Goal: Task Accomplishment & Management: Complete application form

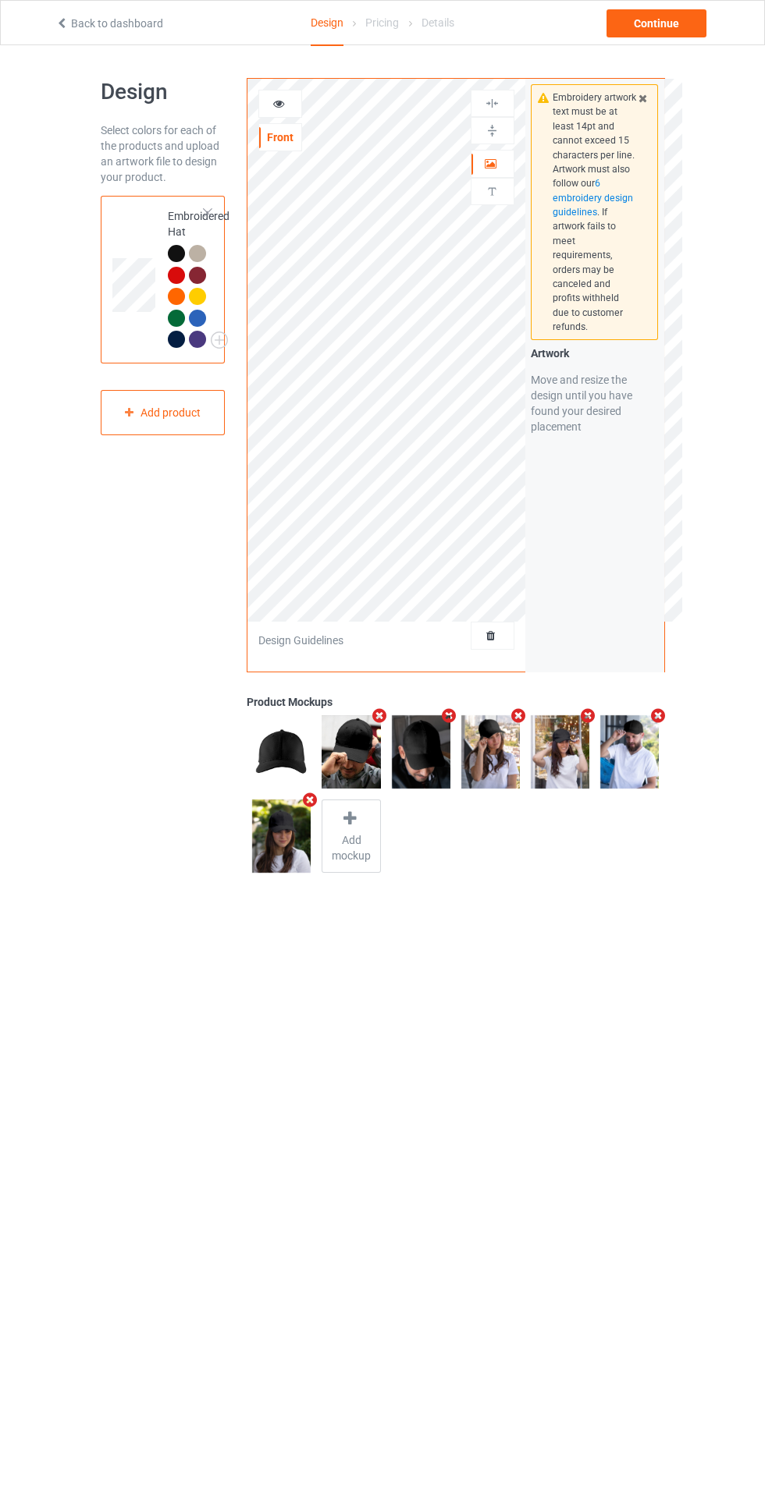
click at [505, 640] on div at bounding box center [492, 636] width 42 height 16
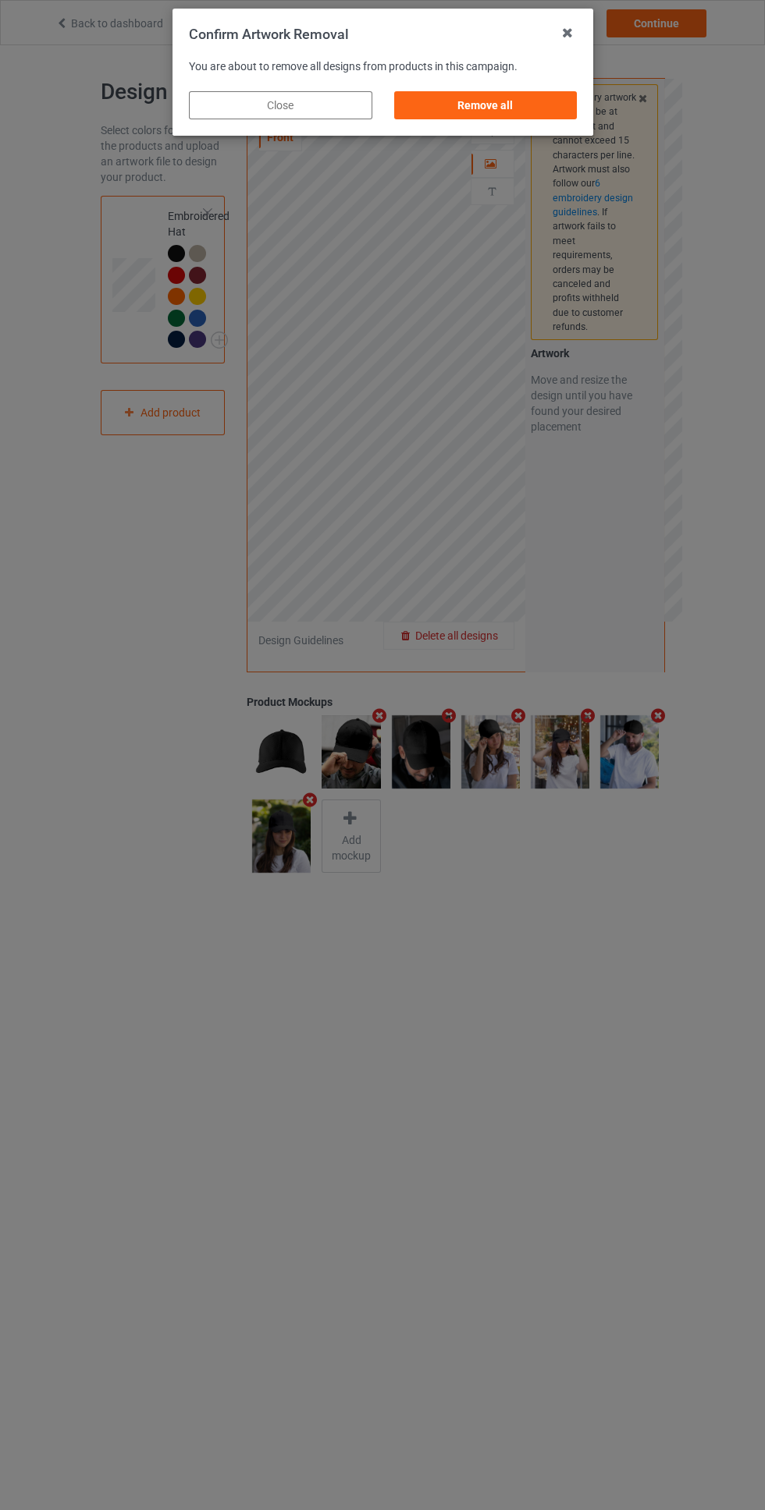
click at [524, 108] on div "Remove all" at bounding box center [484, 105] width 183 height 28
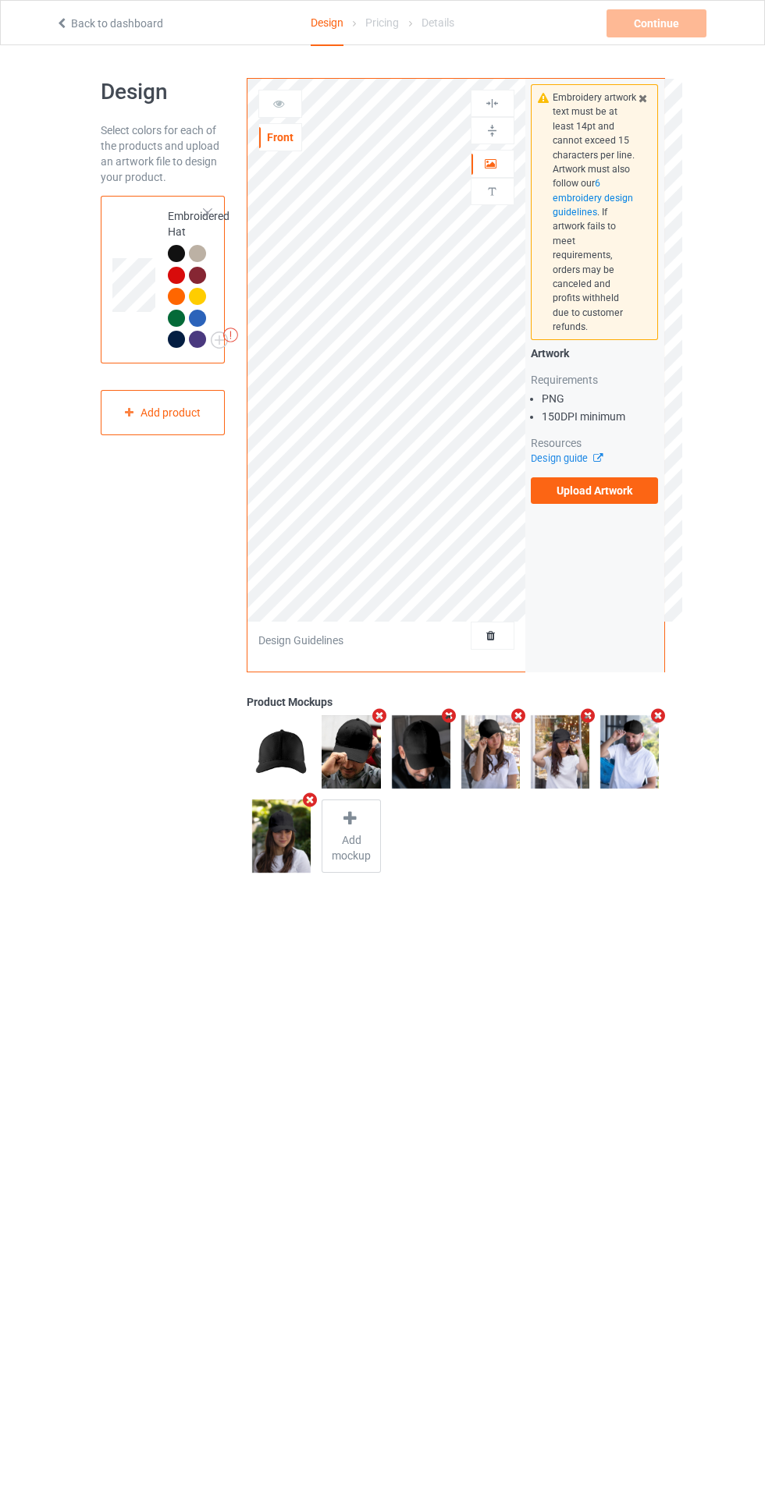
click at [612, 482] on label "Upload Artwork" at bounding box center [594, 490] width 128 height 27
click at [0, 0] on input "Upload Artwork" at bounding box center [0, 0] width 0 height 0
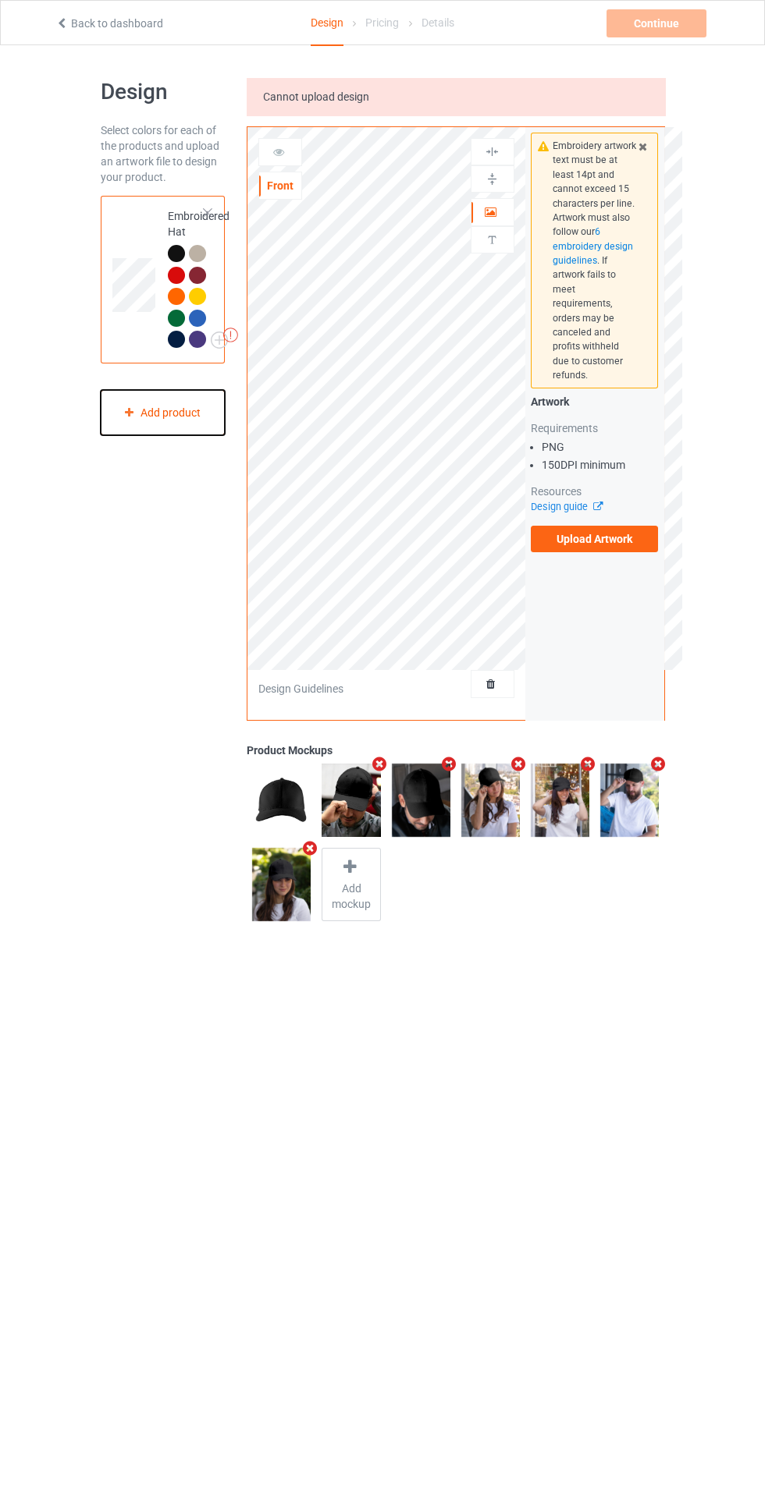
click at [130, 409] on icon at bounding box center [128, 411] width 13 height 9
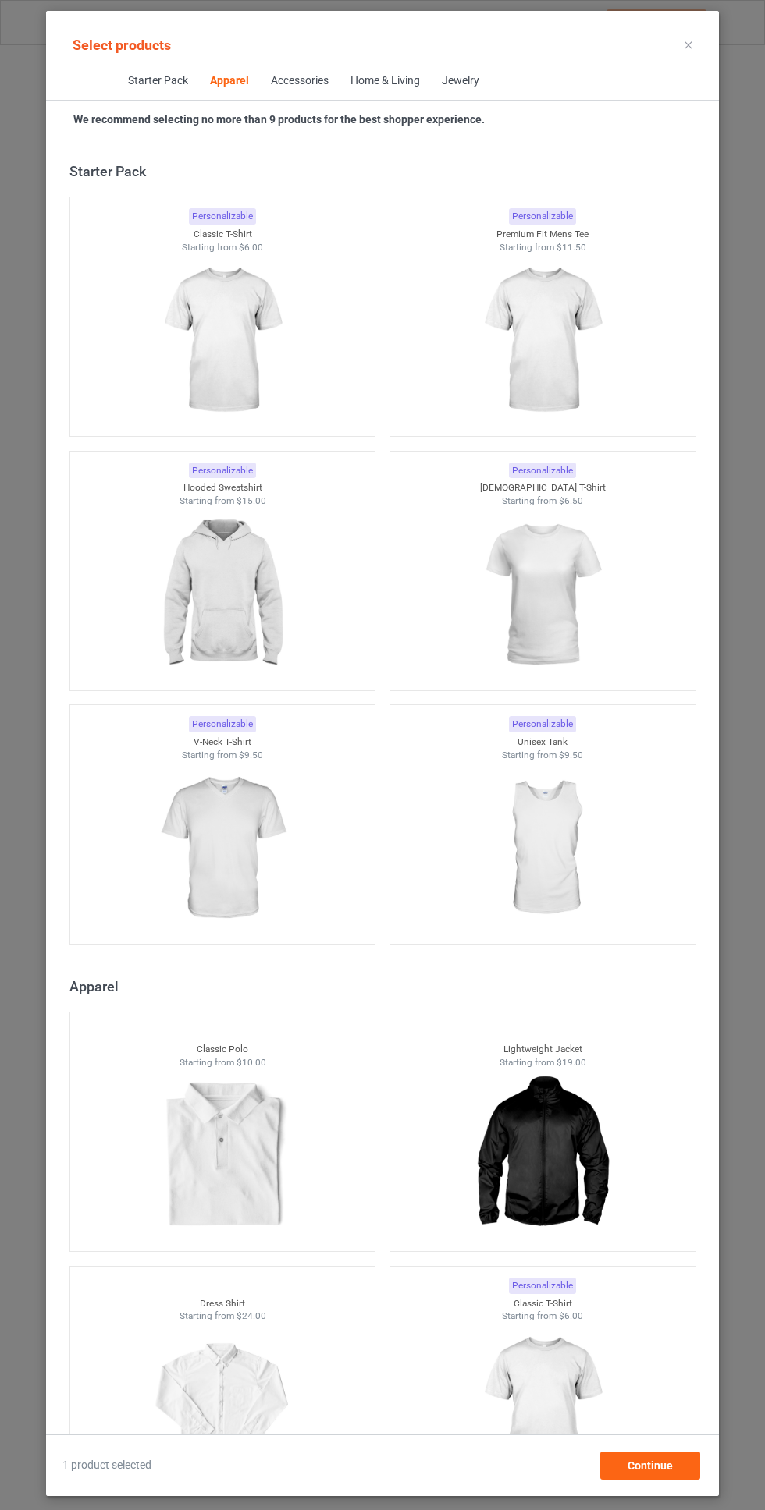
scroll to position [835, 0]
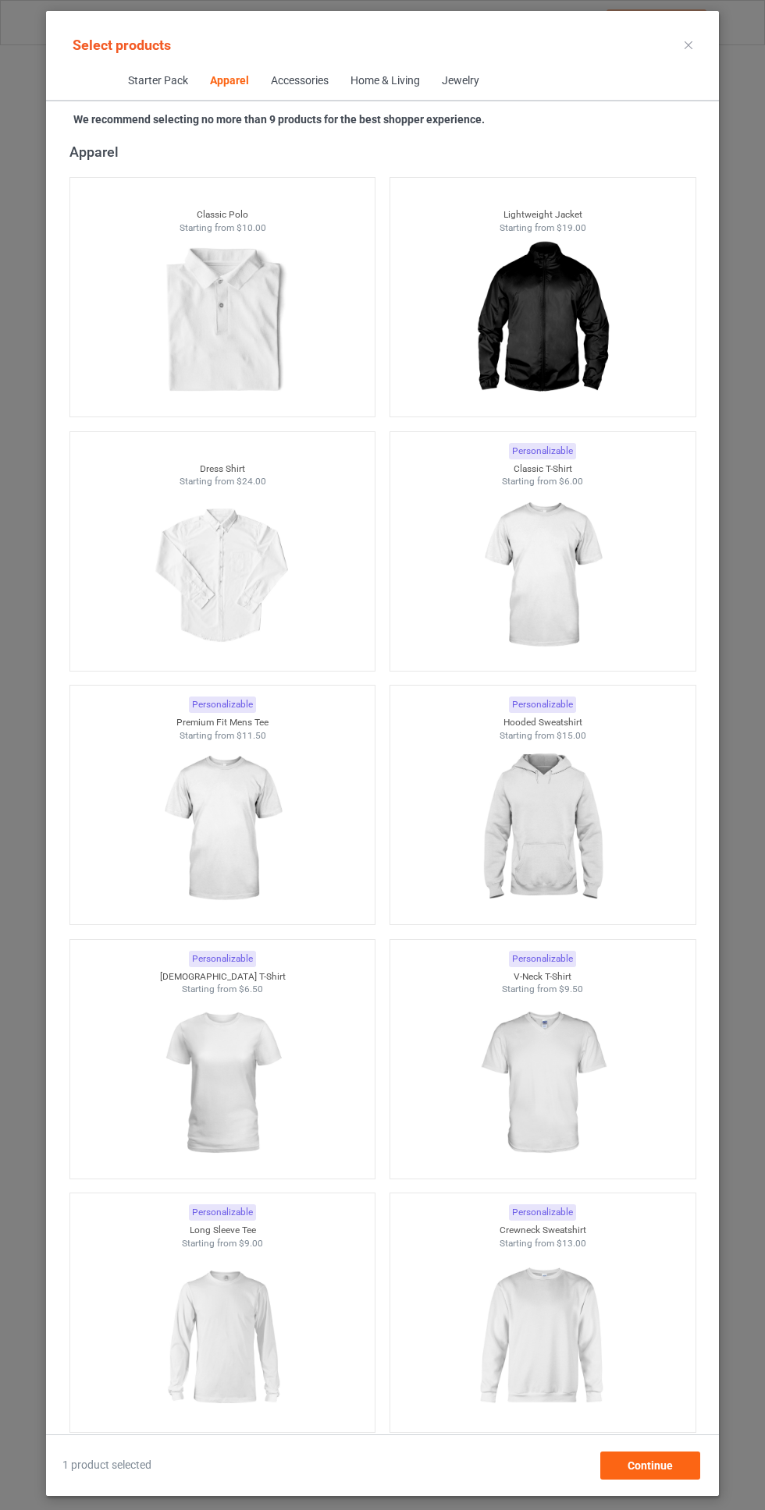
click at [580, 789] on img at bounding box center [542, 829] width 140 height 175
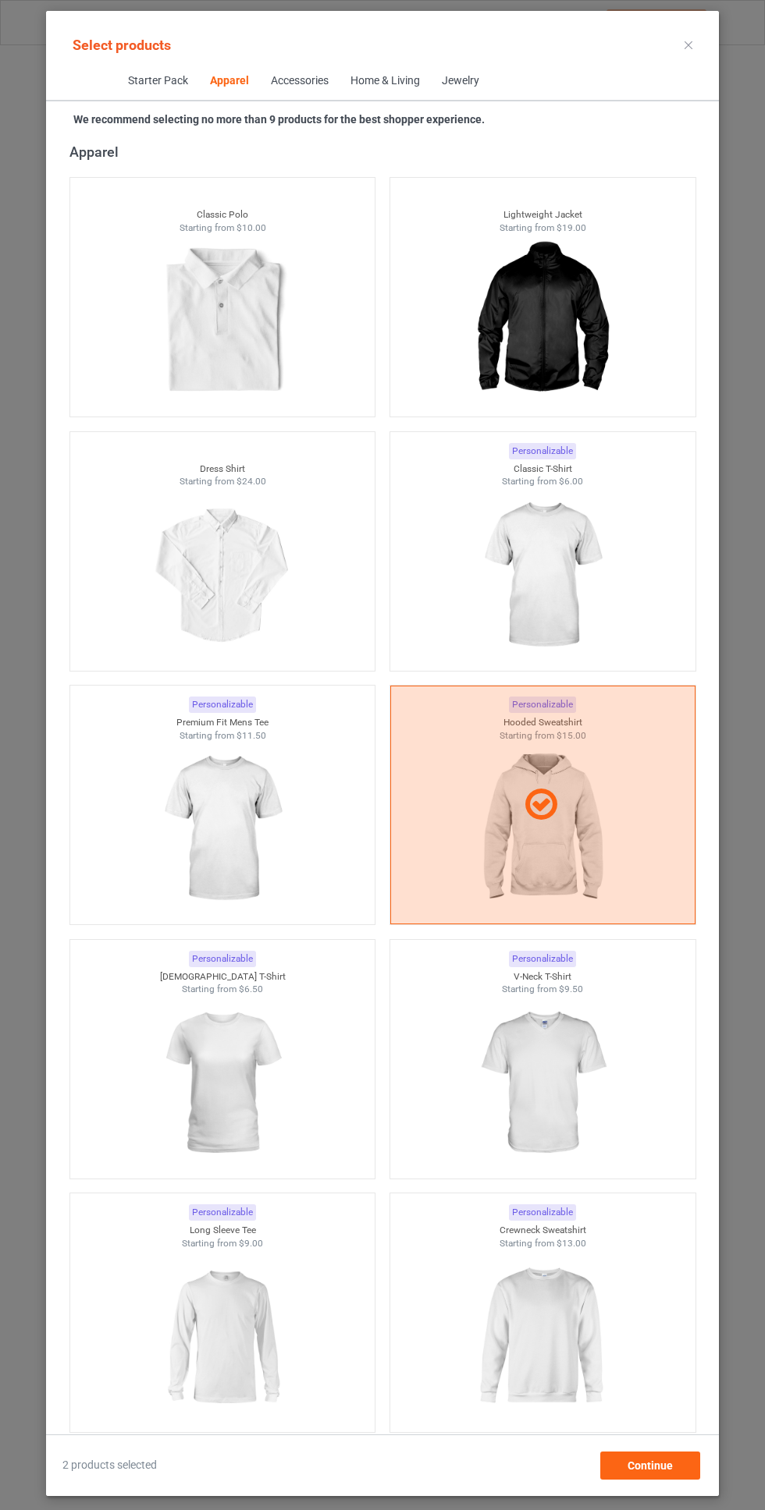
click at [688, 44] on icon at bounding box center [688, 45] width 8 height 8
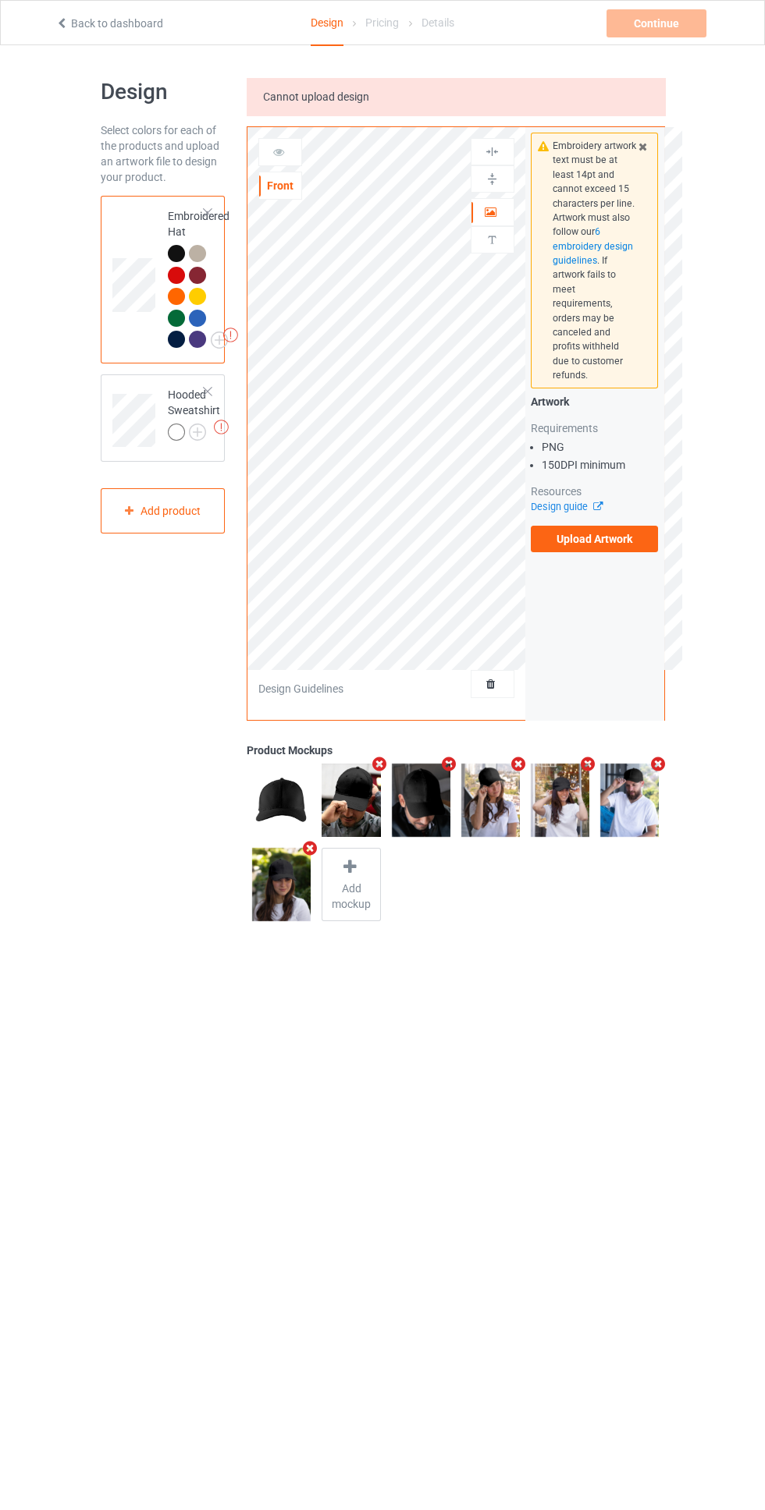
click at [185, 431] on div at bounding box center [179, 435] width 22 height 22
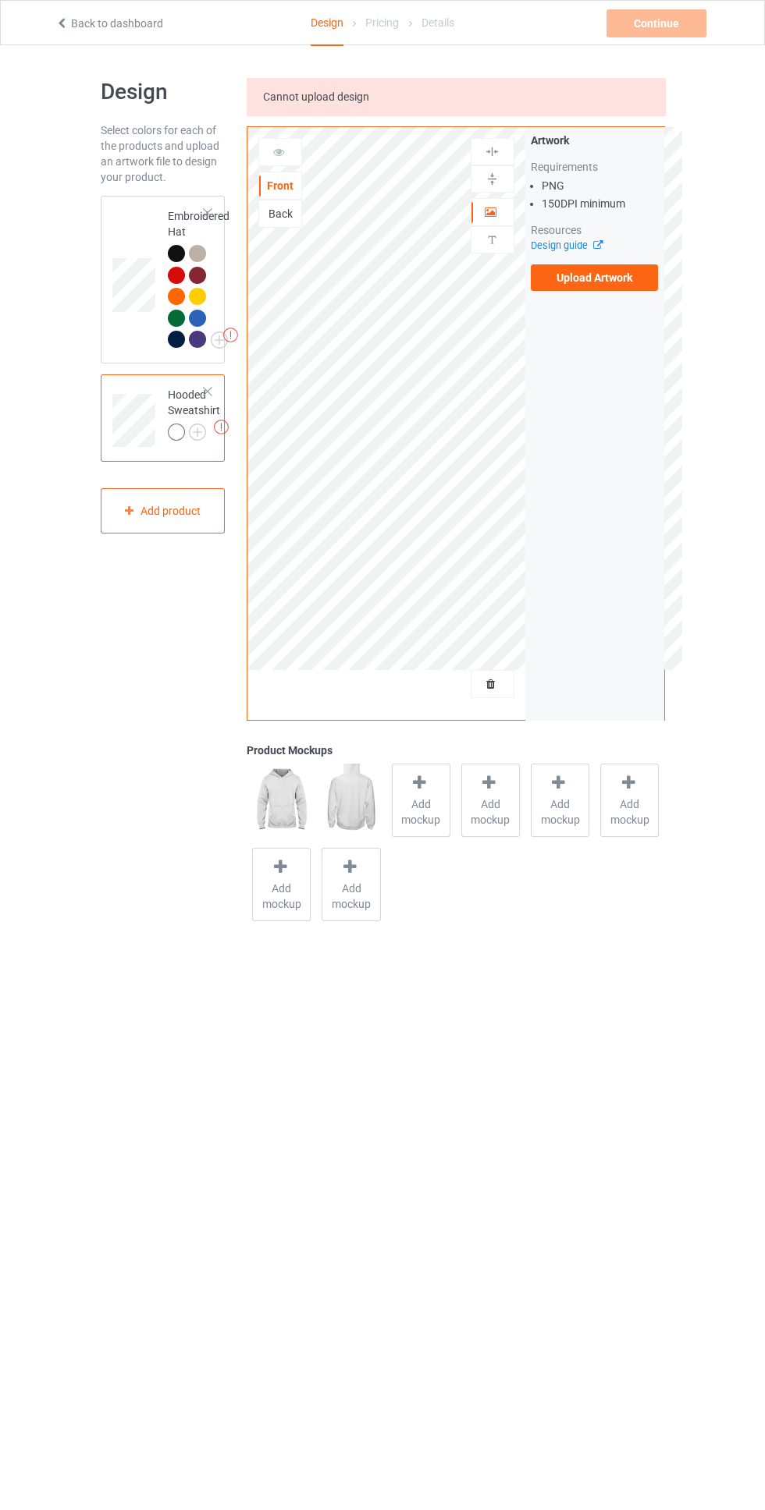
click at [647, 284] on label "Upload Artwork" at bounding box center [594, 277] width 128 height 27
click at [0, 0] on input "Upload Artwork" at bounding box center [0, 0] width 0 height 0
click at [62, 20] on icon at bounding box center [61, 21] width 13 height 11
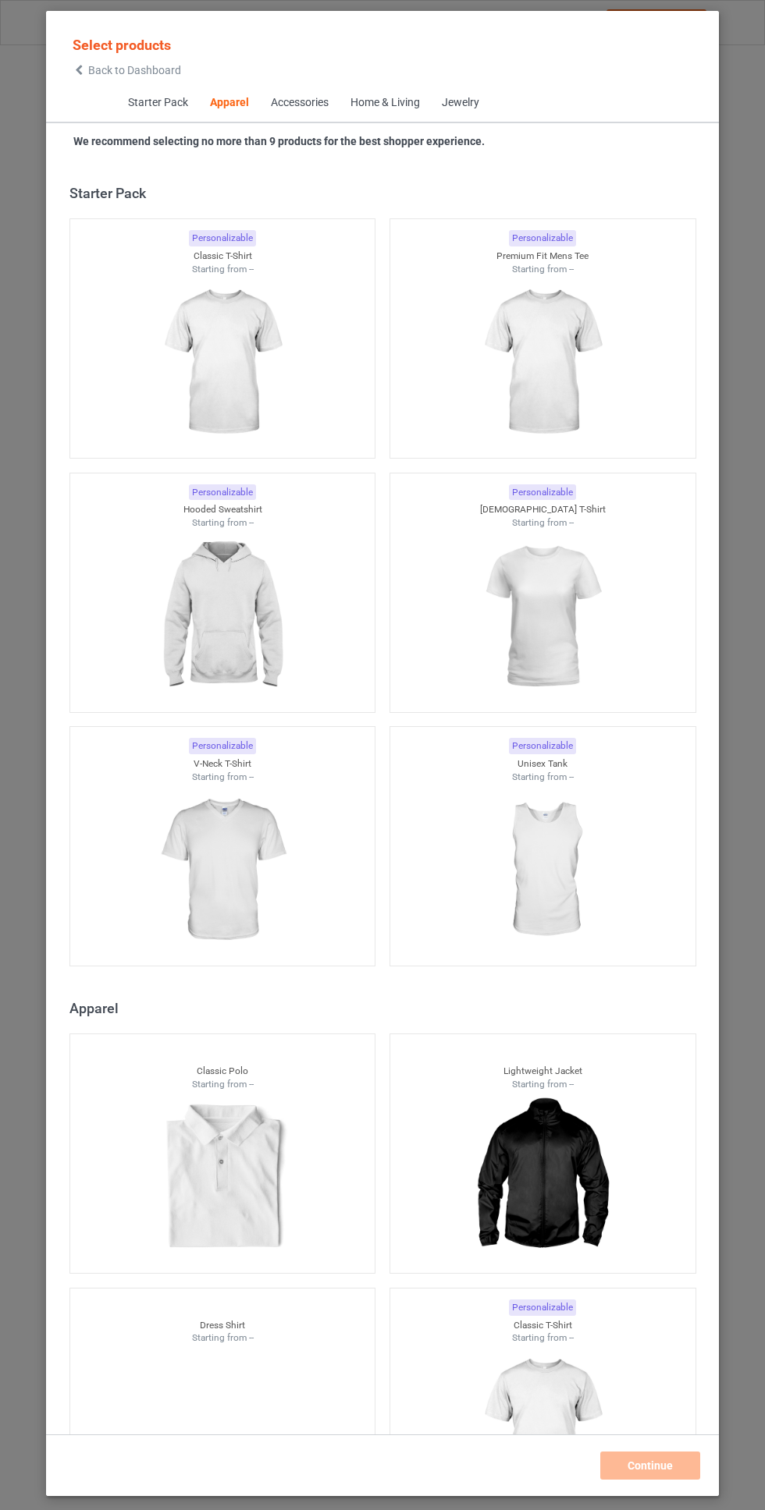
scroll to position [835, 0]
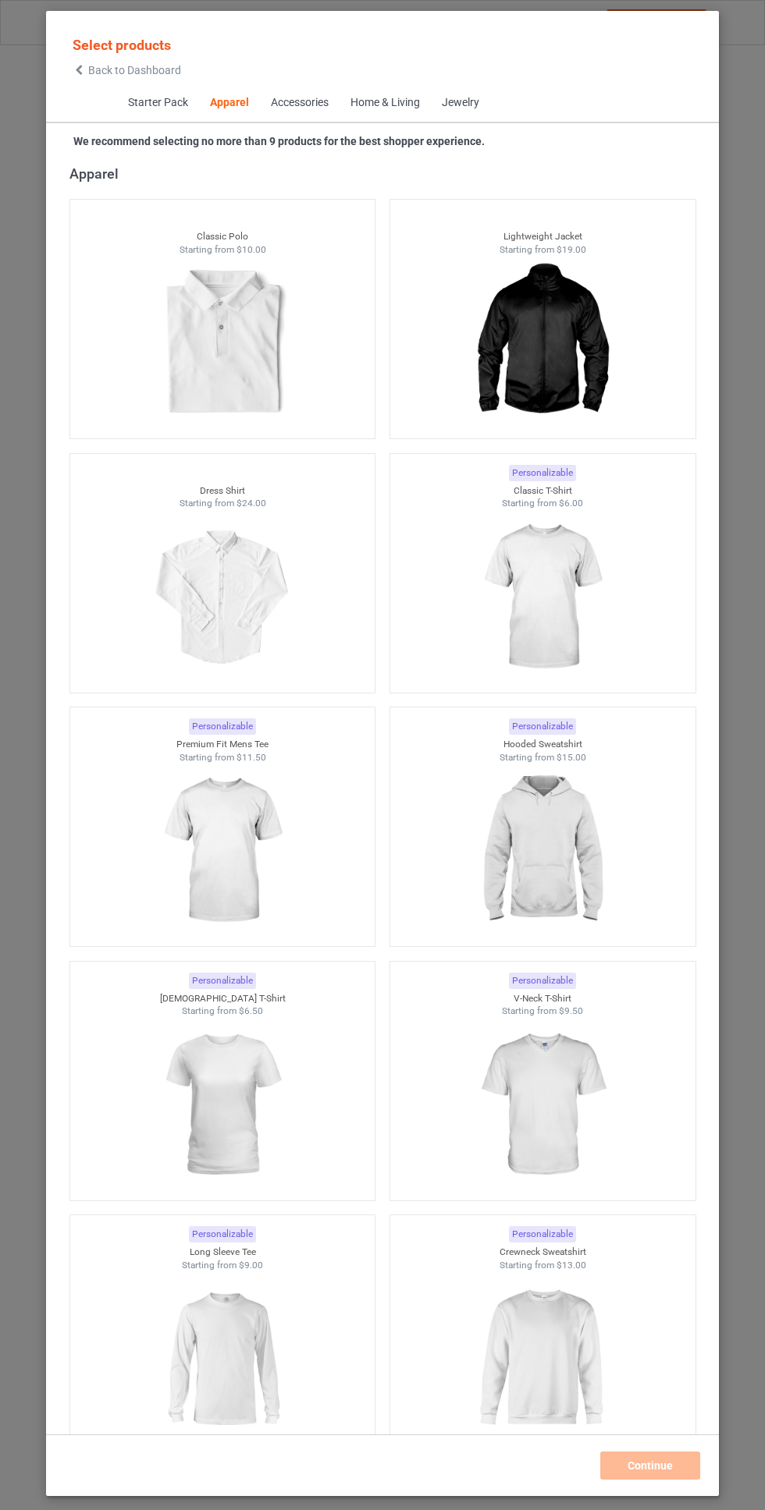
click at [280, 94] on span "Accessories" at bounding box center [299, 102] width 80 height 37
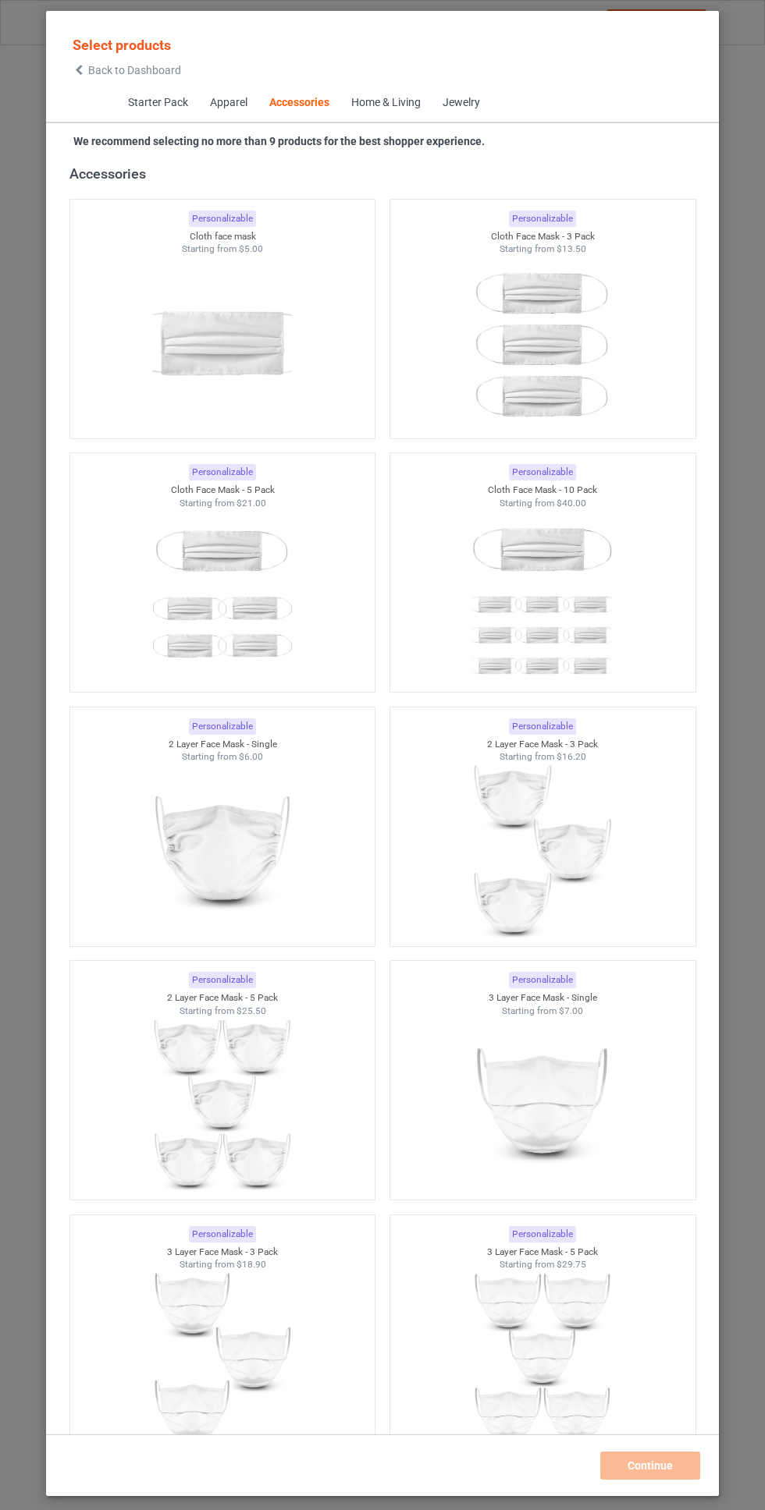
click at [360, 90] on span "Home & Living" at bounding box center [384, 102] width 91 height 37
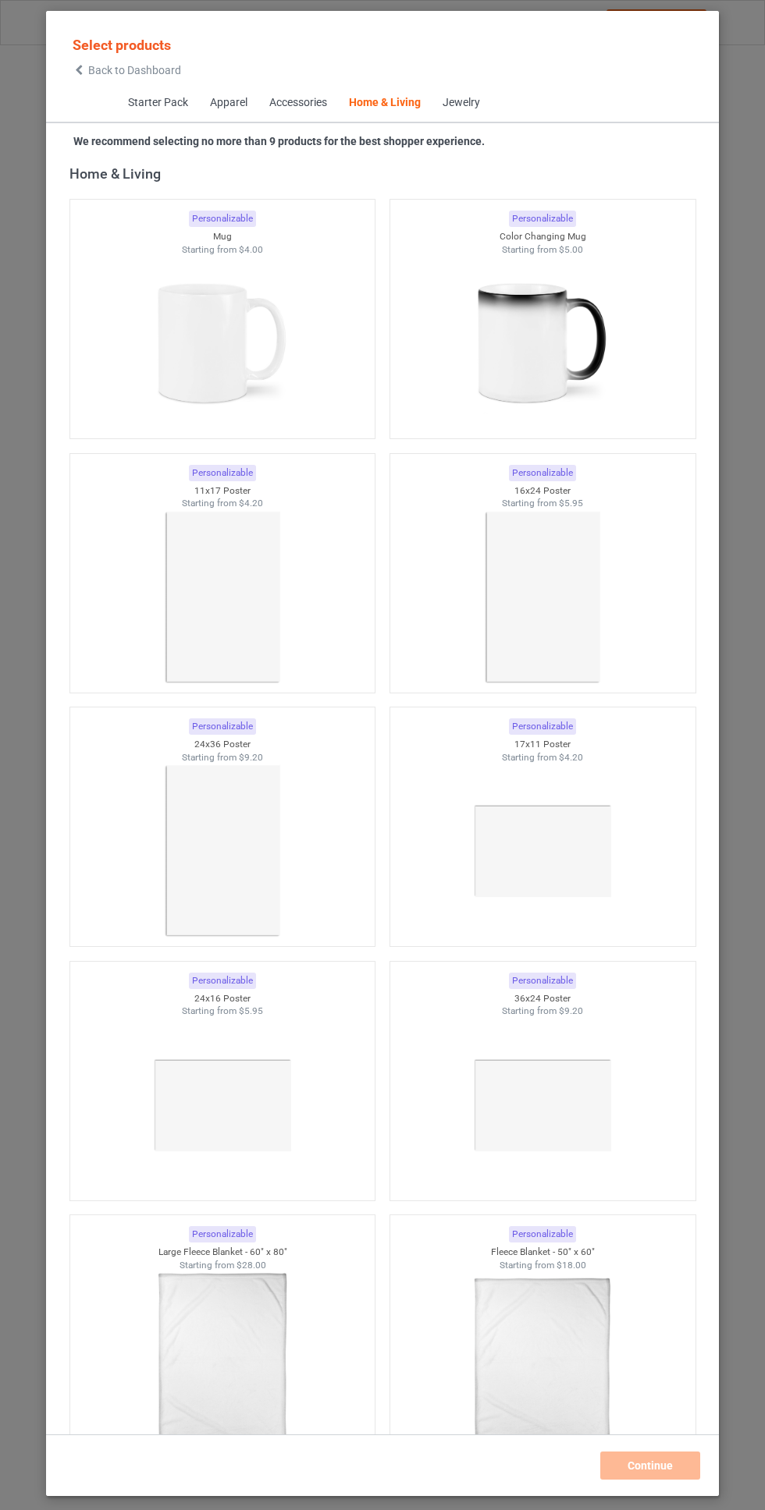
click at [461, 97] on div "Jewelry" at bounding box center [460, 103] width 37 height 16
click at [213, 106] on div "Apparel" at bounding box center [227, 103] width 37 height 16
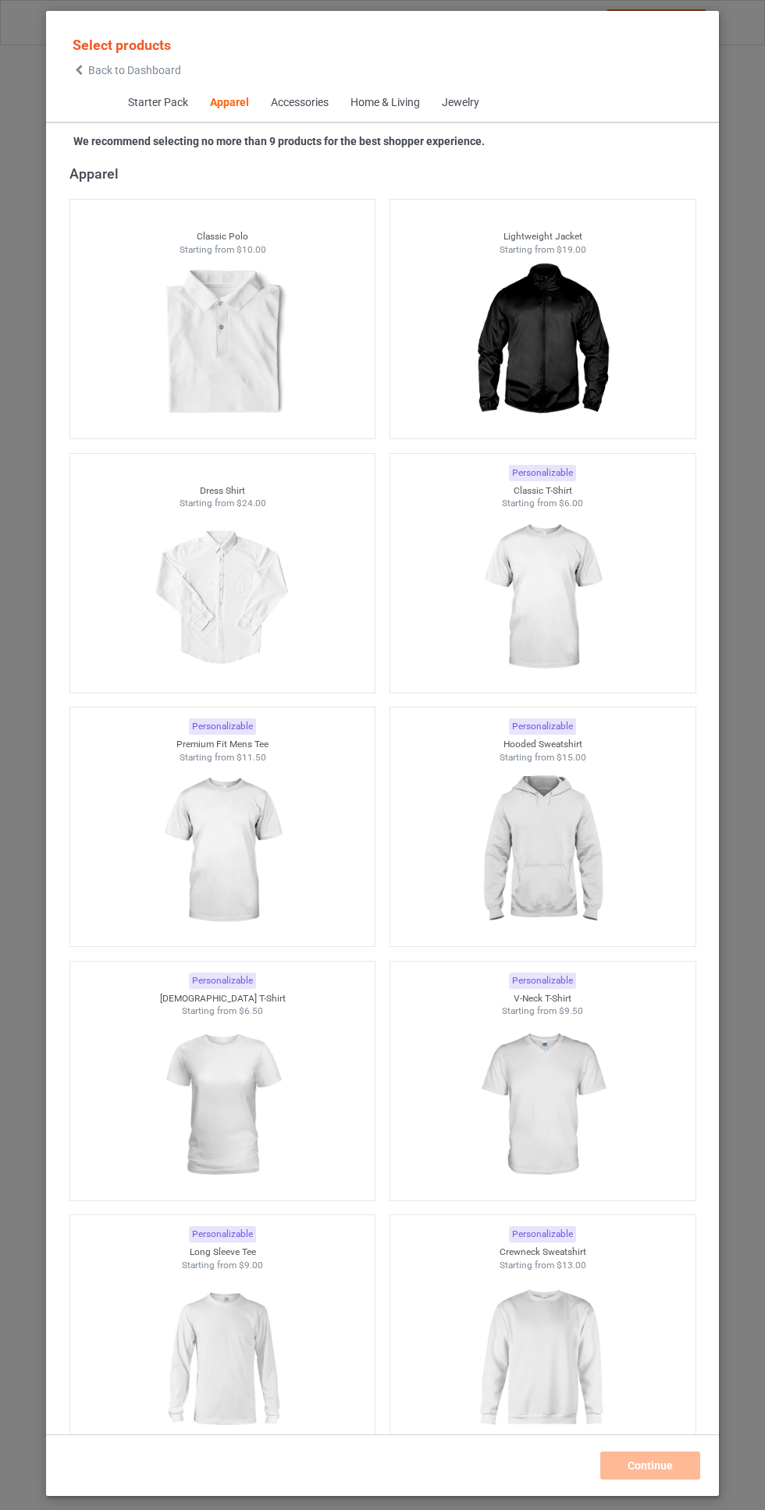
click at [461, 103] on div "Jewelry" at bounding box center [459, 103] width 37 height 16
click at [458, 99] on div "Jewelry" at bounding box center [459, 103] width 37 height 16
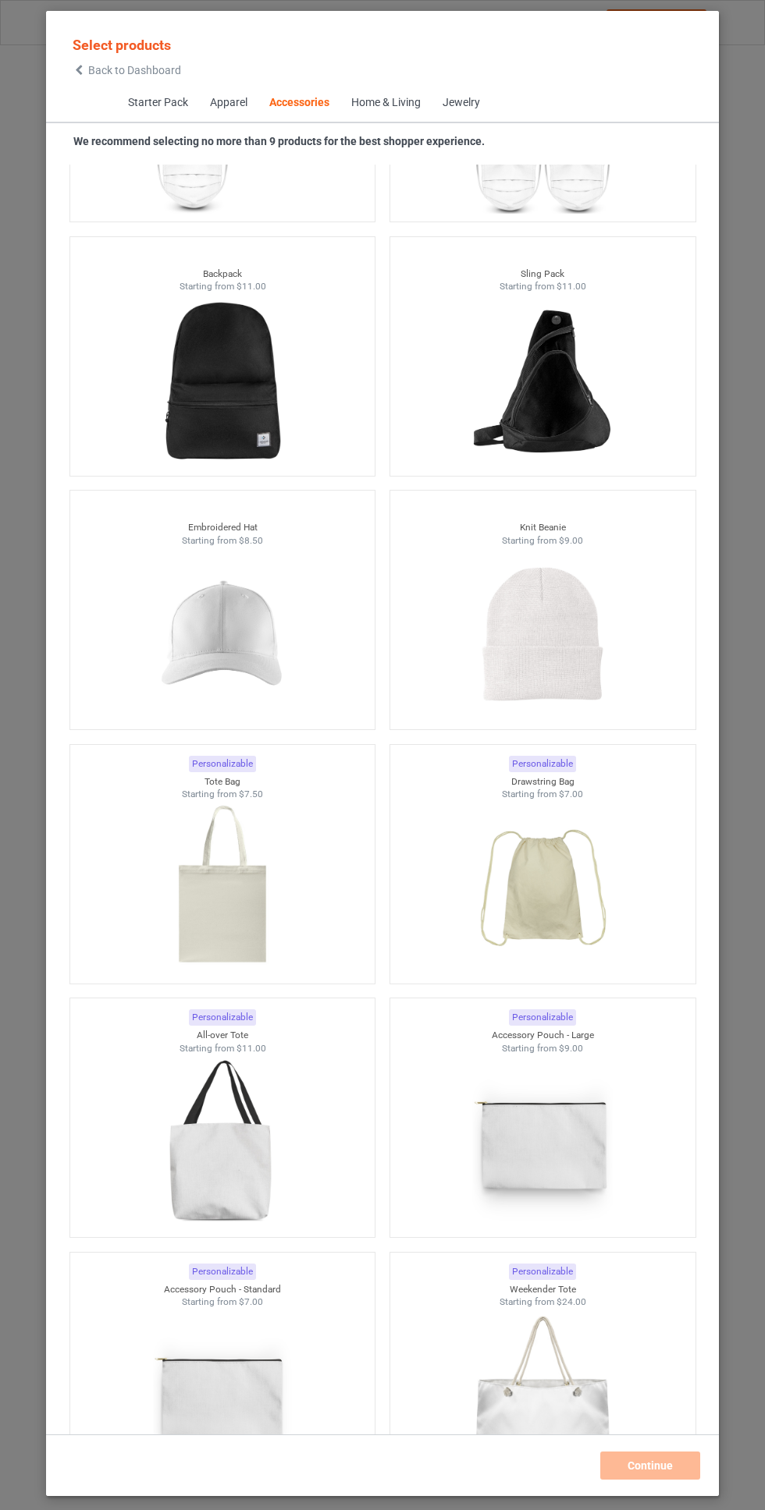
scroll to position [8486, 0]
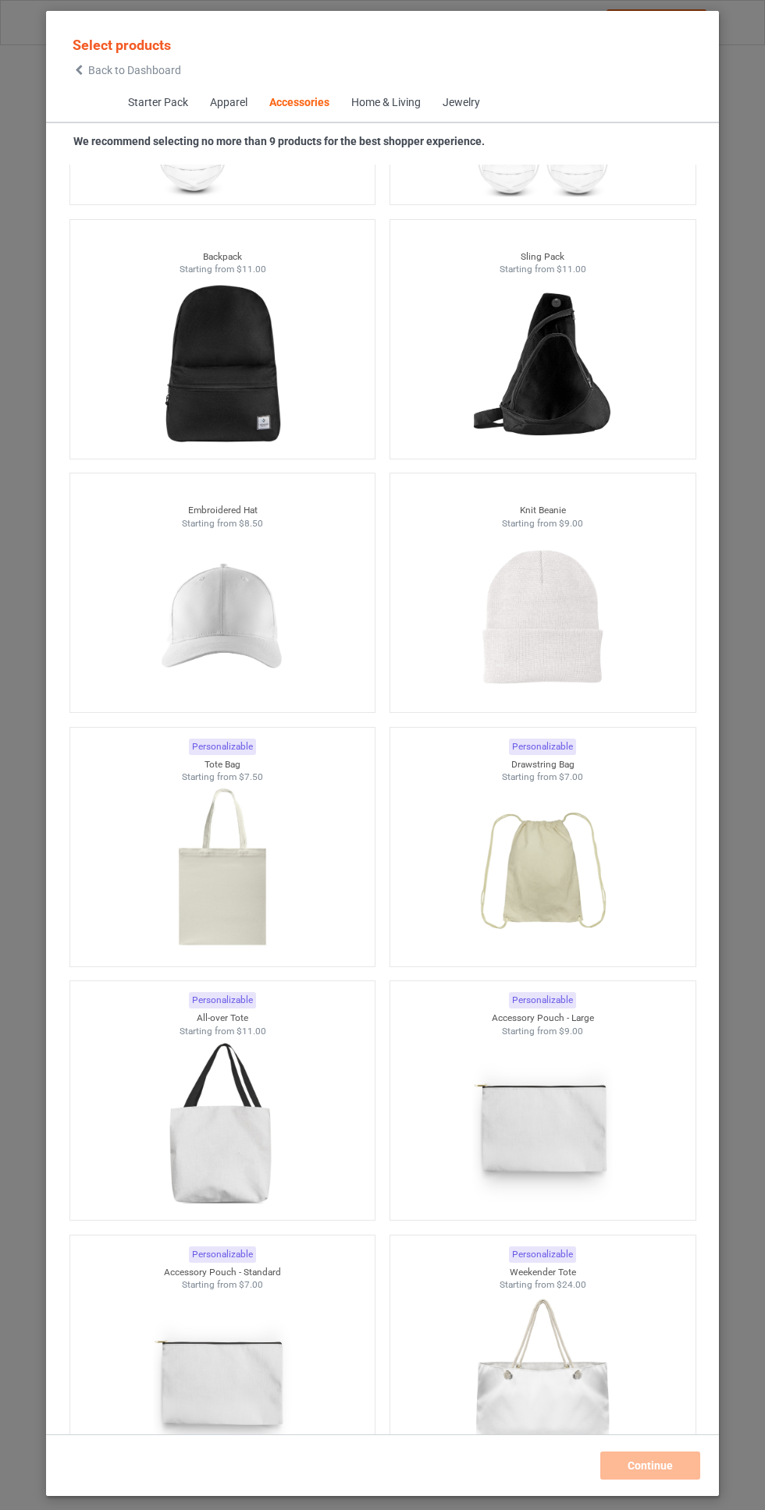
click at [248, 633] on img at bounding box center [222, 617] width 140 height 175
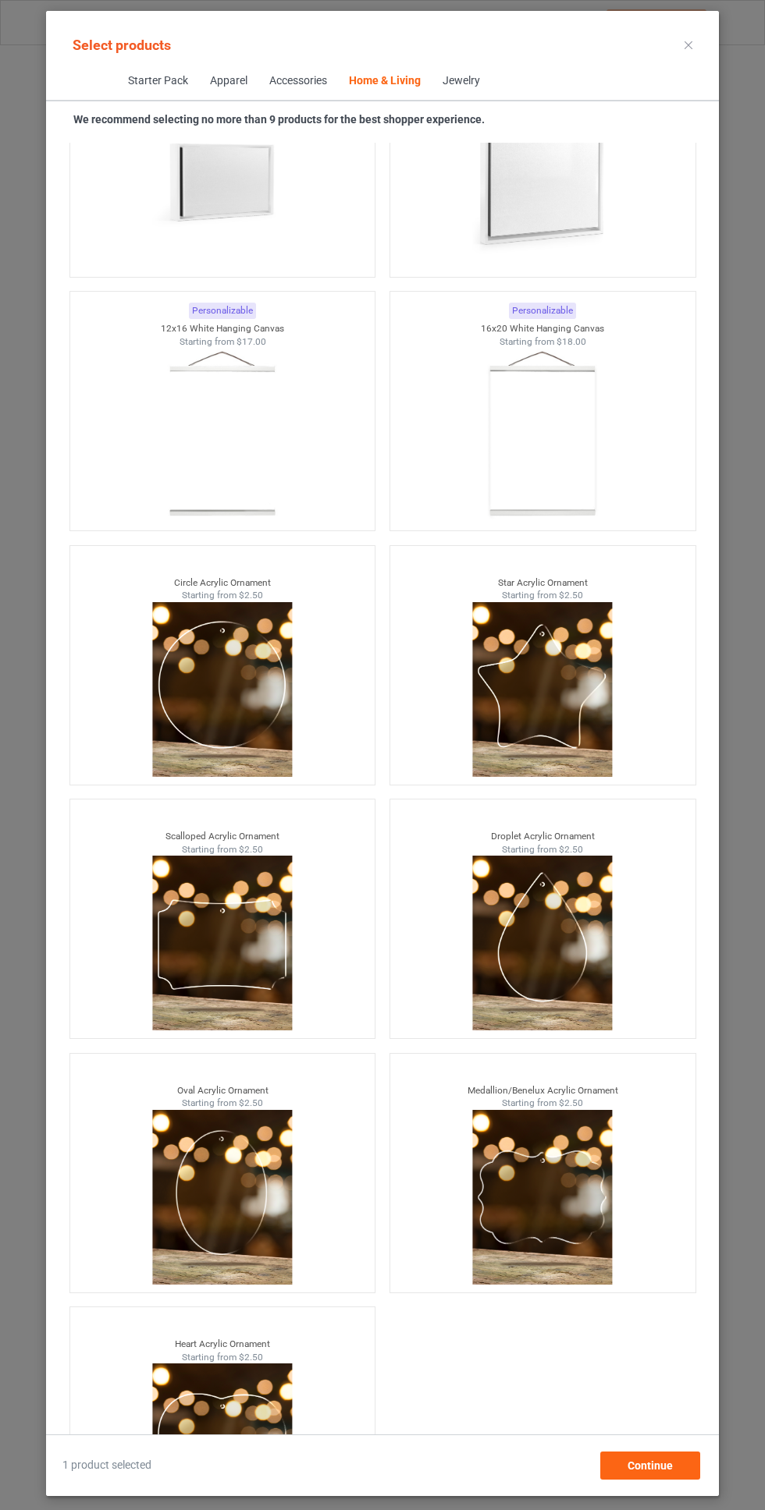
scroll to position [115, 0]
click at [679, 1467] on div "Continue" at bounding box center [650, 1466] width 100 height 28
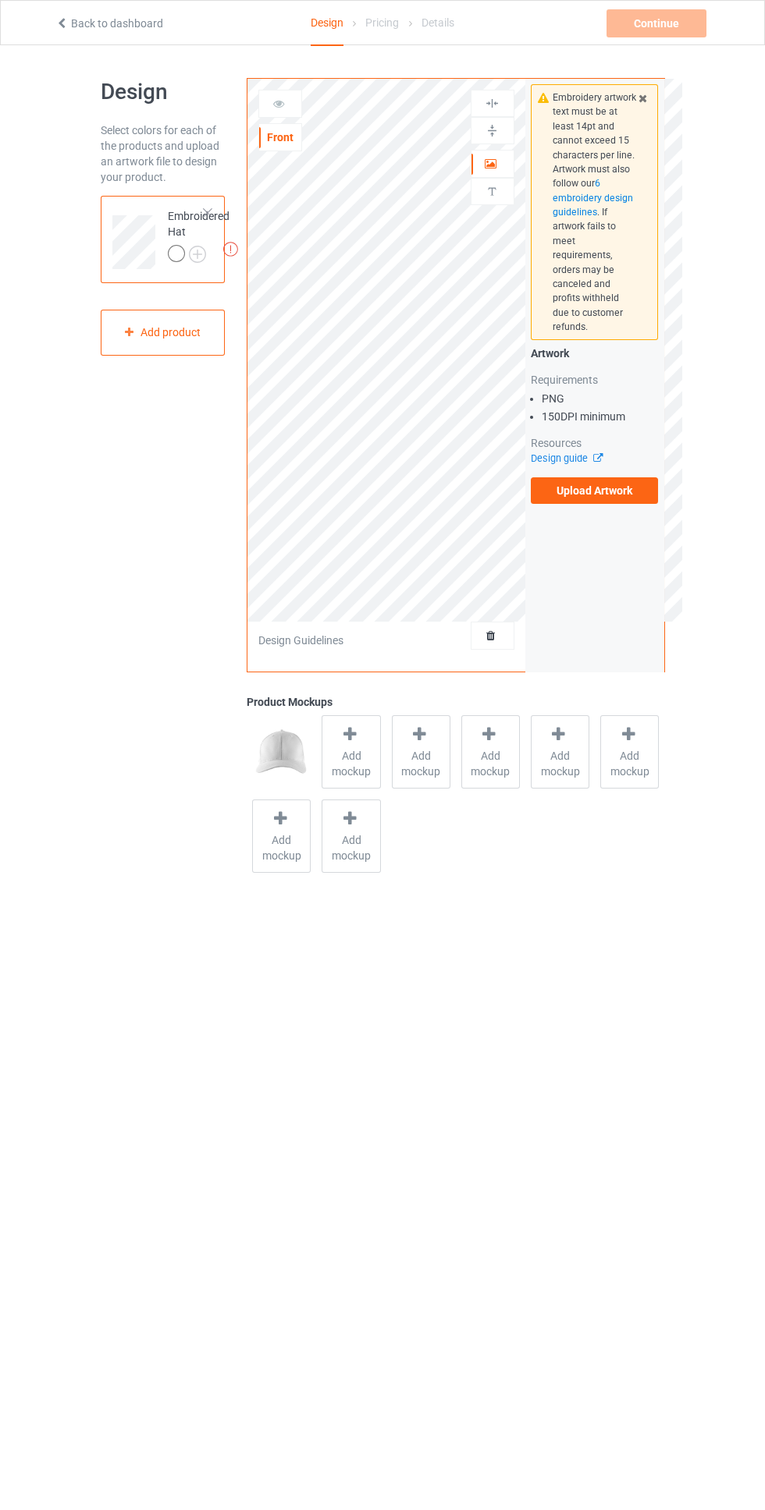
click at [631, 477] on label "Upload Artwork" at bounding box center [594, 490] width 128 height 27
click at [0, 0] on input "Upload Artwork" at bounding box center [0, 0] width 0 height 0
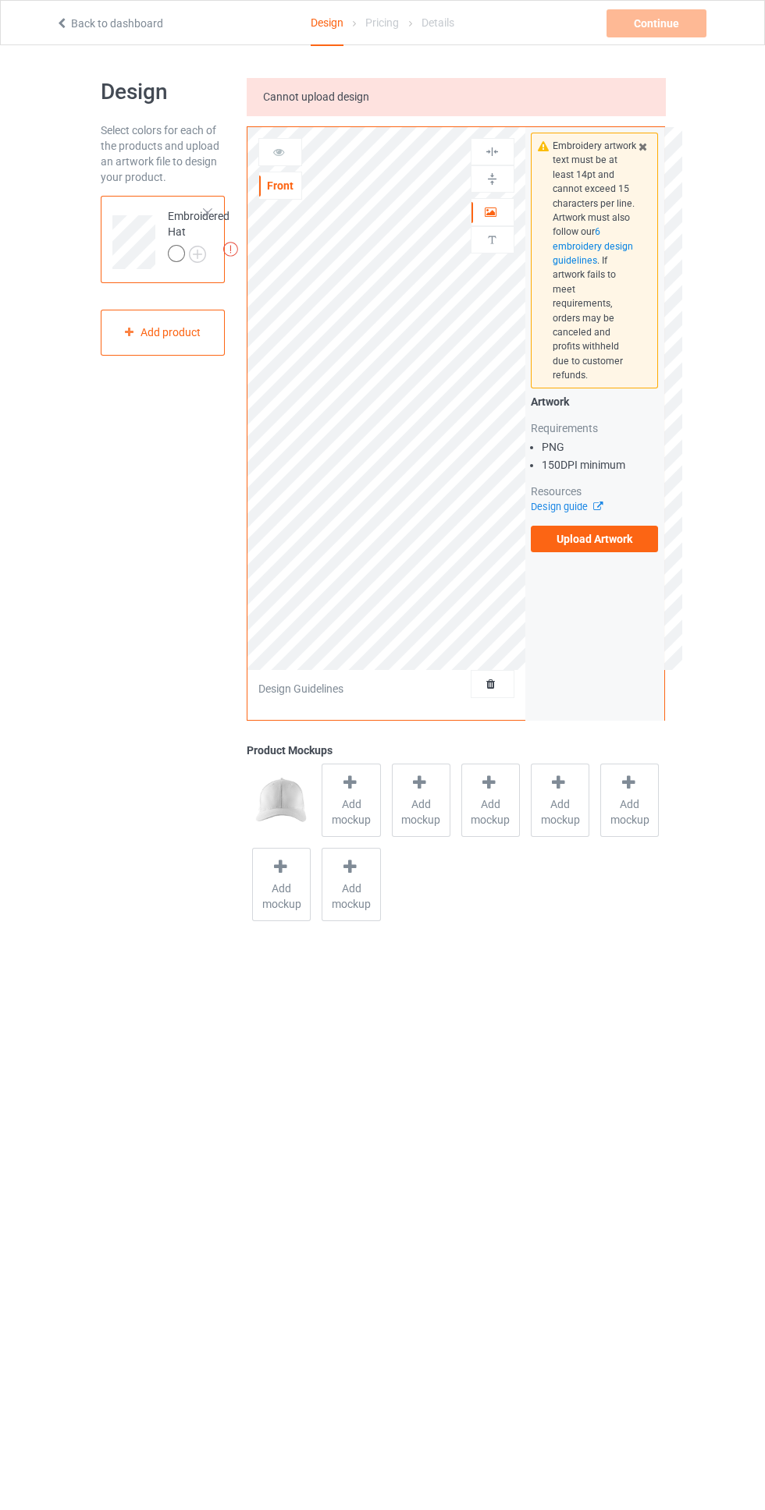
click at [510, 684] on div at bounding box center [492, 684] width 42 height 16
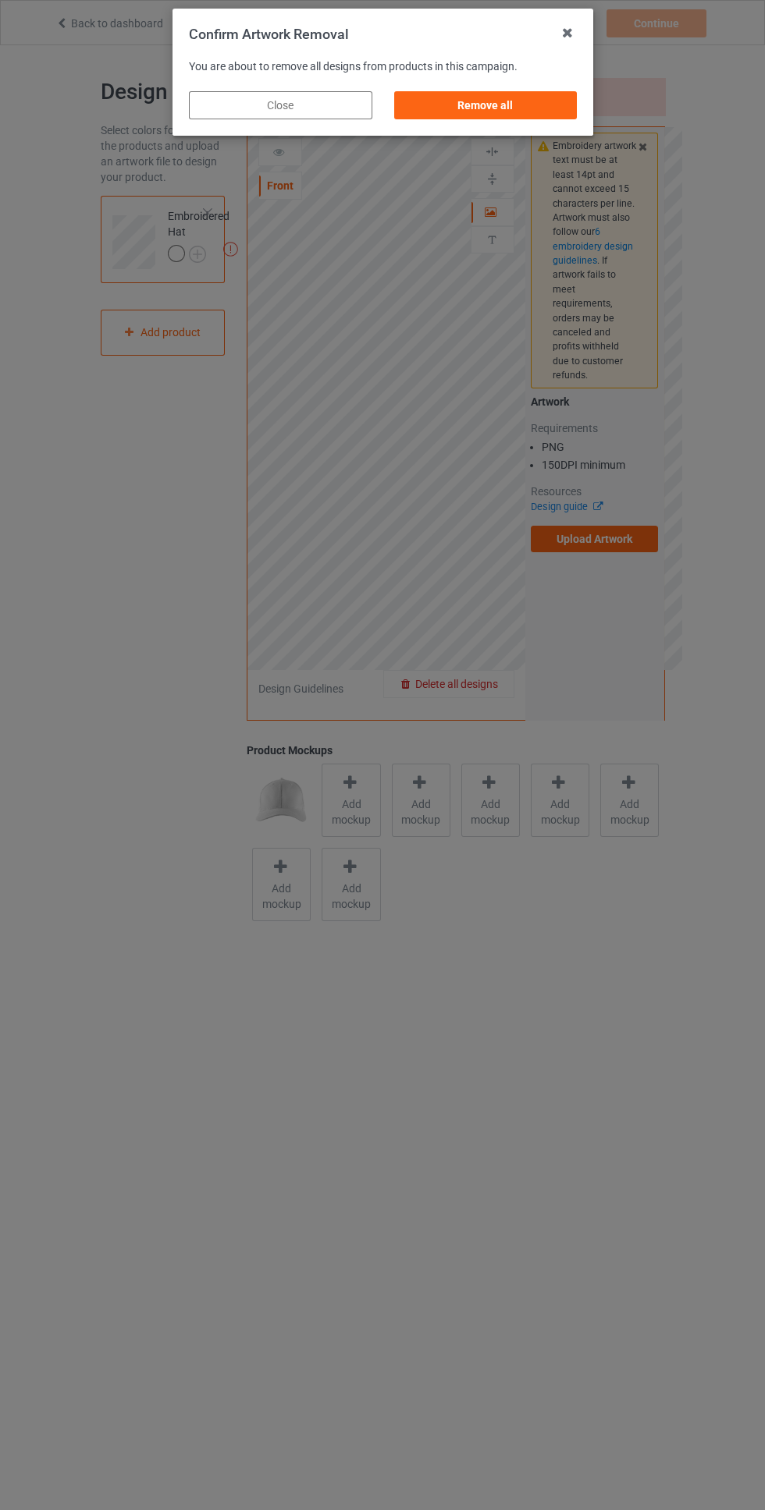
click at [548, 112] on div "Remove all" at bounding box center [484, 105] width 183 height 28
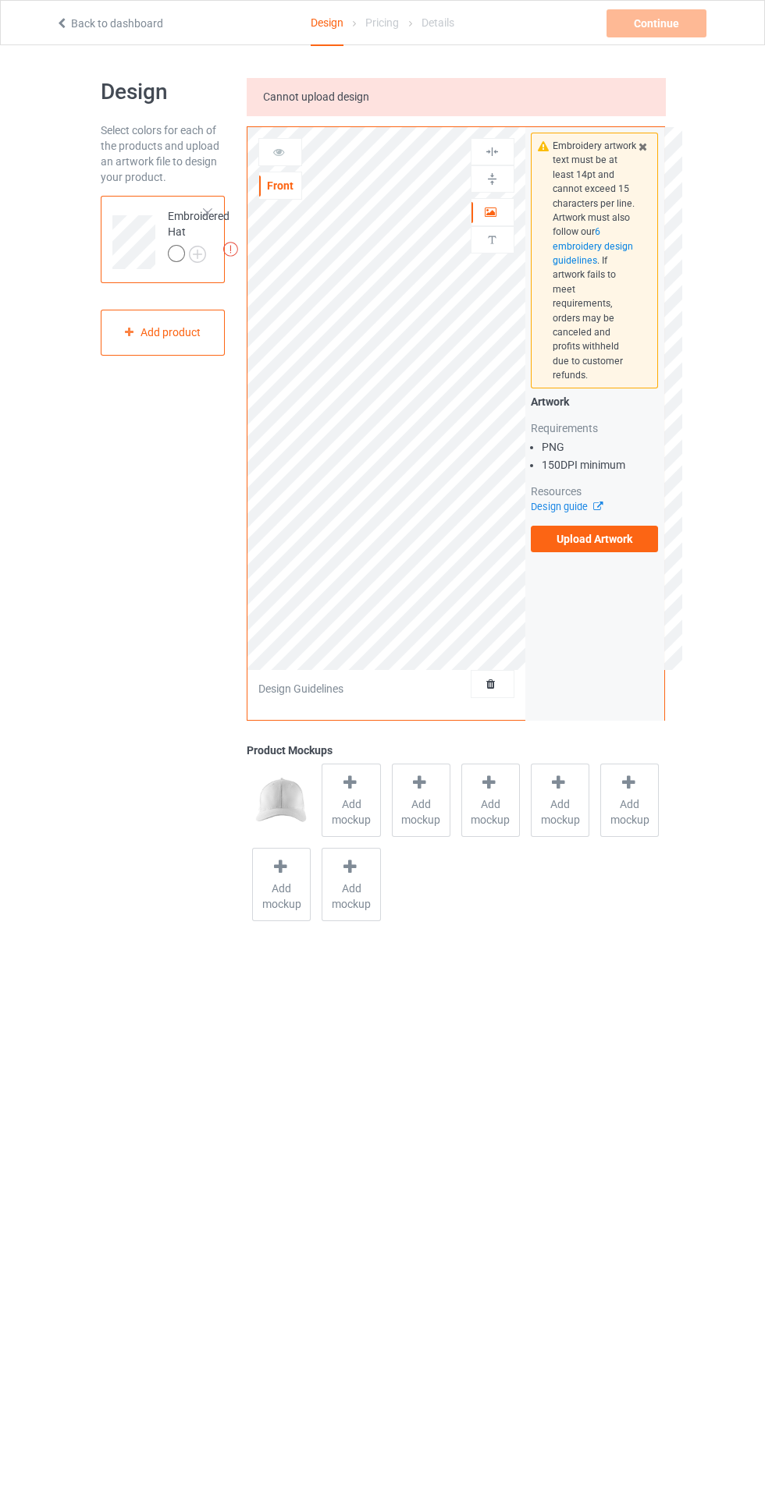
click at [631, 534] on label "Upload Artwork" at bounding box center [594, 539] width 128 height 27
click at [0, 0] on input "Upload Artwork" at bounding box center [0, 0] width 0 height 0
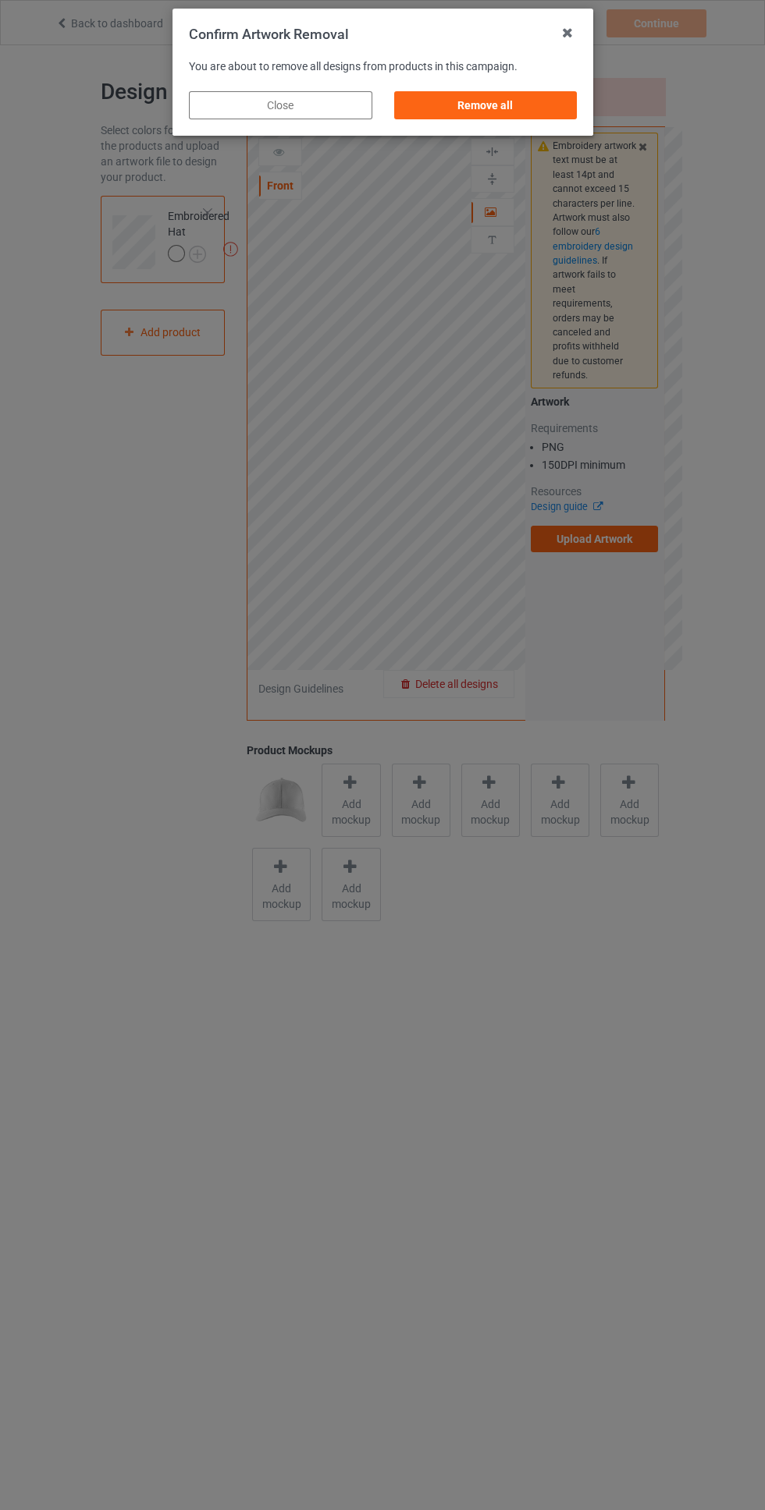
click at [530, 102] on div "Remove all" at bounding box center [484, 105] width 183 height 28
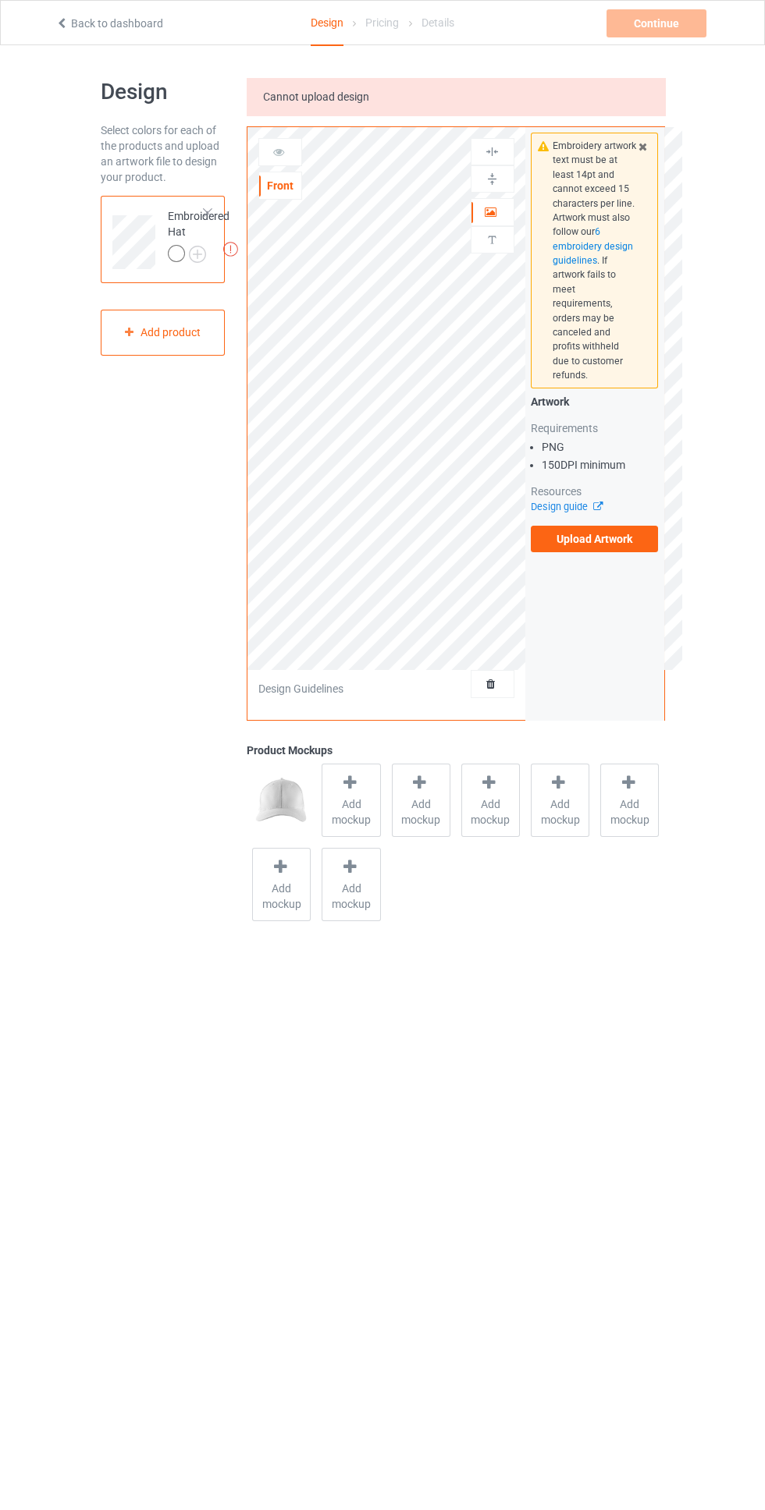
click at [603, 526] on label "Upload Artwork" at bounding box center [594, 539] width 128 height 27
click at [0, 0] on input "Upload Artwork" at bounding box center [0, 0] width 0 height 0
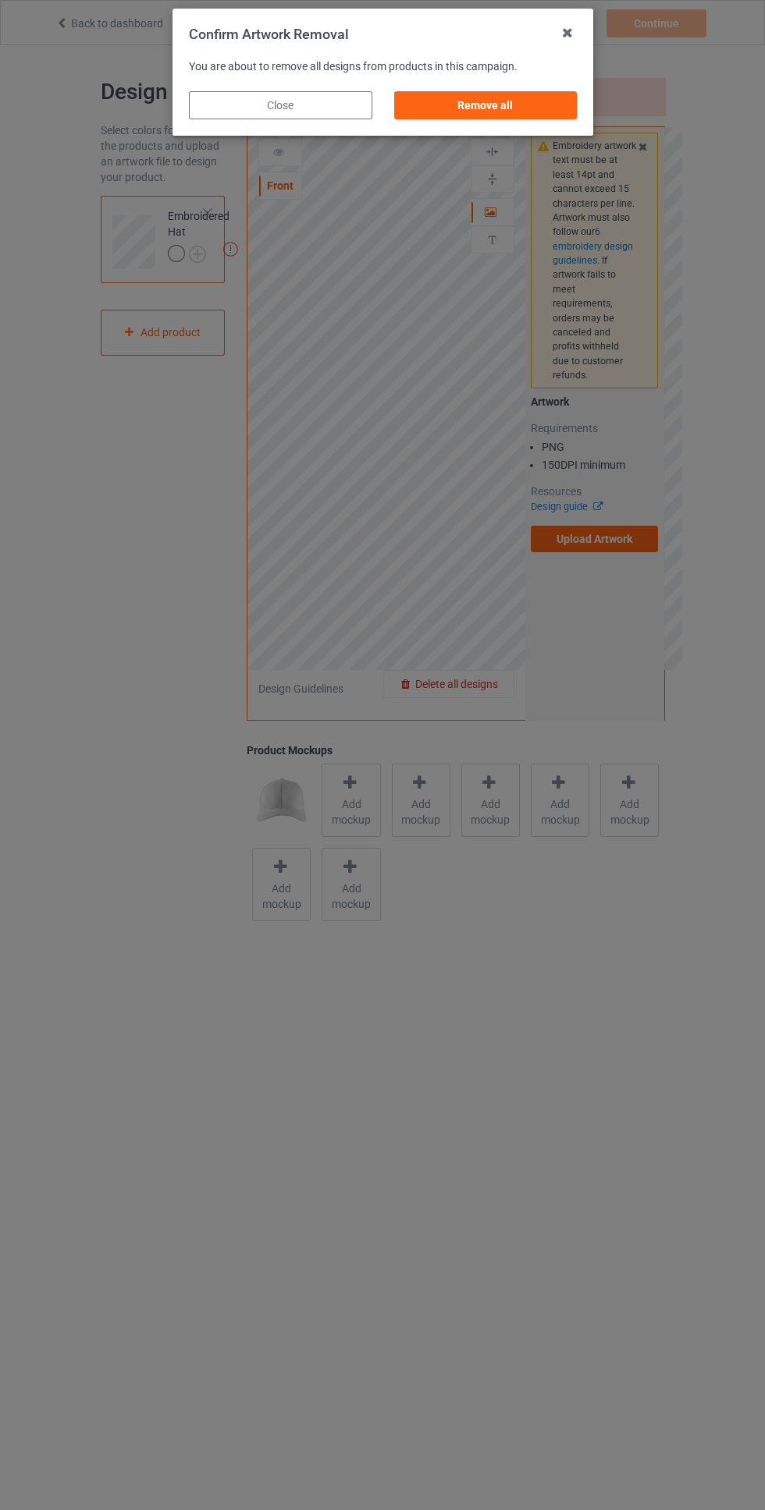
click at [567, 110] on div "Remove all" at bounding box center [484, 105] width 183 height 28
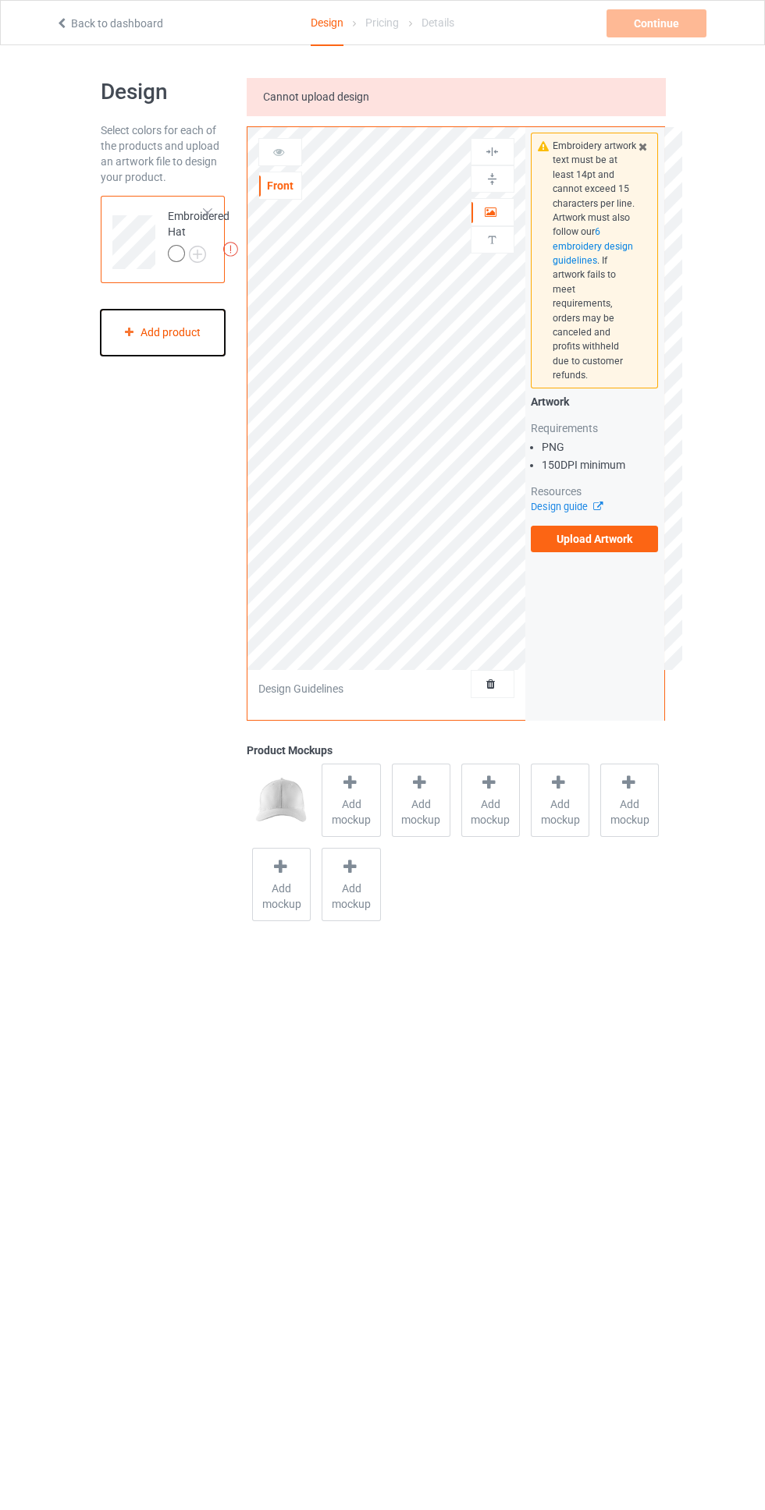
click at [213, 337] on div "Add product" at bounding box center [163, 333] width 125 height 46
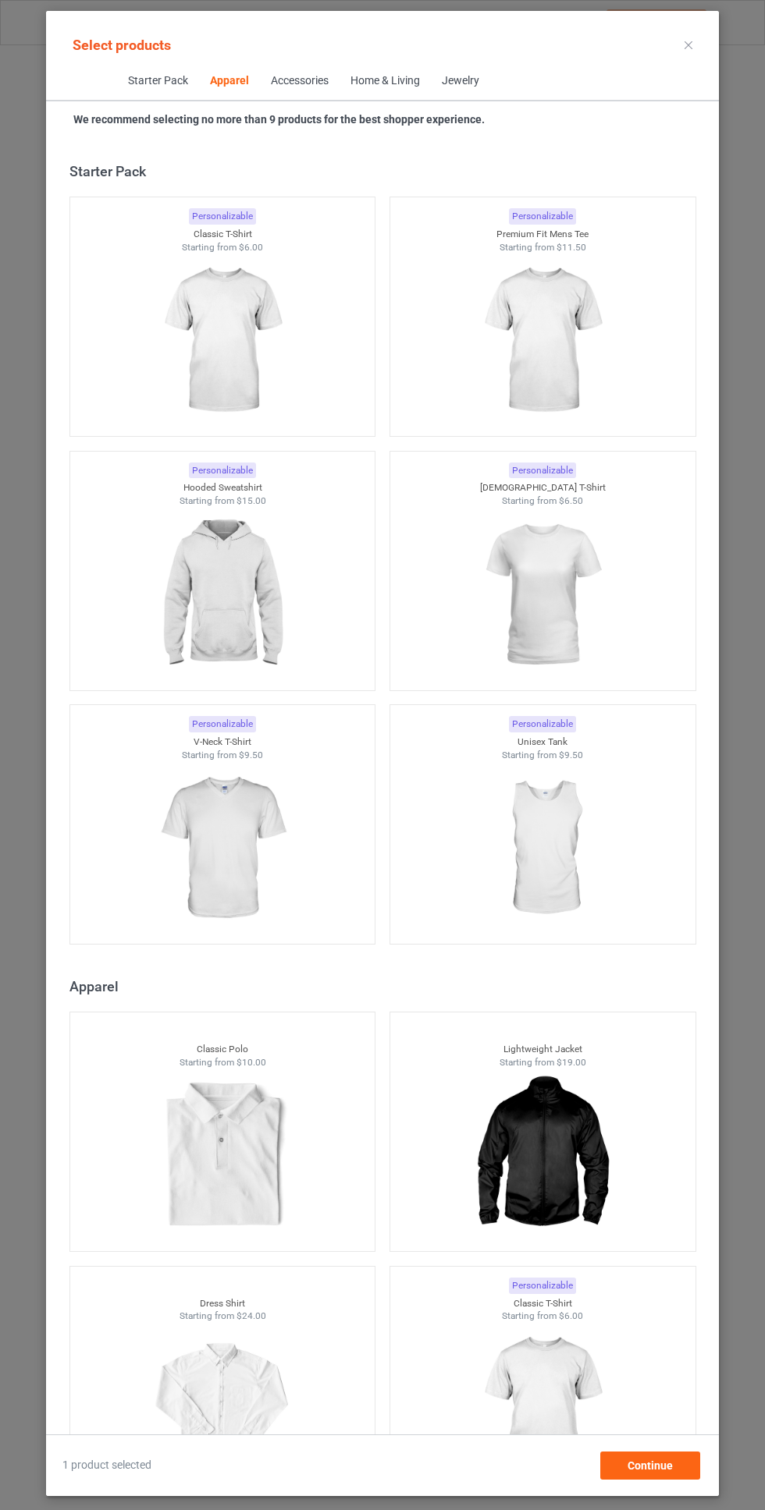
scroll to position [835, 0]
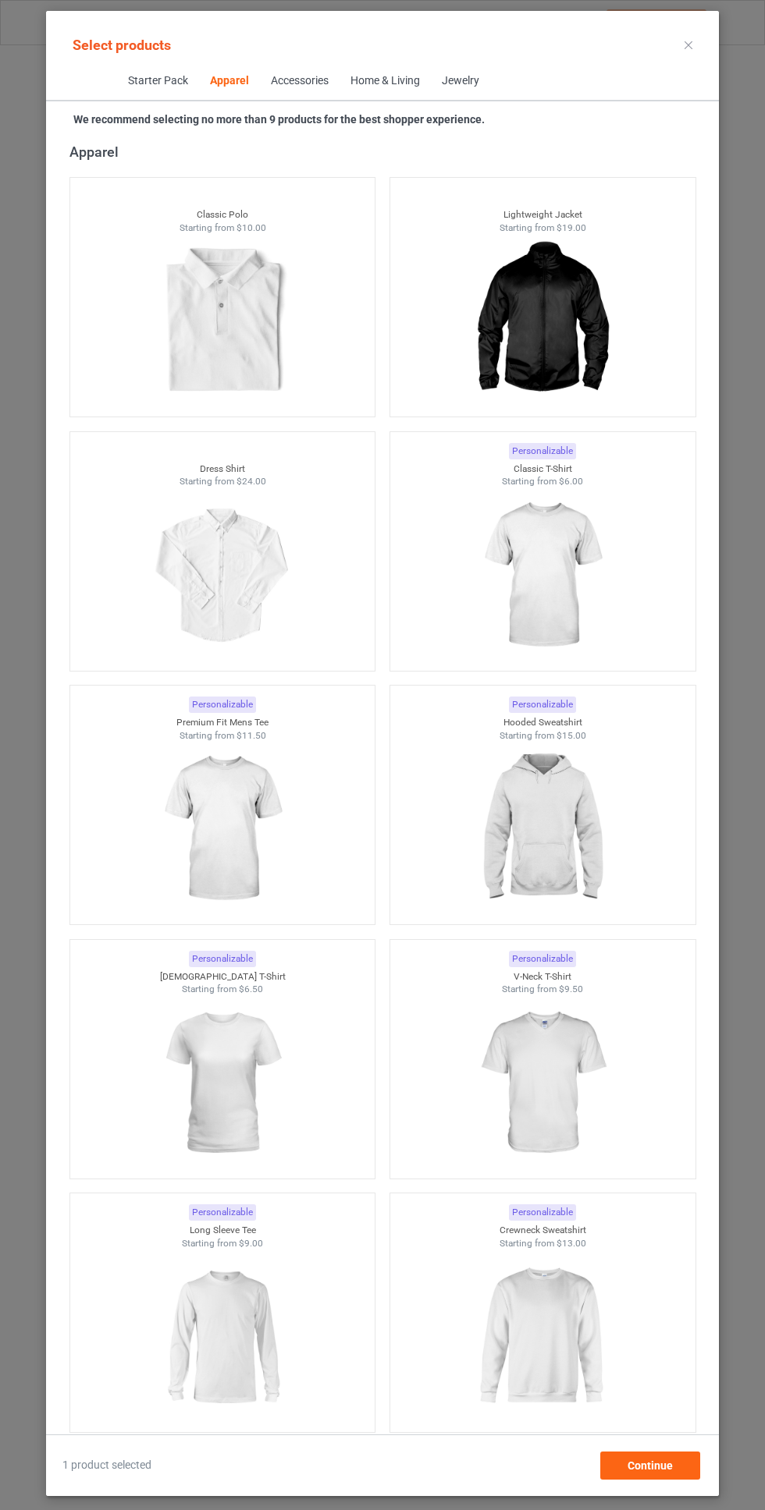
click at [566, 796] on img at bounding box center [542, 829] width 140 height 175
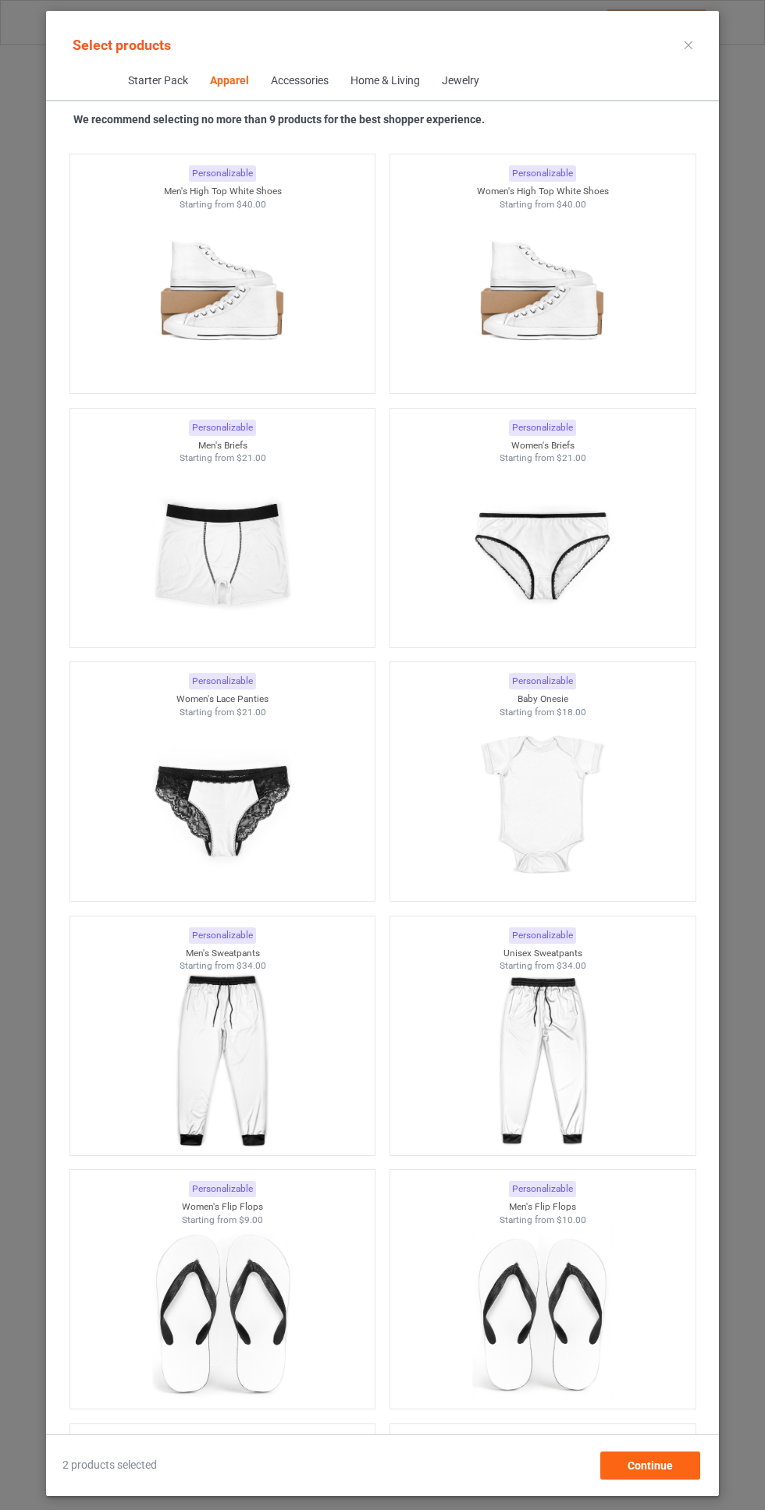
scroll to position [3059, 0]
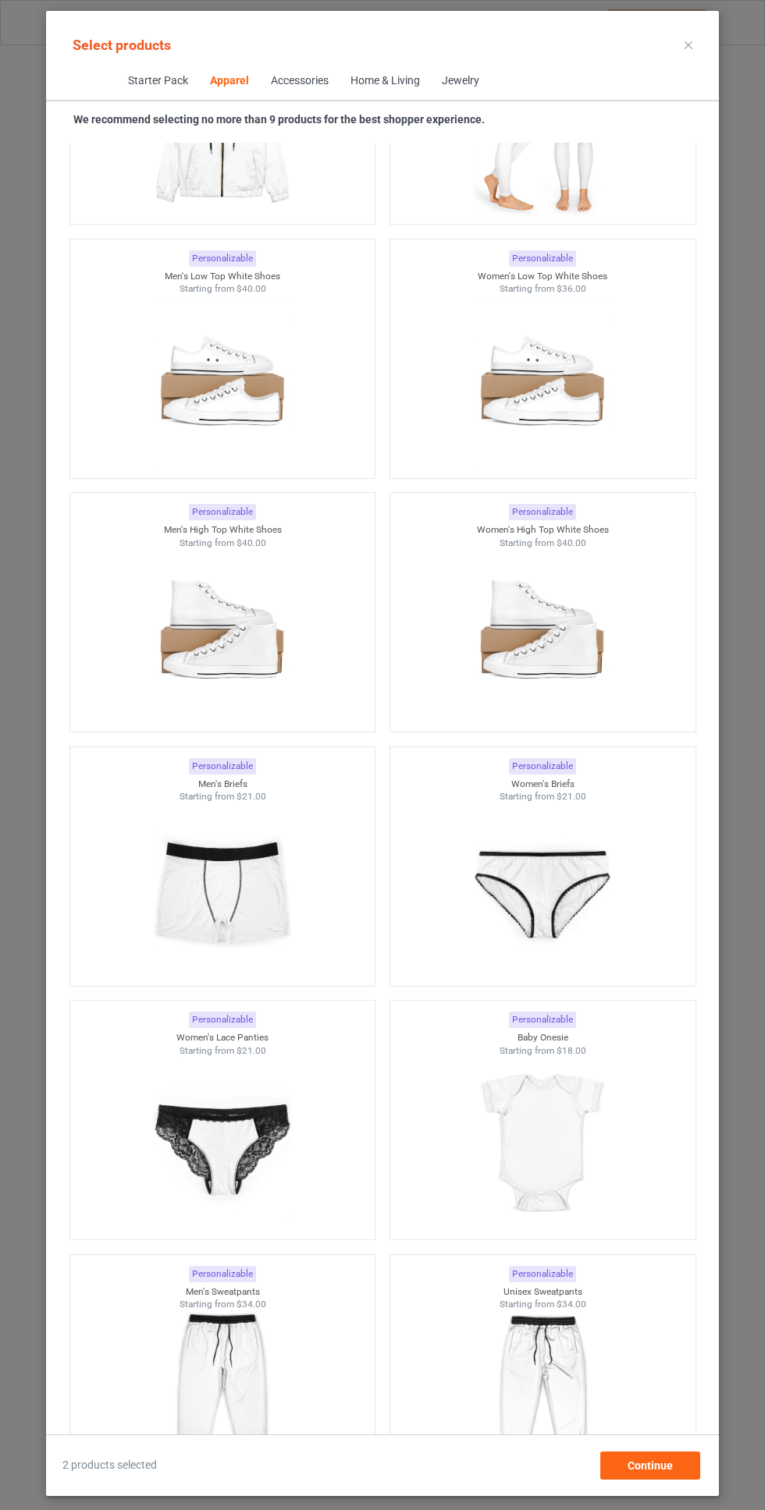
click at [688, 44] on icon at bounding box center [688, 45] width 8 height 8
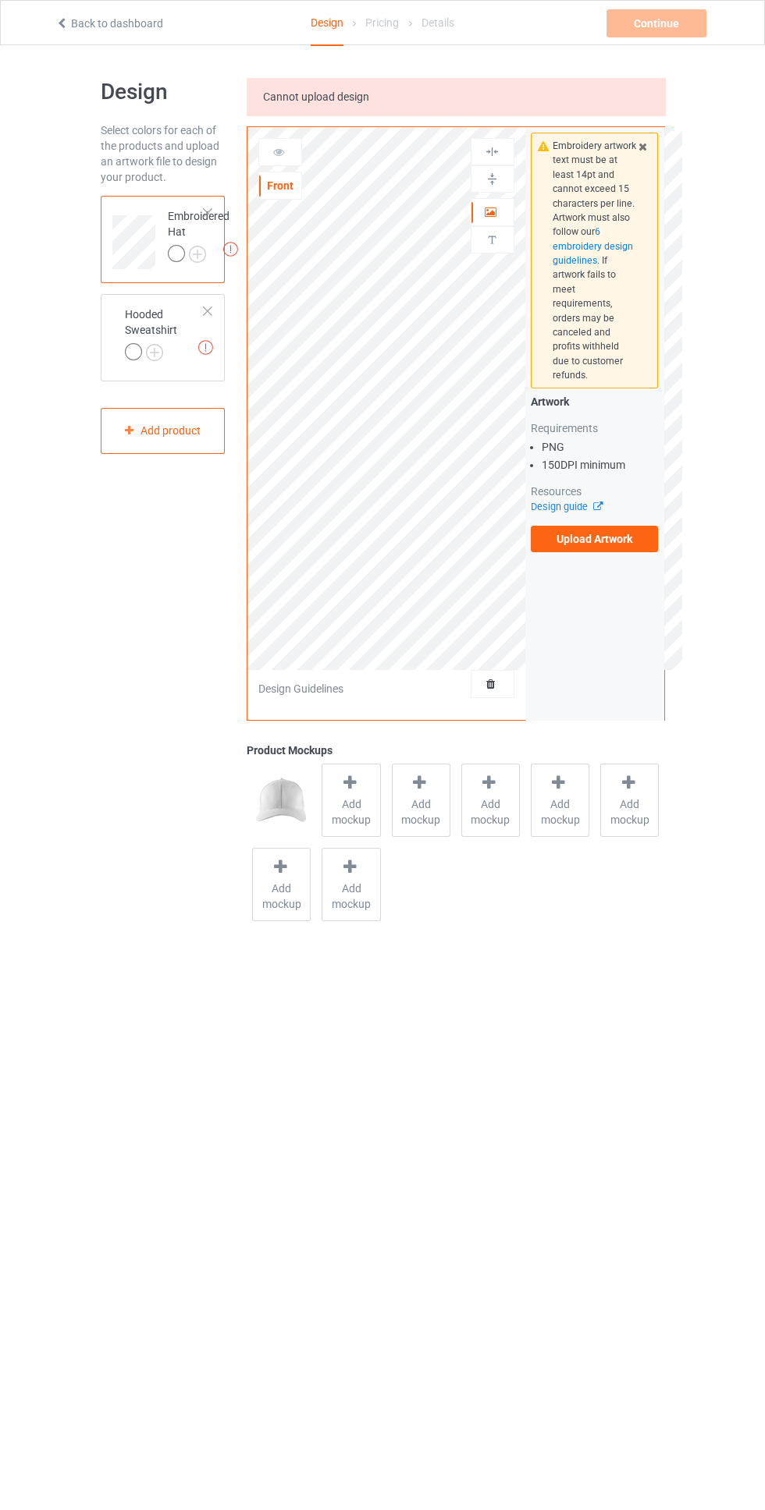
click at [209, 311] on div at bounding box center [207, 311] width 11 height 11
click at [205, 332] on div "Add product" at bounding box center [163, 333] width 125 height 46
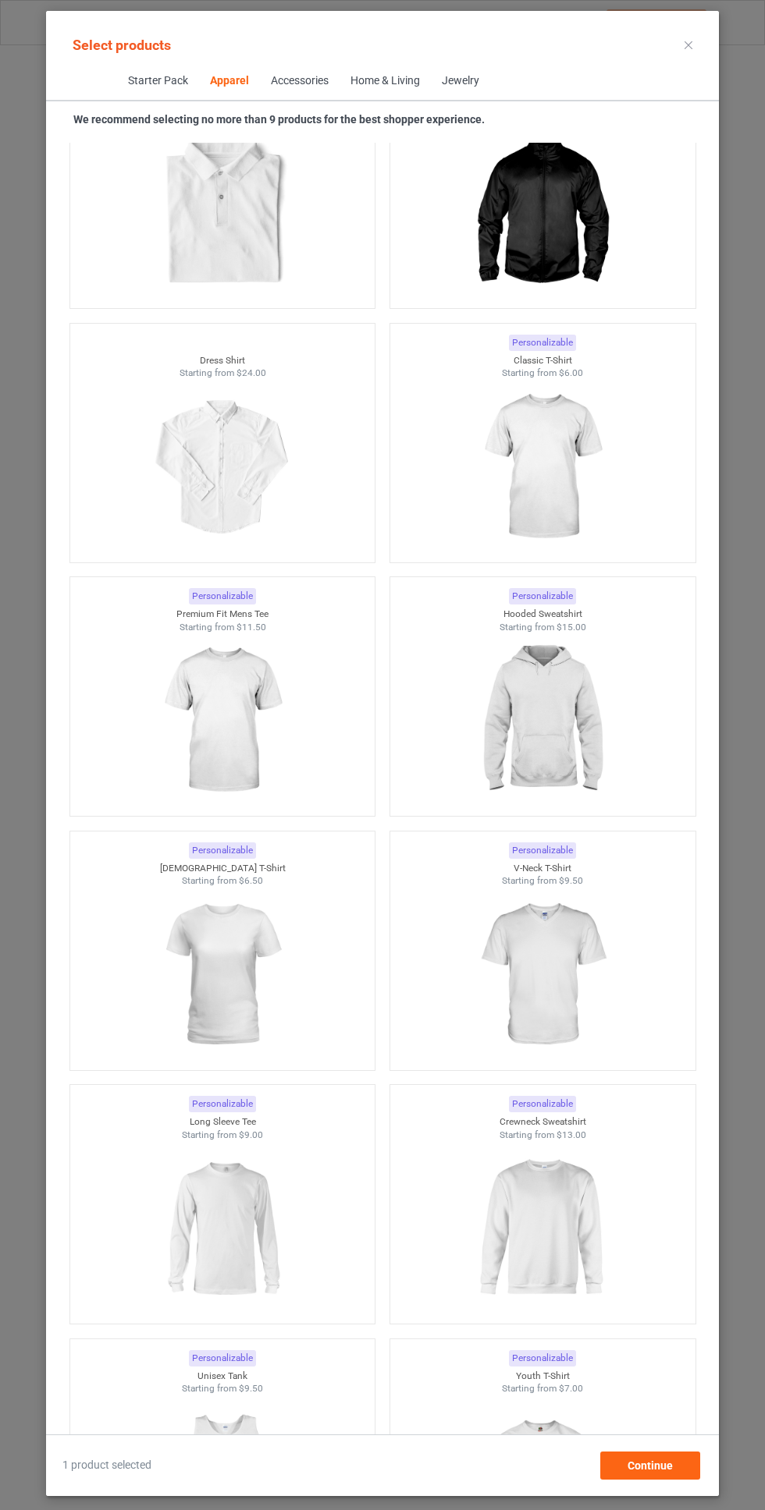
scroll to position [960, 0]
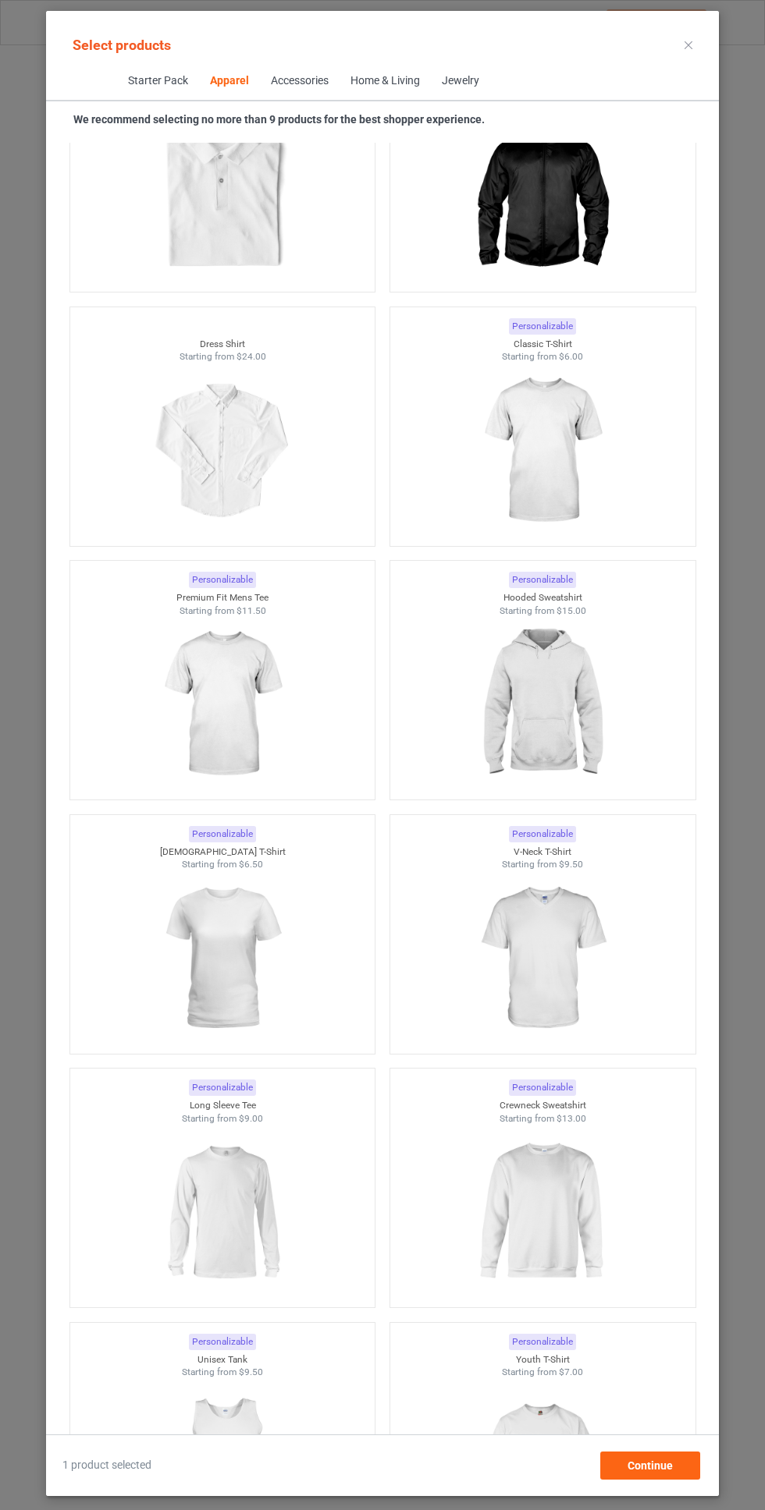
click at [545, 705] on img at bounding box center [542, 704] width 140 height 175
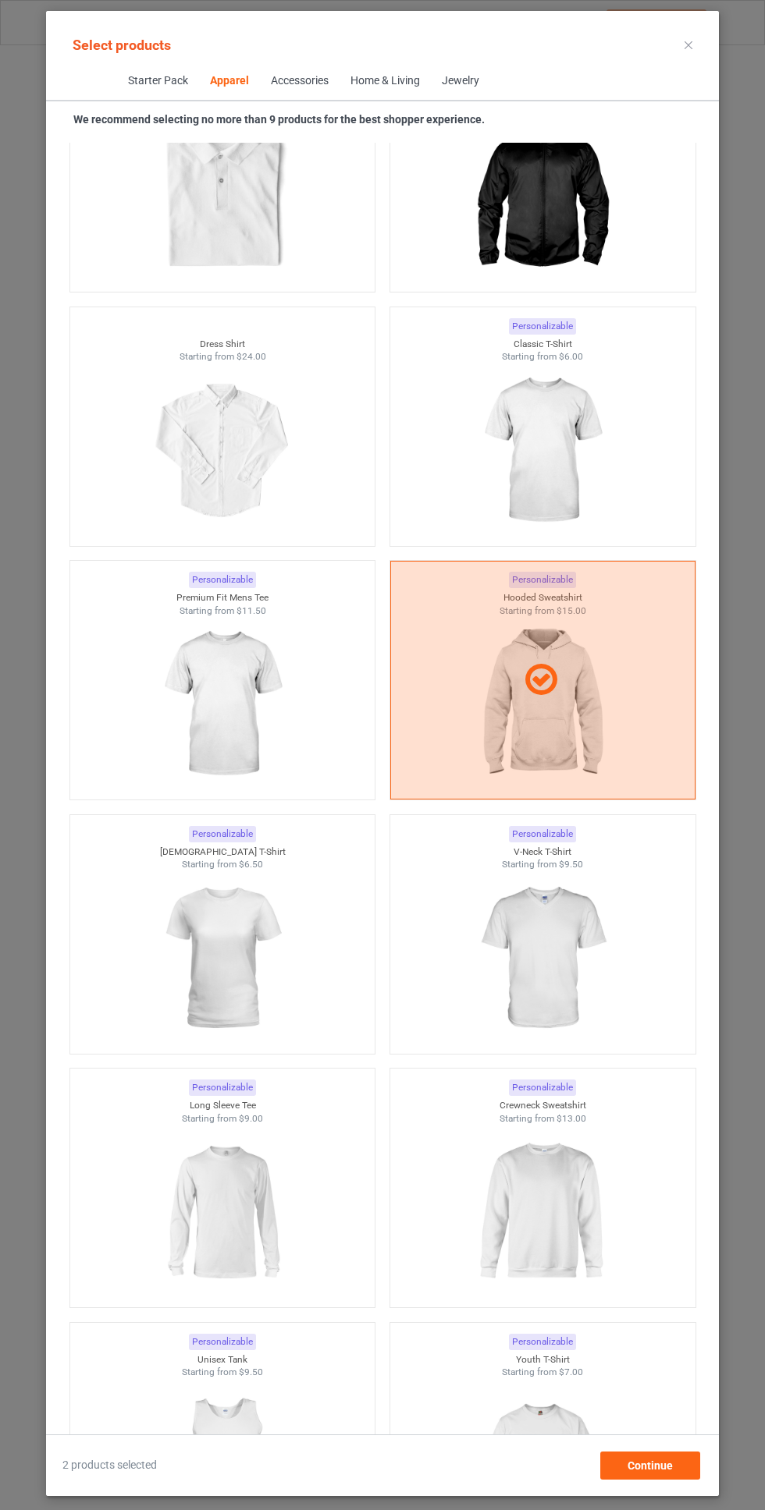
click at [688, 44] on icon at bounding box center [688, 45] width 8 height 8
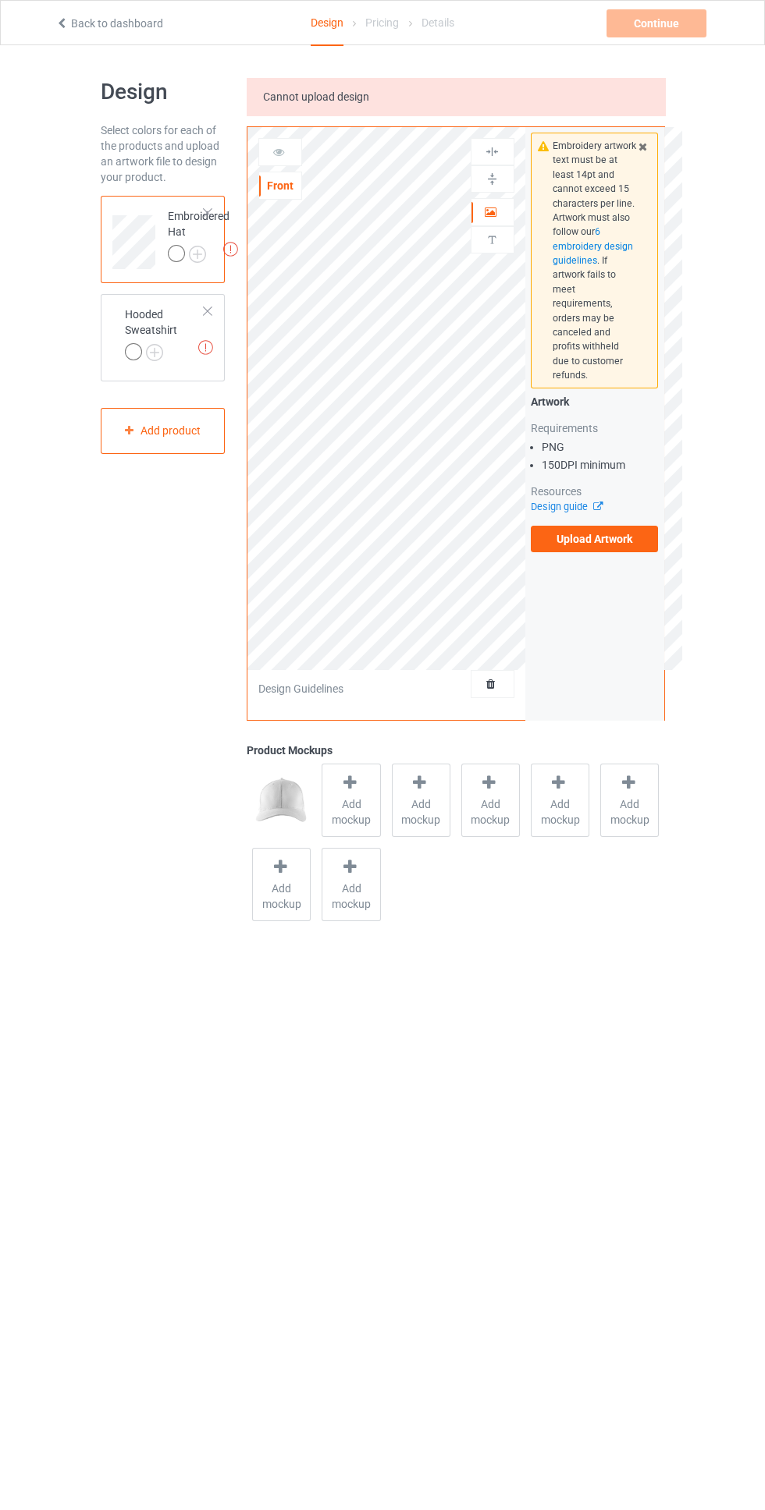
click at [208, 213] on div at bounding box center [207, 213] width 11 height 11
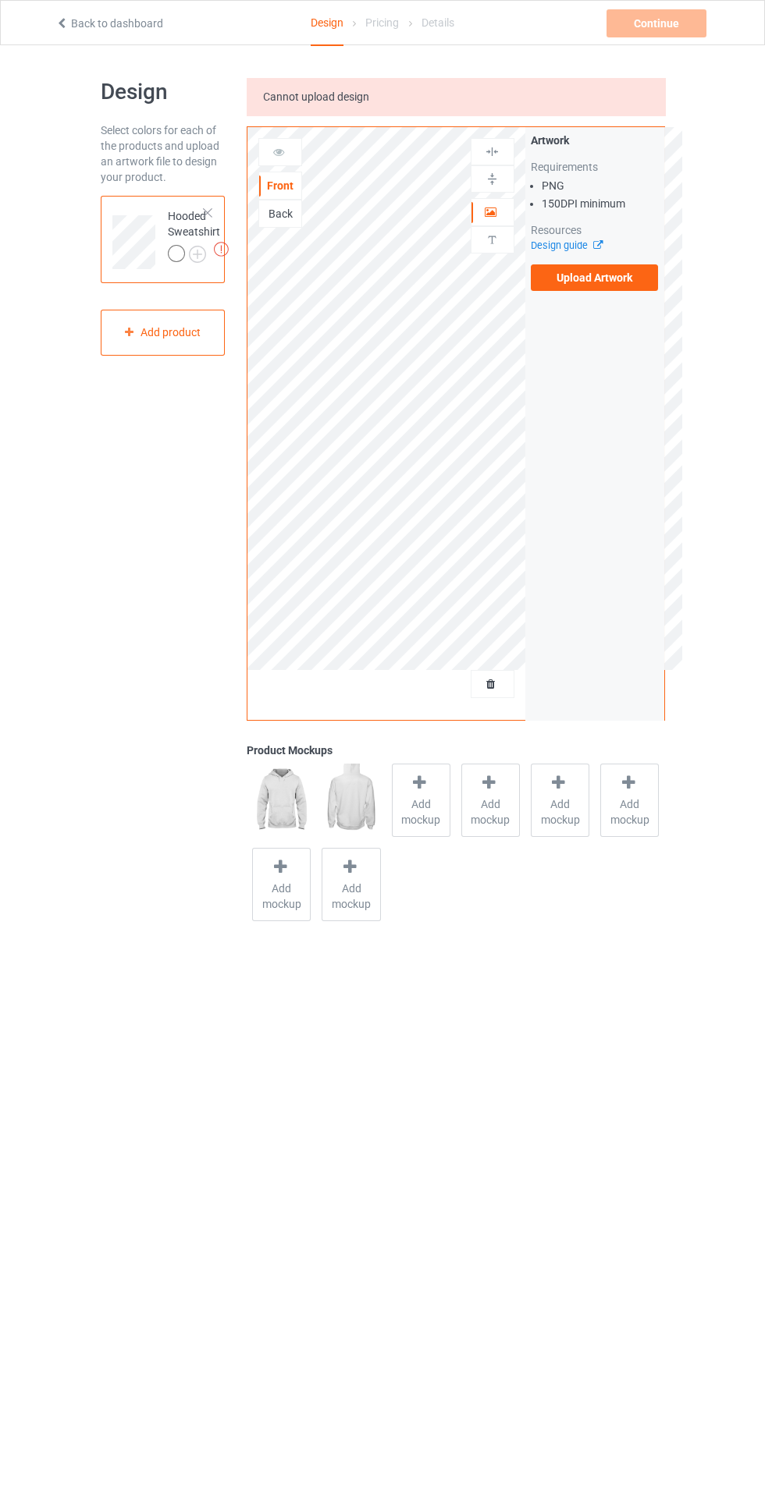
click at [491, 682] on icon at bounding box center [490, 681] width 13 height 11
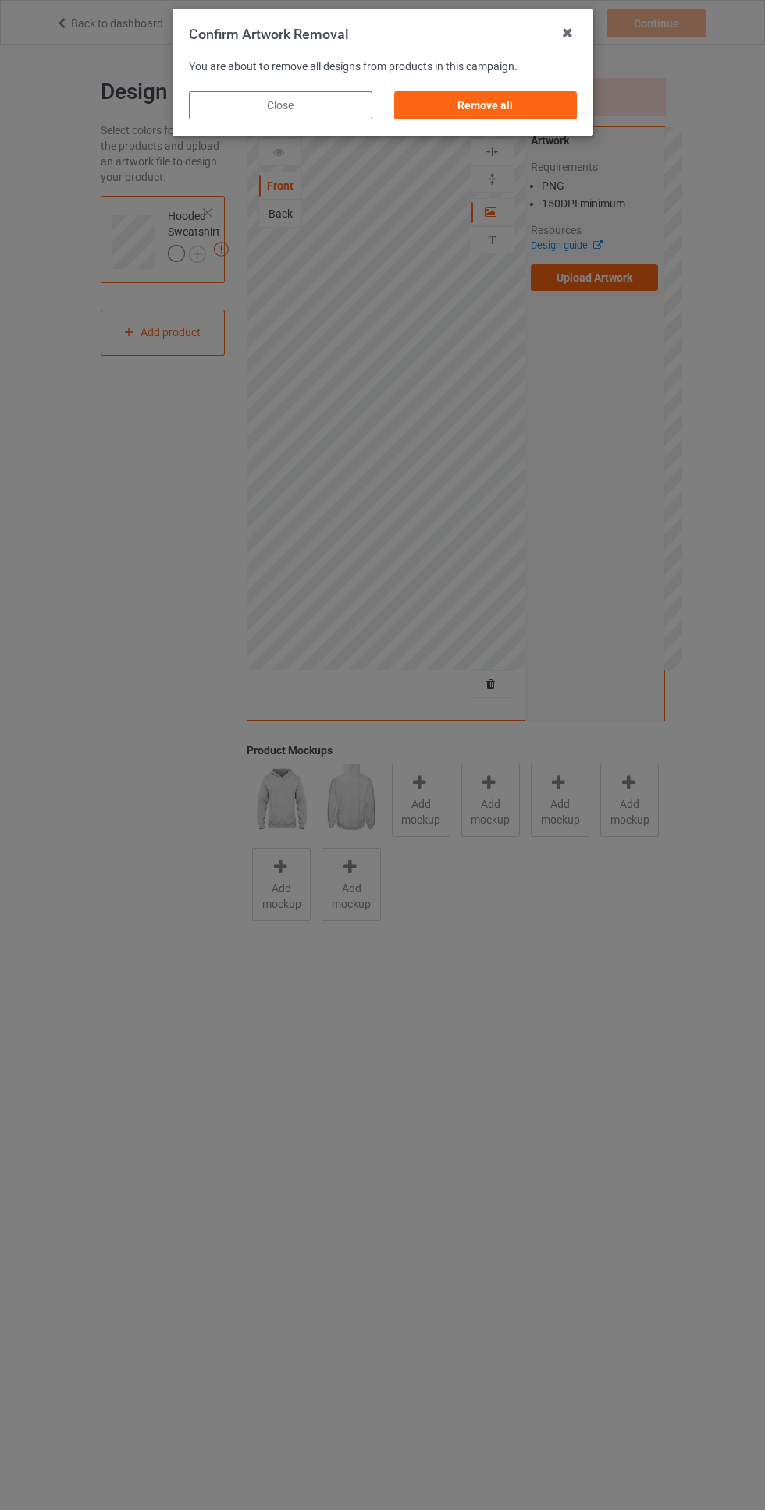
click at [550, 108] on div "Remove all" at bounding box center [484, 105] width 183 height 28
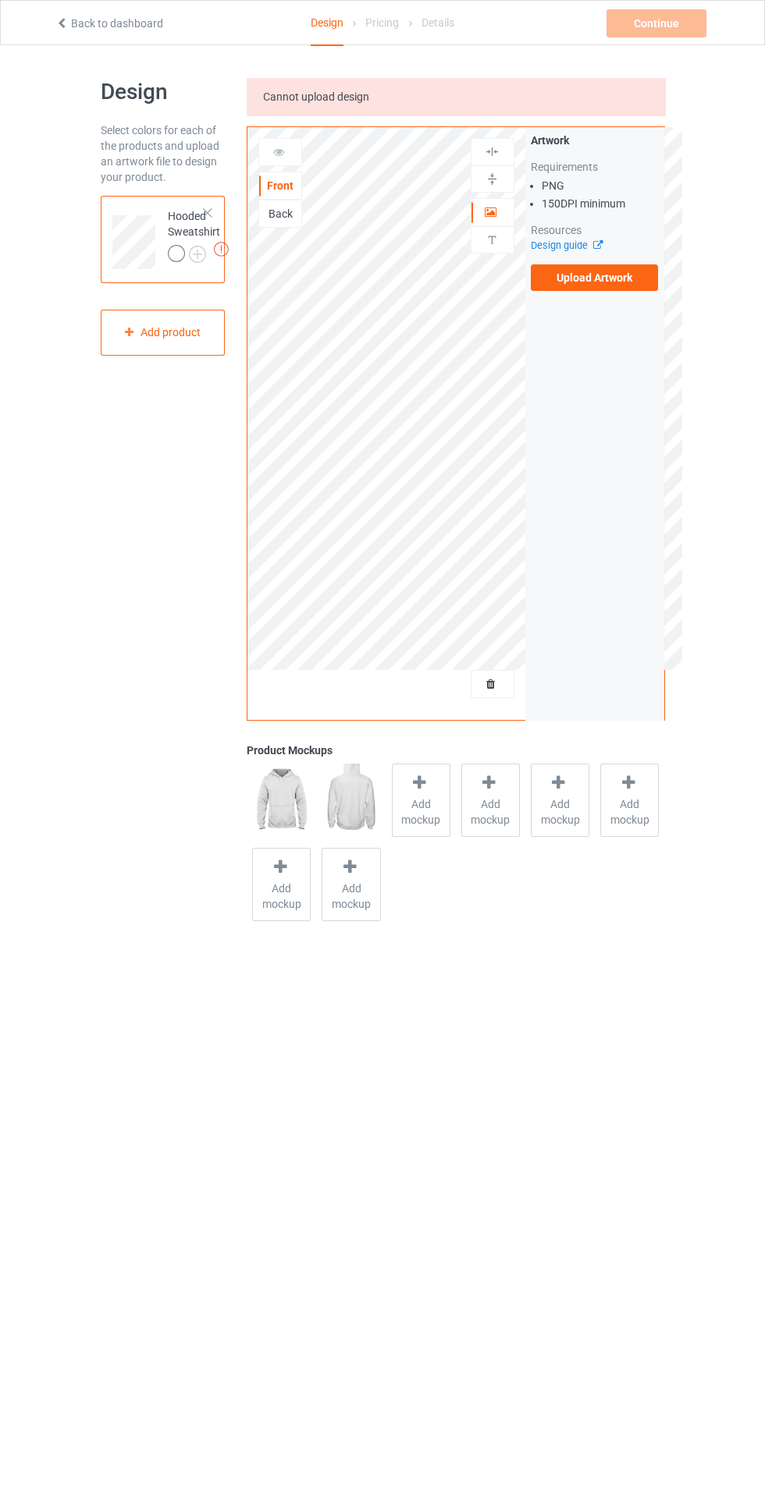
click at [619, 277] on label "Upload Artwork" at bounding box center [594, 277] width 128 height 27
click at [0, 0] on input "Upload Artwork" at bounding box center [0, 0] width 0 height 0
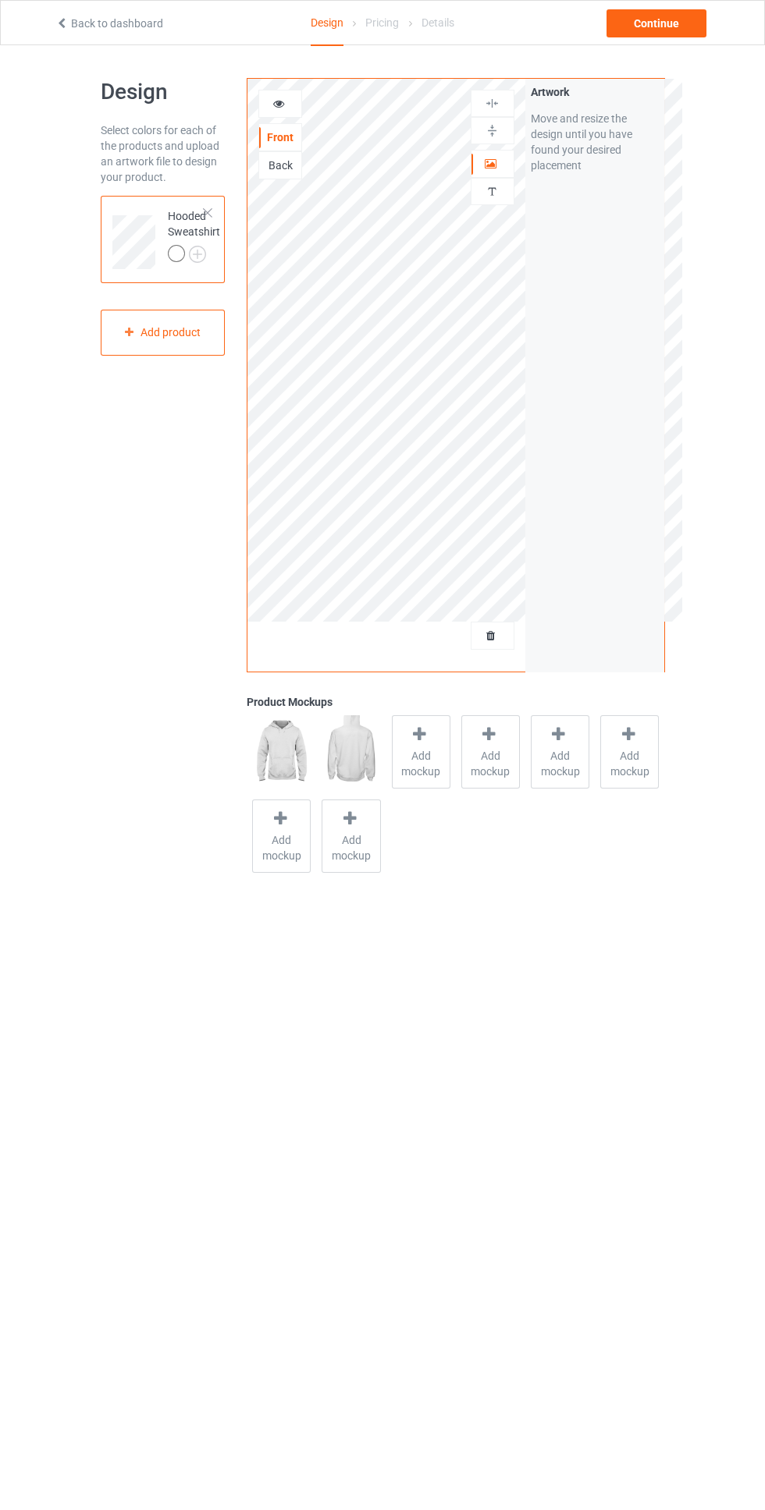
click at [491, 636] on icon at bounding box center [490, 633] width 13 height 11
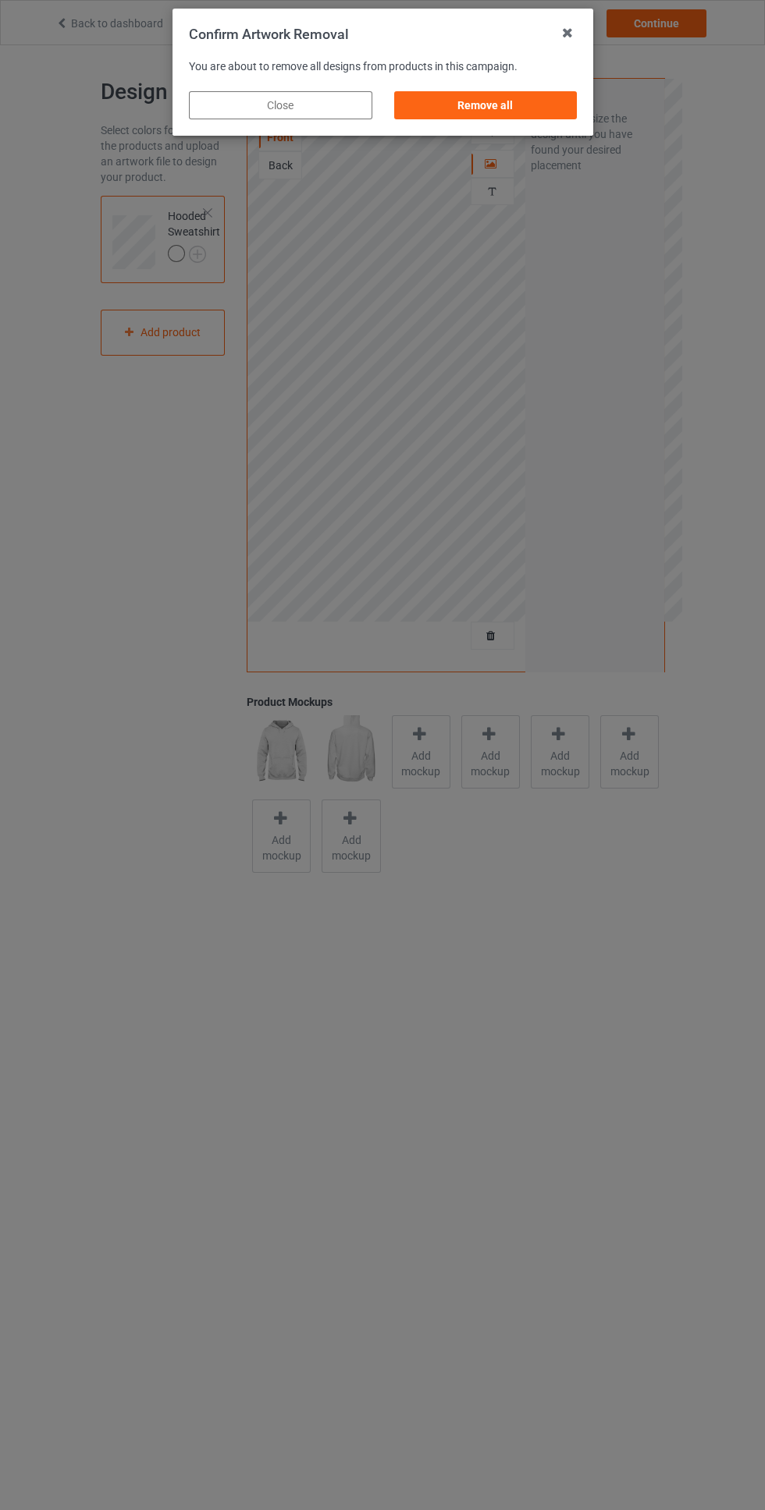
click at [572, 104] on div "Remove all" at bounding box center [484, 105] width 183 height 28
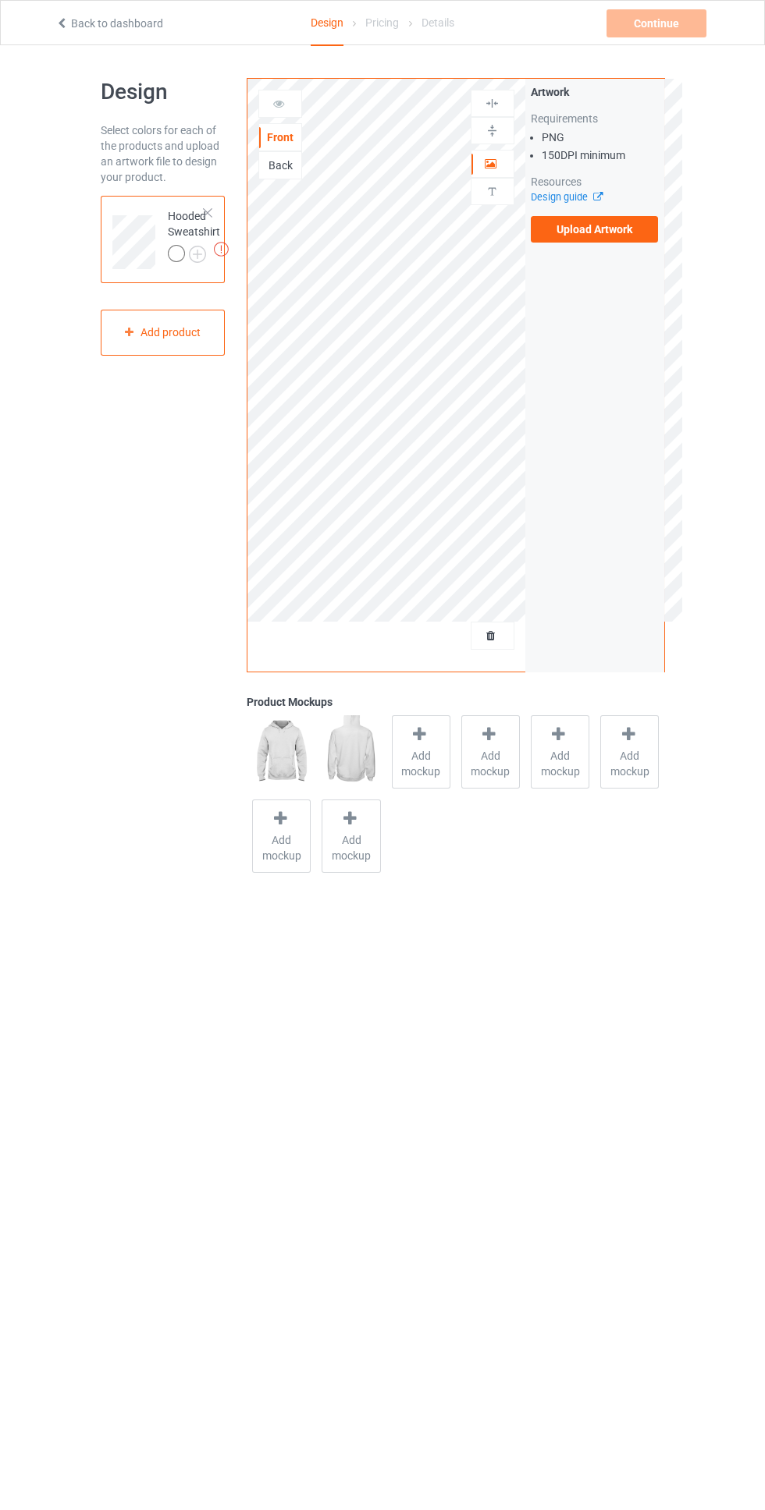
click at [637, 225] on label "Upload Artwork" at bounding box center [594, 229] width 128 height 27
click at [0, 0] on input "Upload Artwork" at bounding box center [0, 0] width 0 height 0
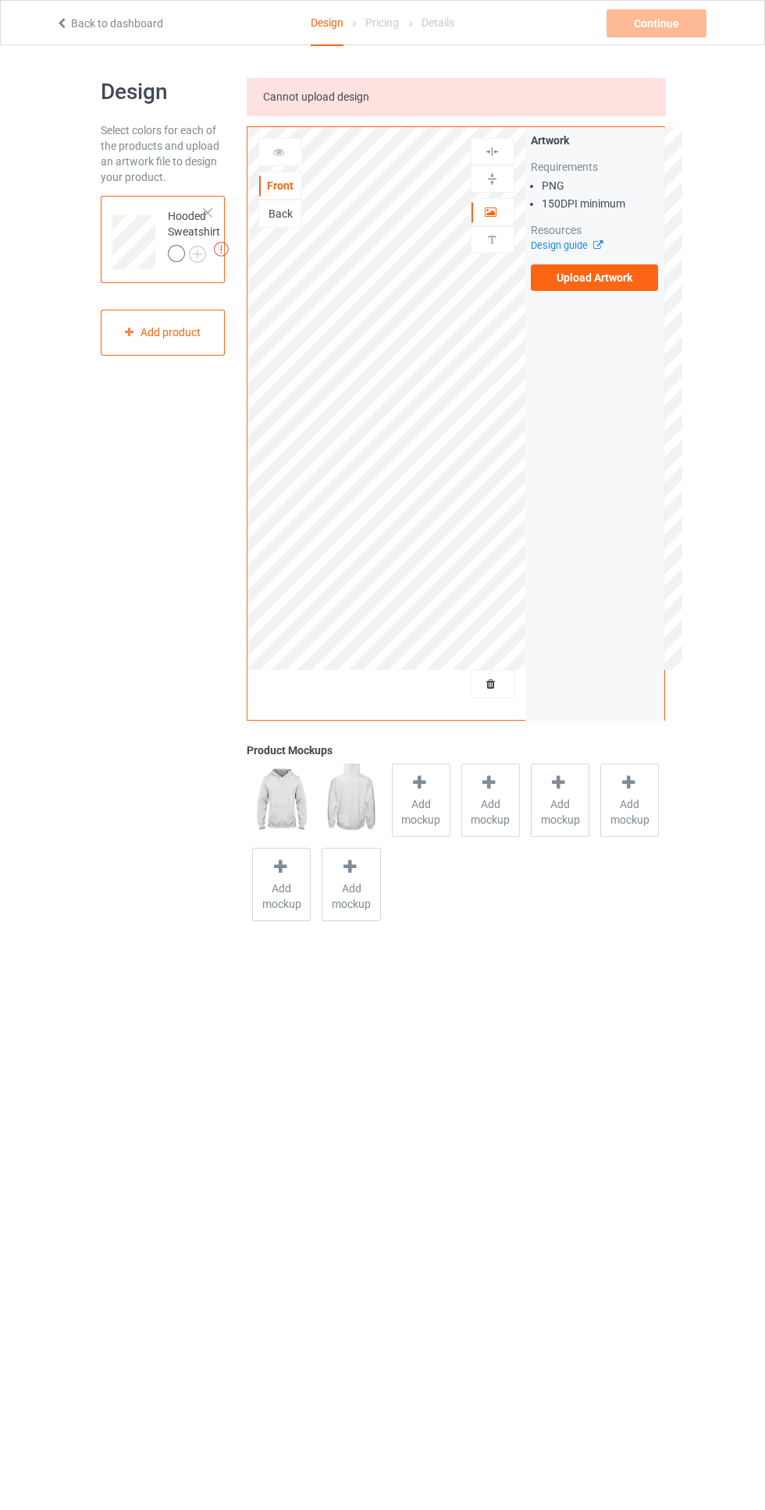
click at [504, 686] on div at bounding box center [492, 684] width 42 height 16
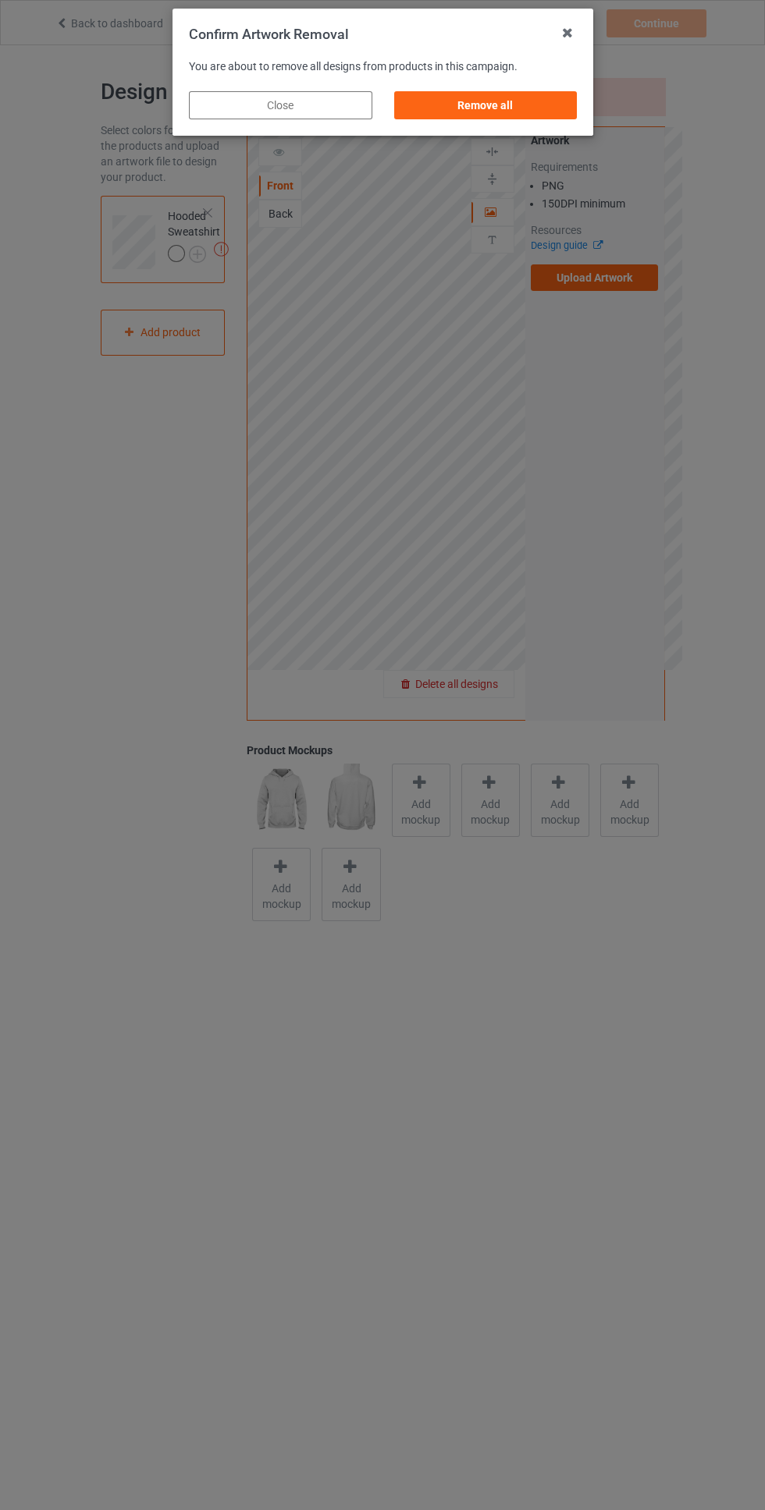
click at [512, 114] on div "Remove all" at bounding box center [484, 105] width 183 height 28
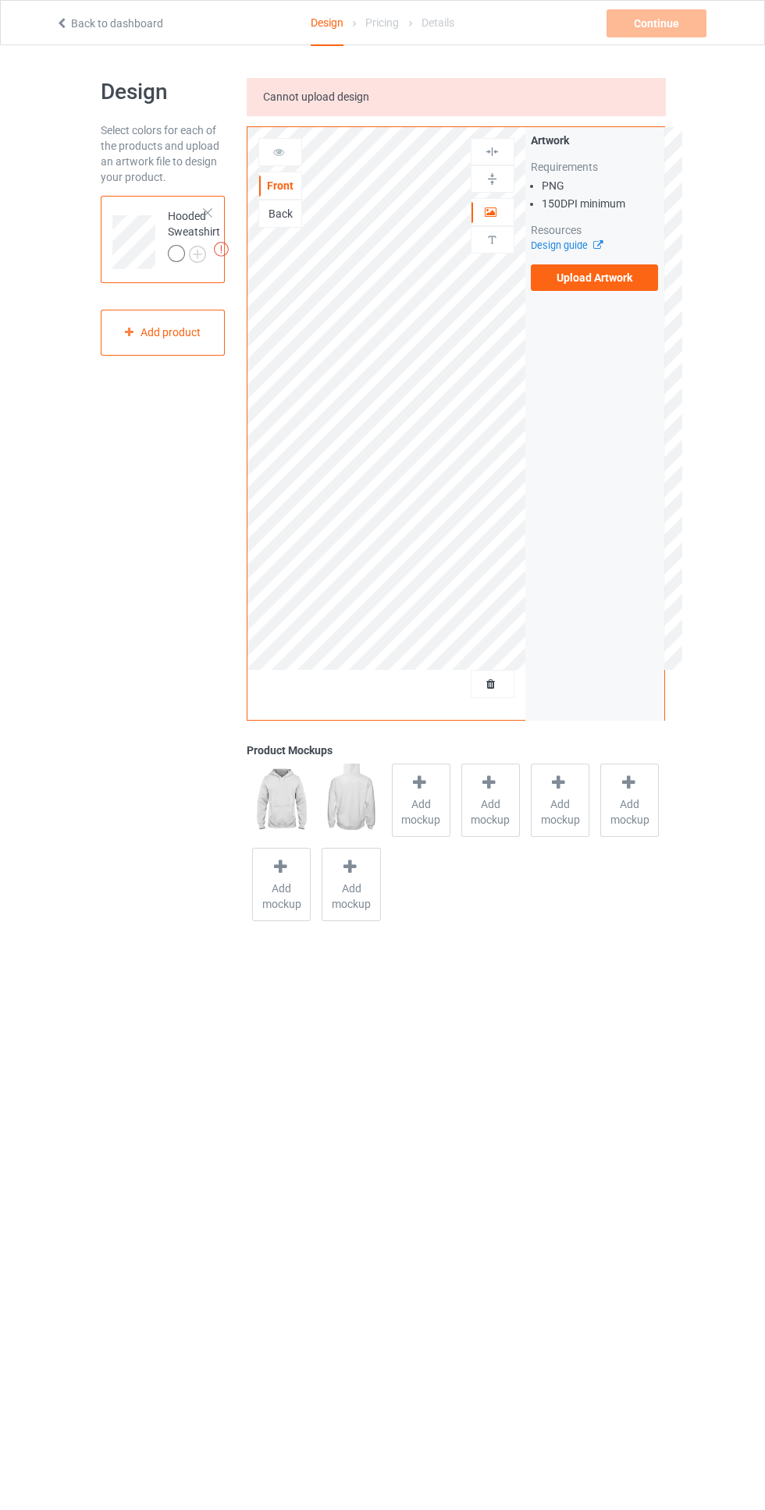
click at [633, 287] on label "Upload Artwork" at bounding box center [594, 277] width 128 height 27
click at [0, 0] on input "Upload Artwork" at bounding box center [0, 0] width 0 height 0
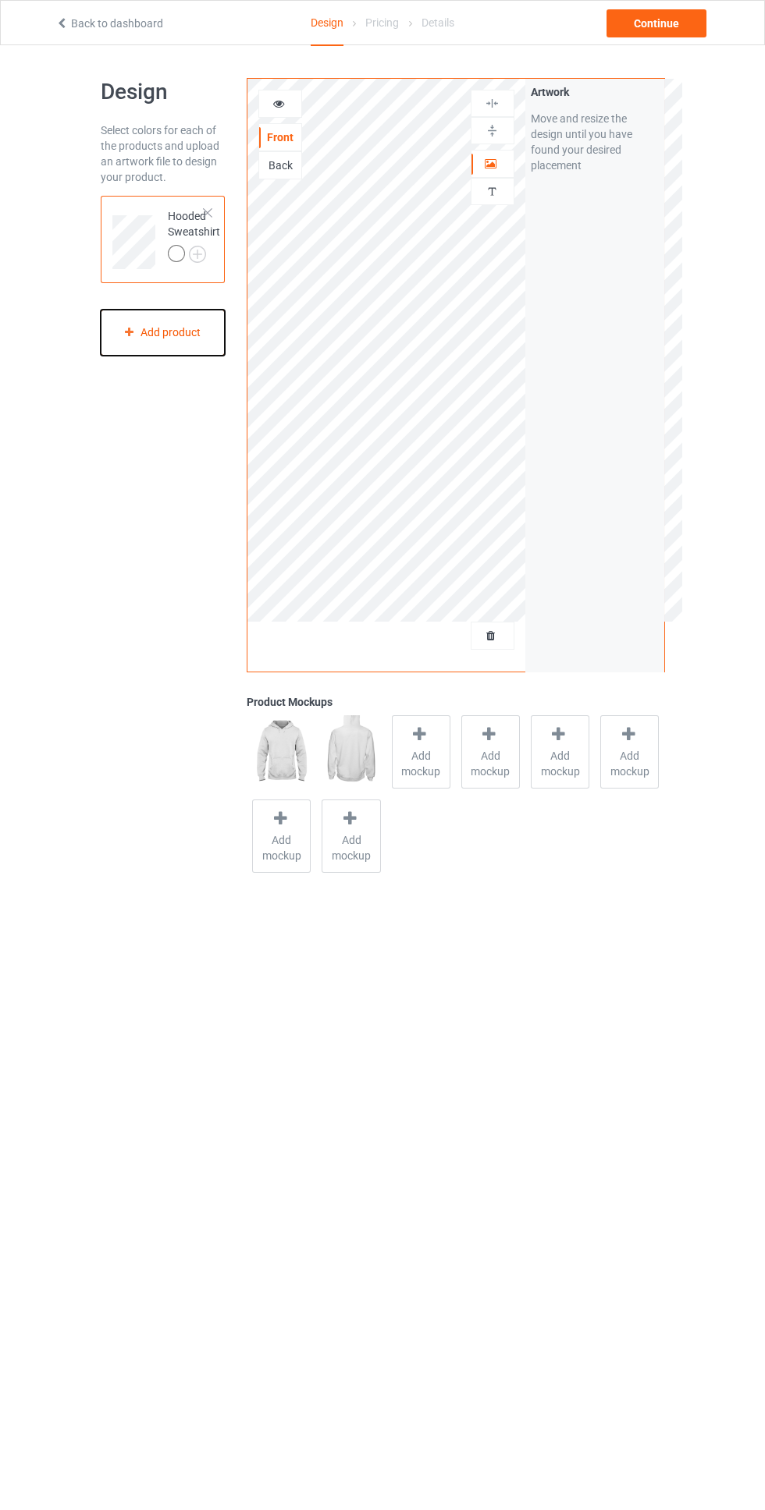
click at [166, 334] on div "Add product" at bounding box center [163, 333] width 125 height 46
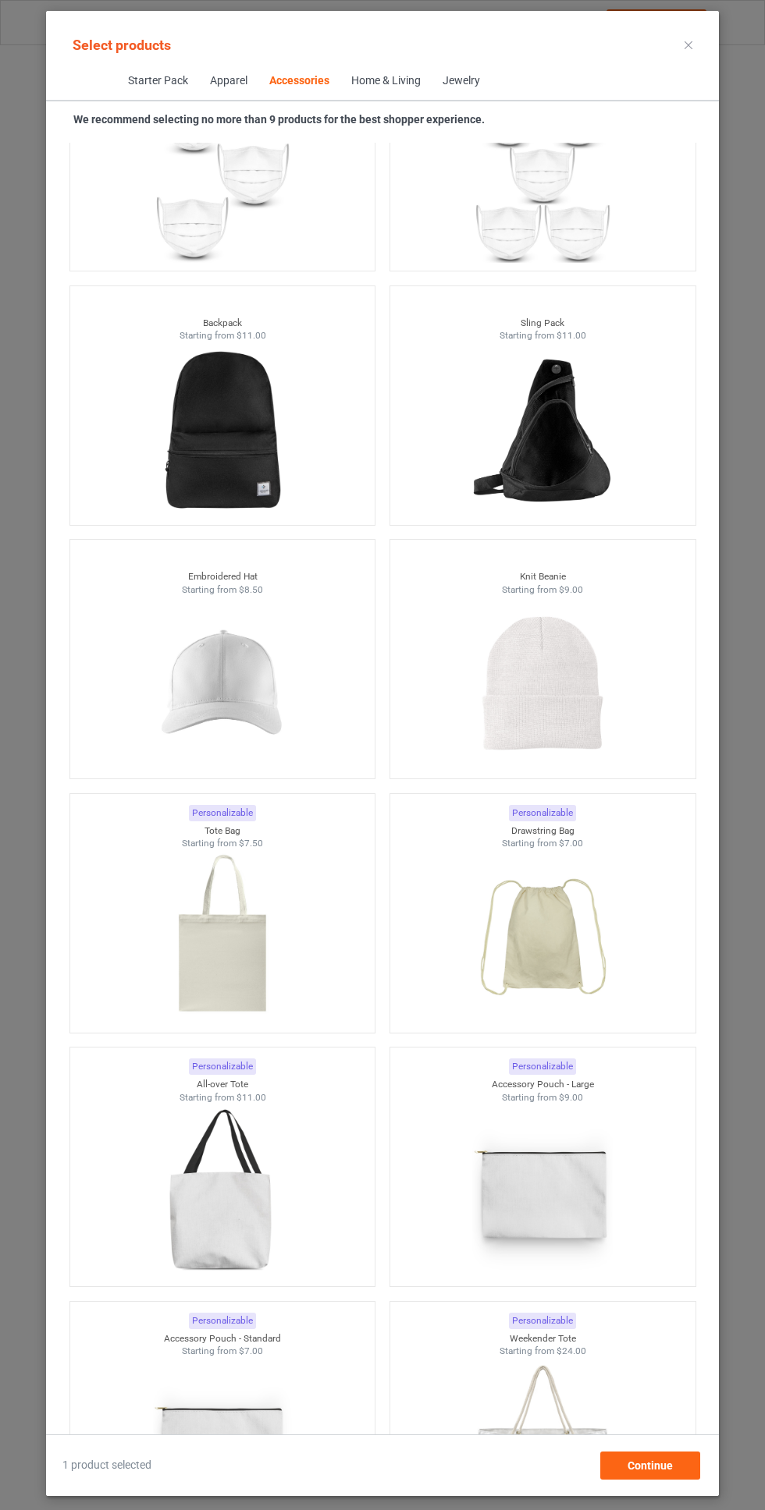
scroll to position [8391, 0]
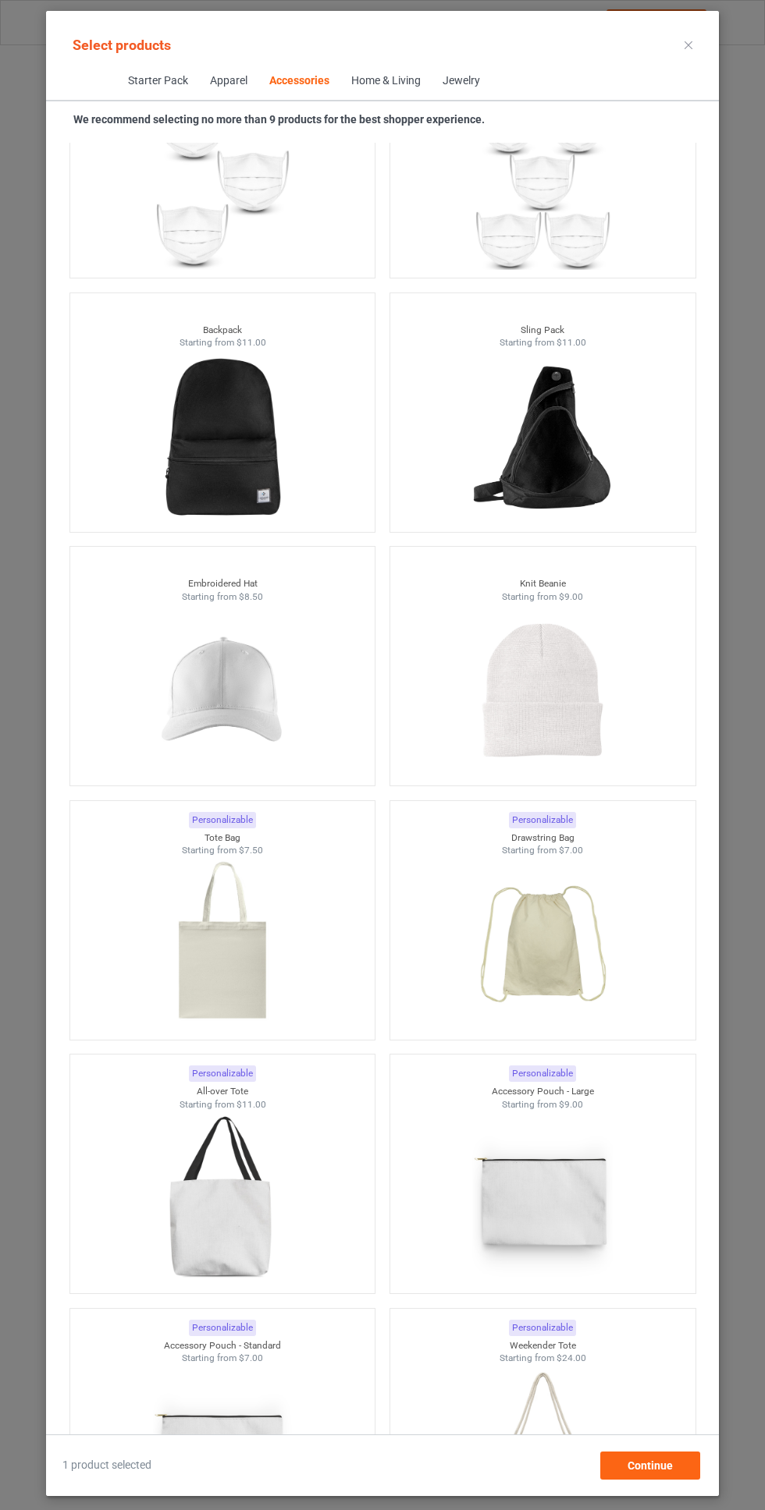
click at [263, 716] on img at bounding box center [222, 690] width 140 height 175
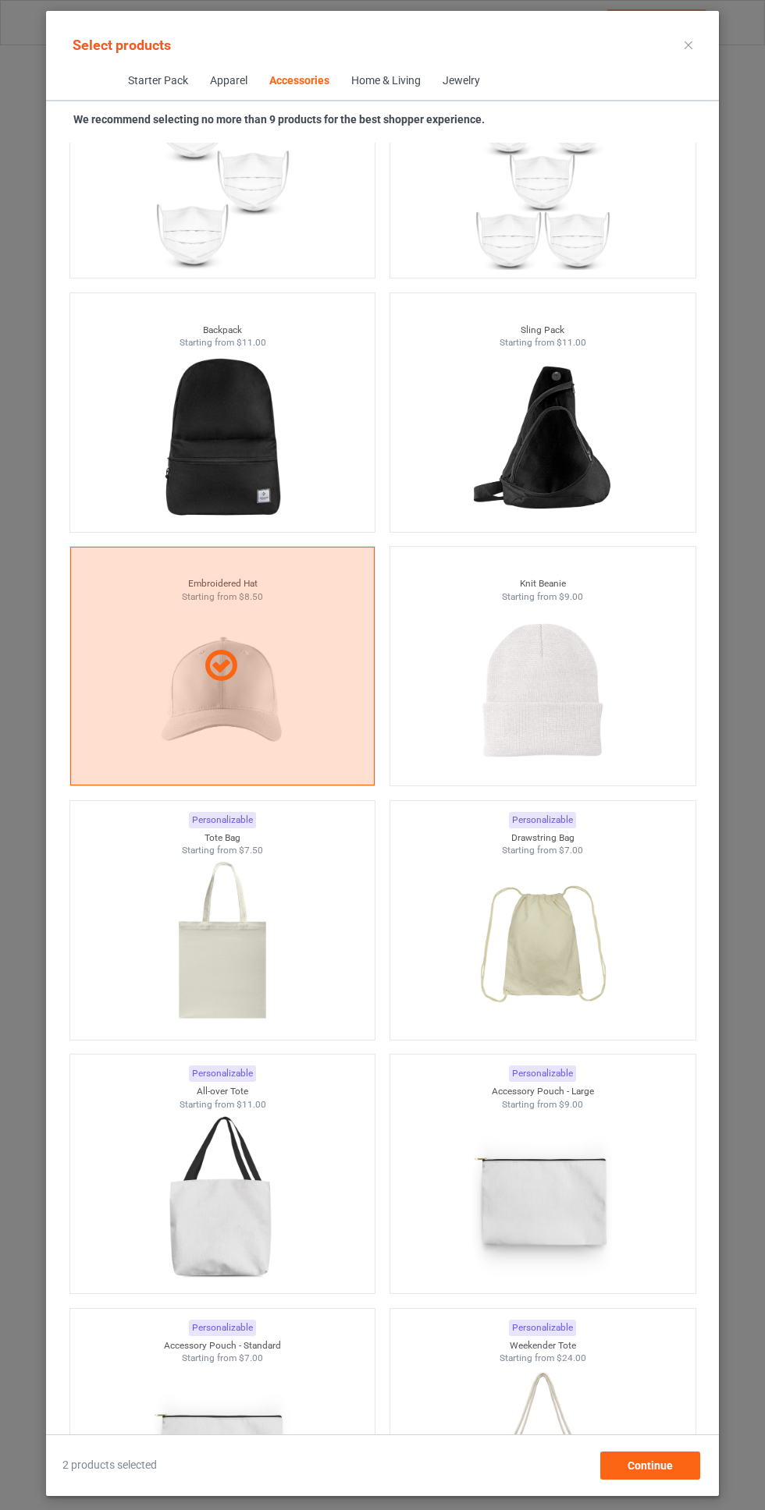
click at [573, 669] on img at bounding box center [542, 690] width 140 height 175
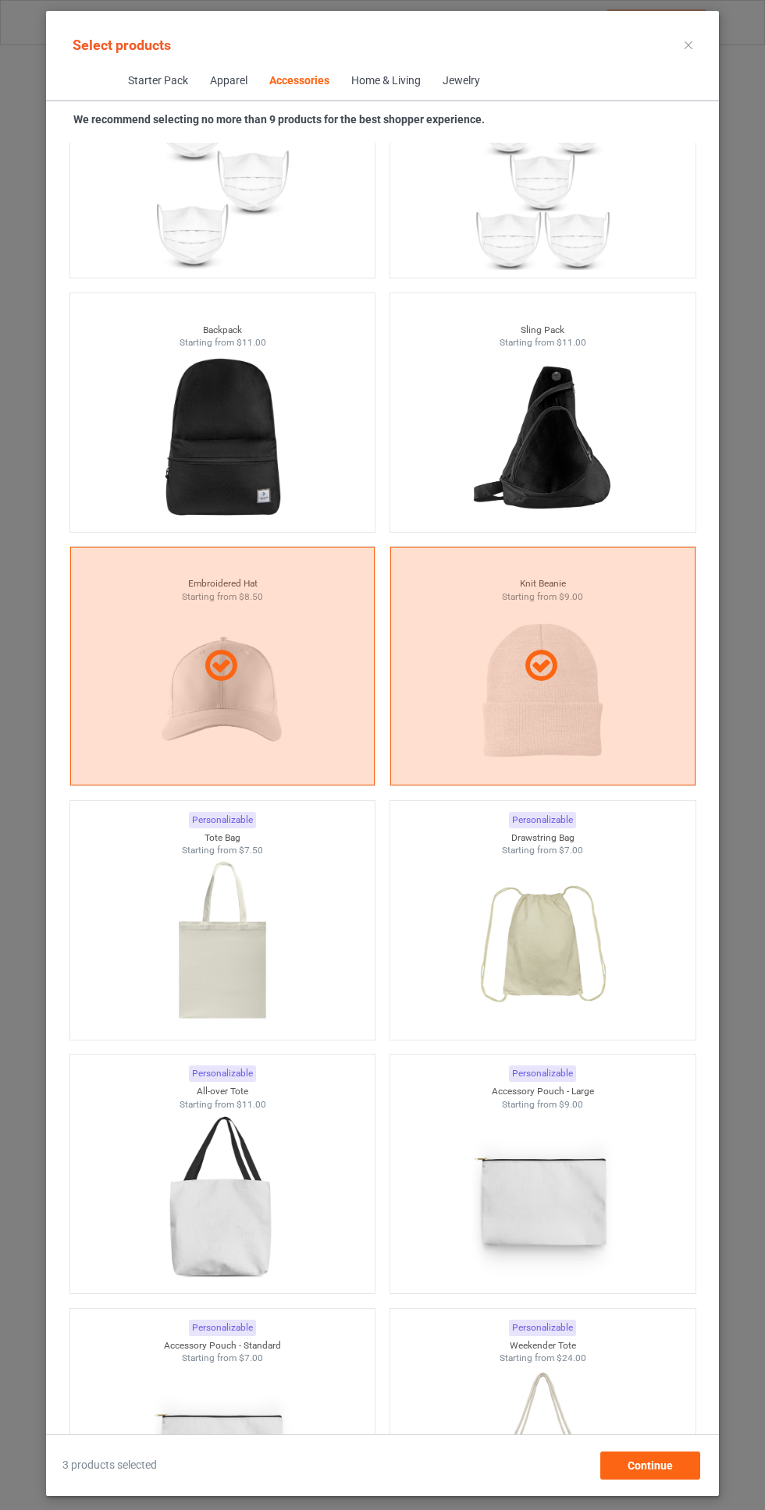
click at [688, 44] on icon at bounding box center [688, 45] width 8 height 8
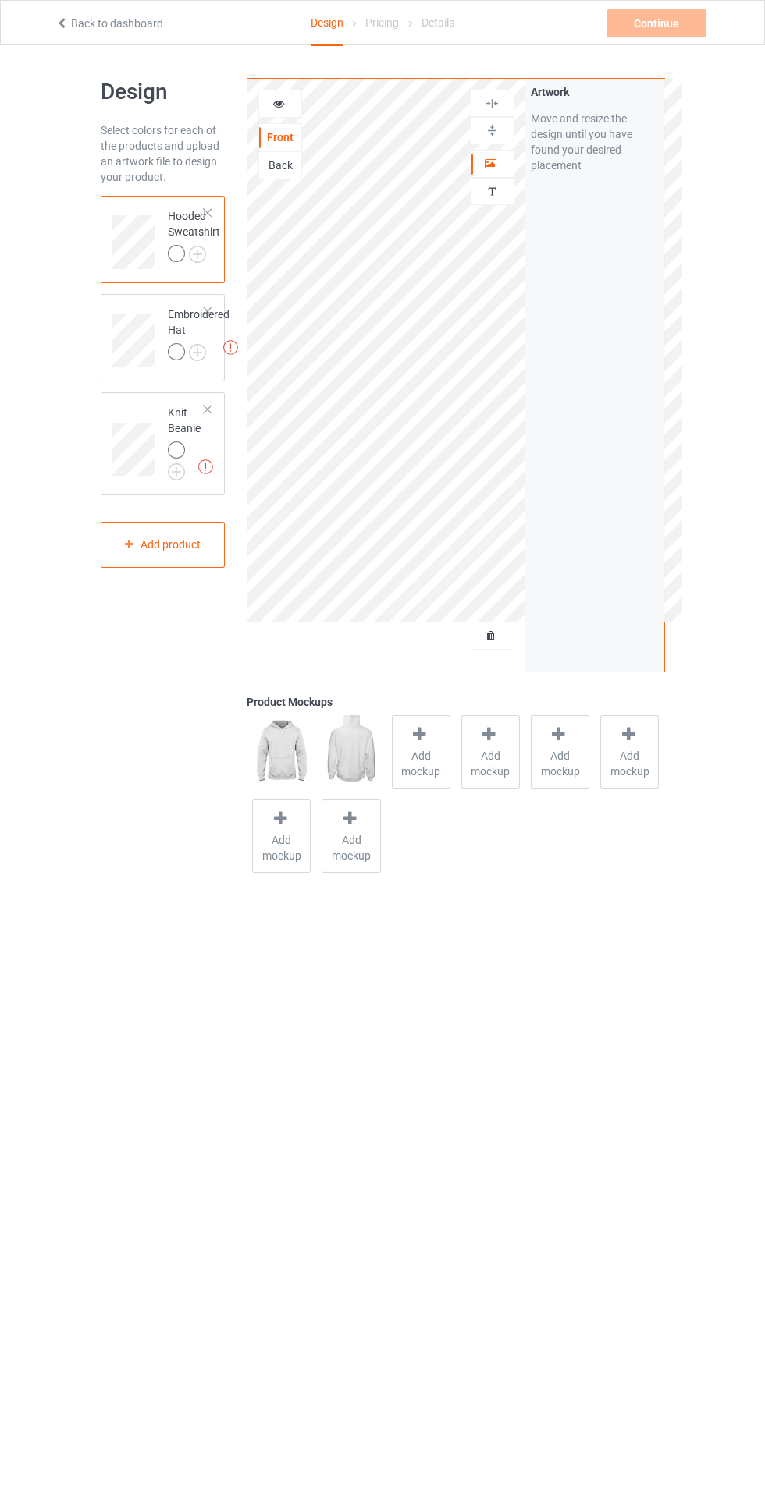
click at [169, 344] on div at bounding box center [179, 354] width 22 height 22
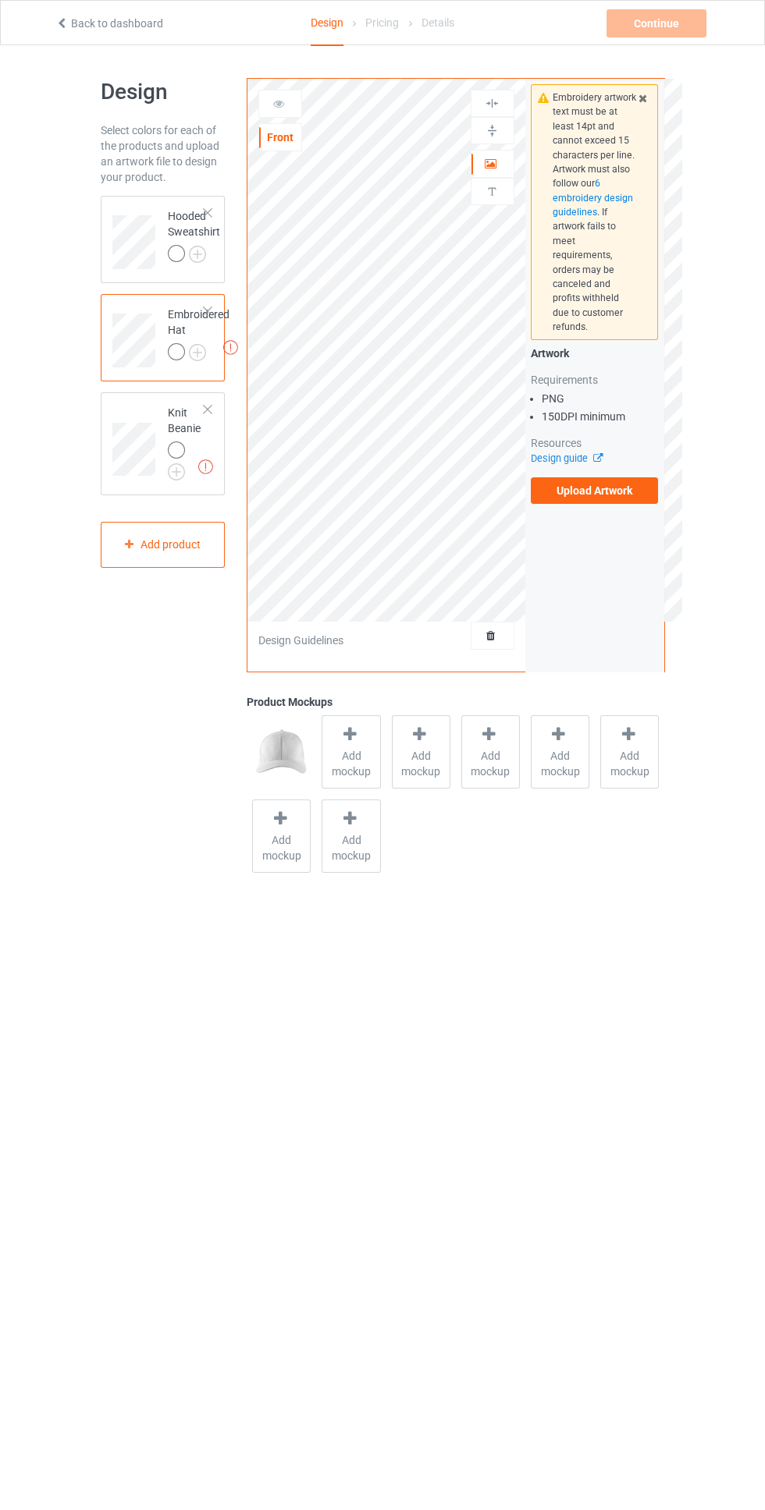
click at [503, 154] on div "Artwork" at bounding box center [492, 164] width 44 height 28
click at [0, 0] on img at bounding box center [0, 0] width 0 height 0
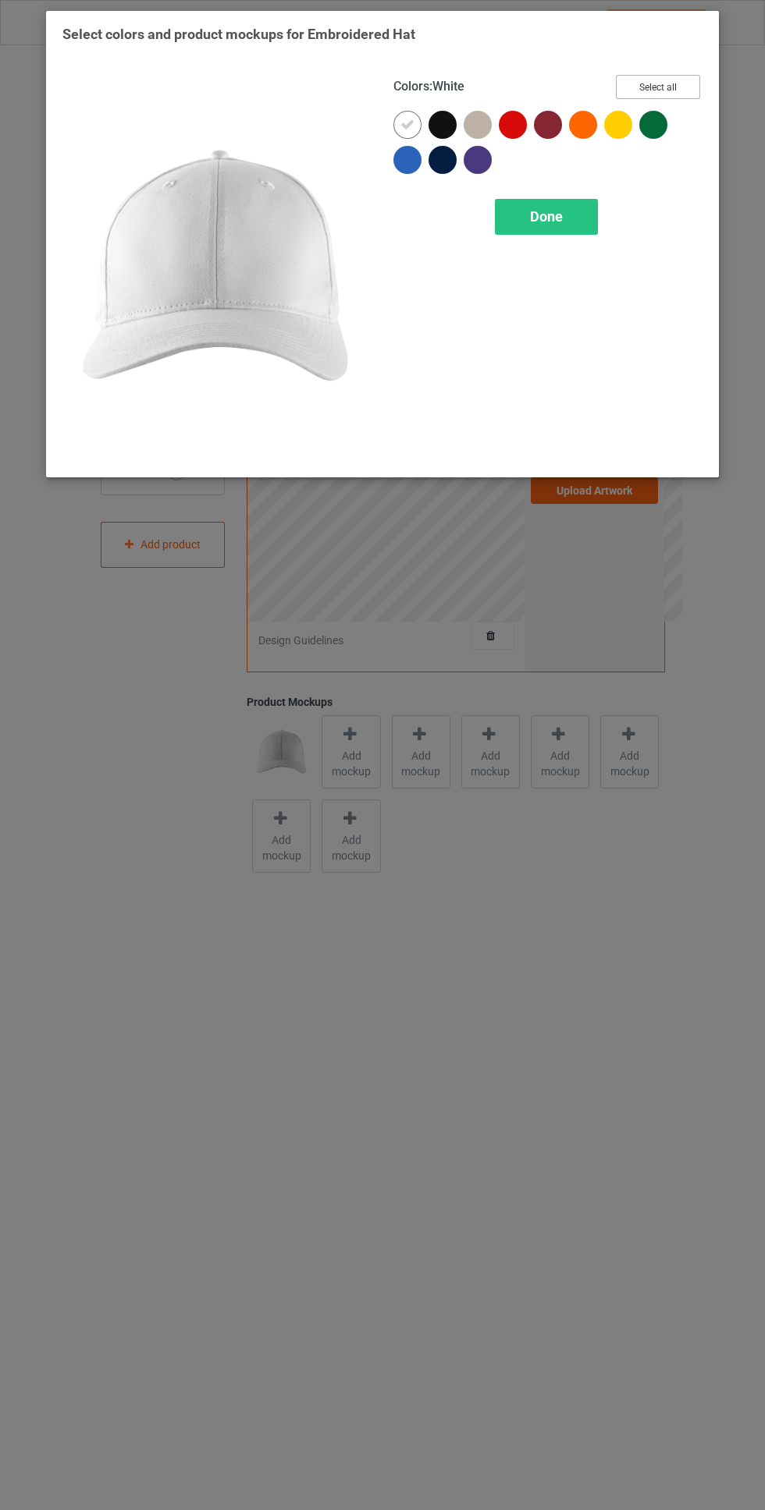
click at [679, 83] on button "Select all" at bounding box center [658, 87] width 84 height 24
click at [407, 119] on icon at bounding box center [407, 125] width 14 height 14
click at [546, 216] on span "Done" at bounding box center [546, 216] width 33 height 16
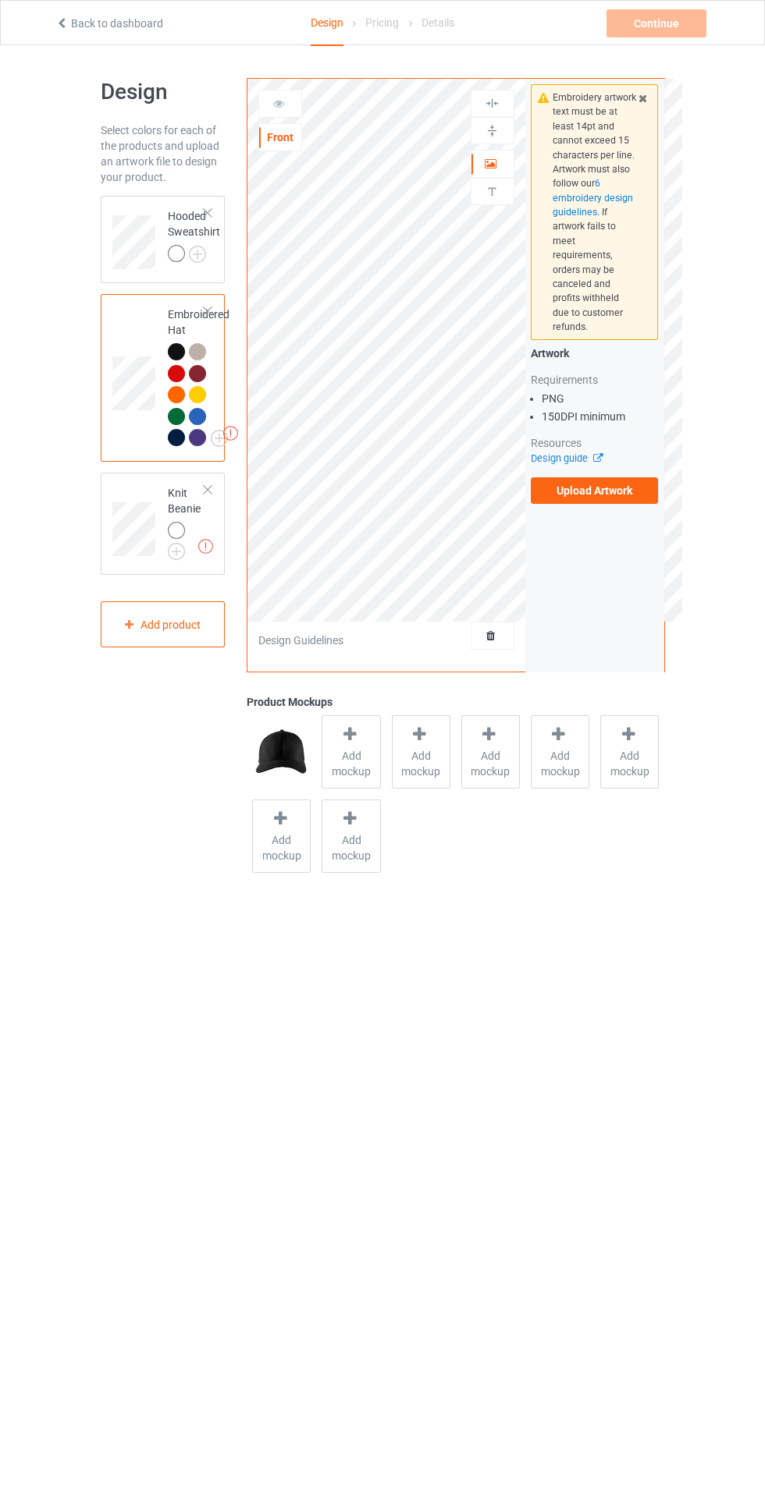
click at [513, 159] on div "Artwork" at bounding box center [492, 164] width 44 height 28
click at [488, 96] on img at bounding box center [491, 103] width 15 height 15
click at [502, 126] on div at bounding box center [492, 130] width 42 height 15
click at [577, 477] on label "Upload Artwork" at bounding box center [594, 490] width 128 height 27
click at [0, 0] on input "Upload Artwork" at bounding box center [0, 0] width 0 height 0
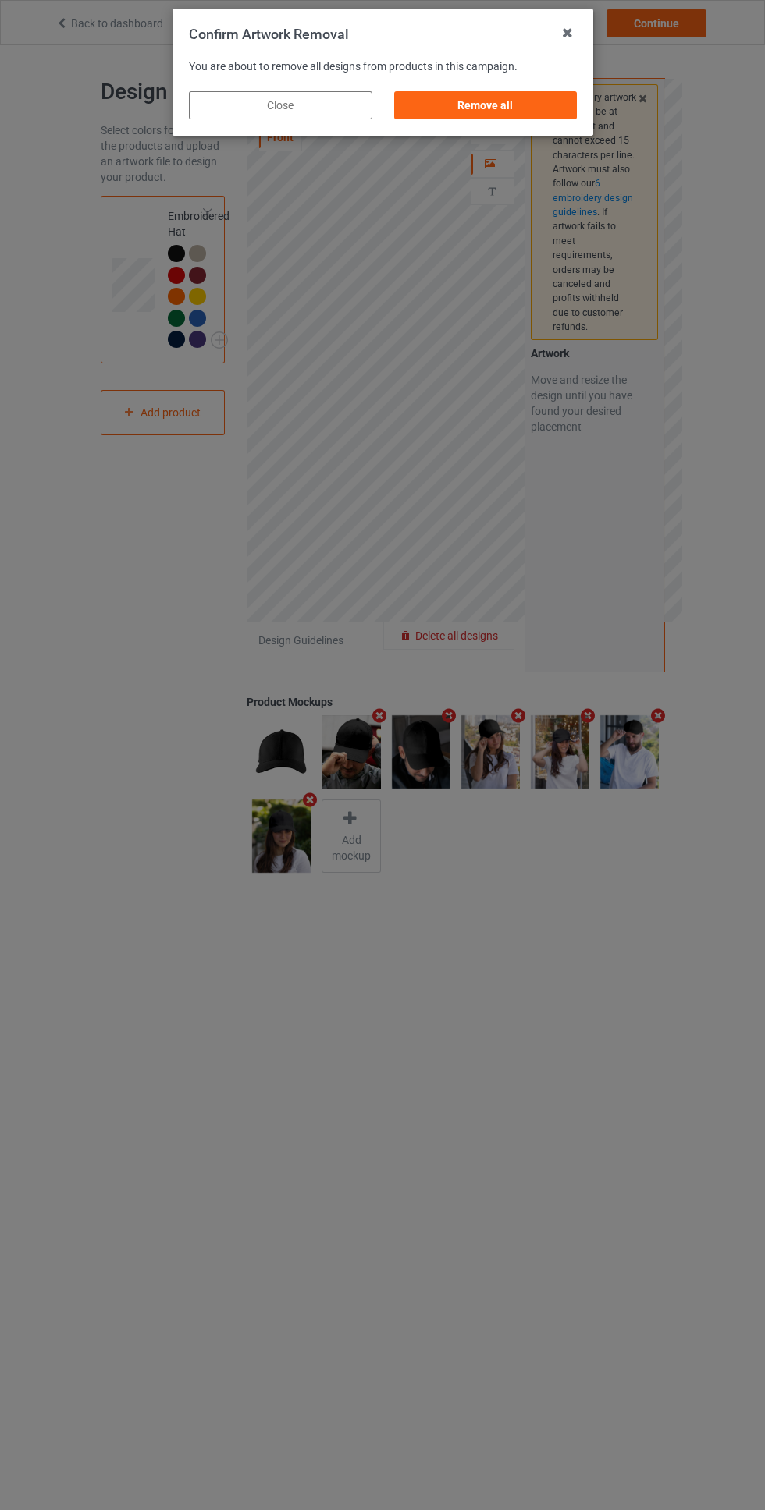
click at [575, 106] on div "Remove all" at bounding box center [484, 105] width 183 height 28
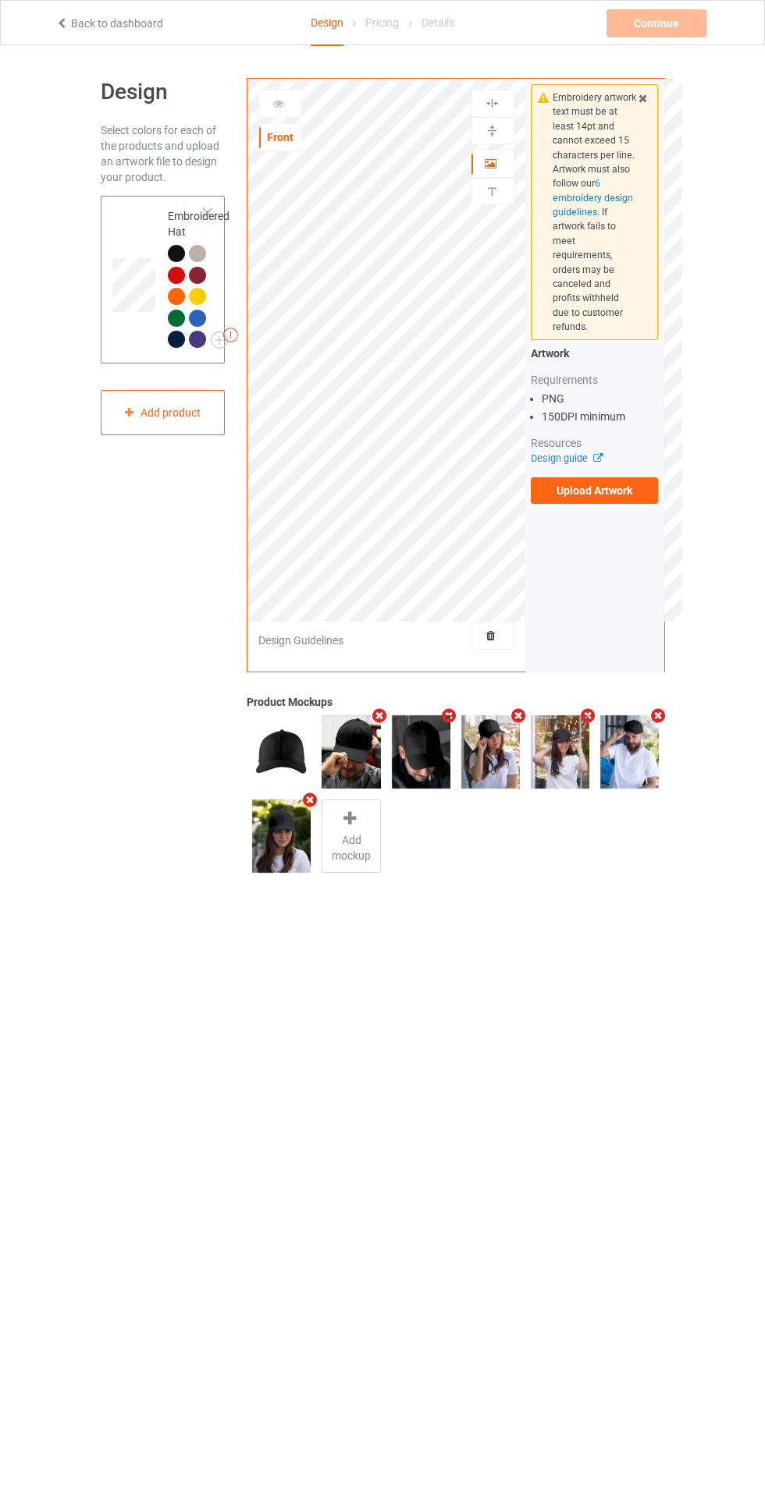
click at [619, 477] on label "Upload Artwork" at bounding box center [594, 490] width 128 height 27
click at [0, 0] on input "Upload Artwork" at bounding box center [0, 0] width 0 height 0
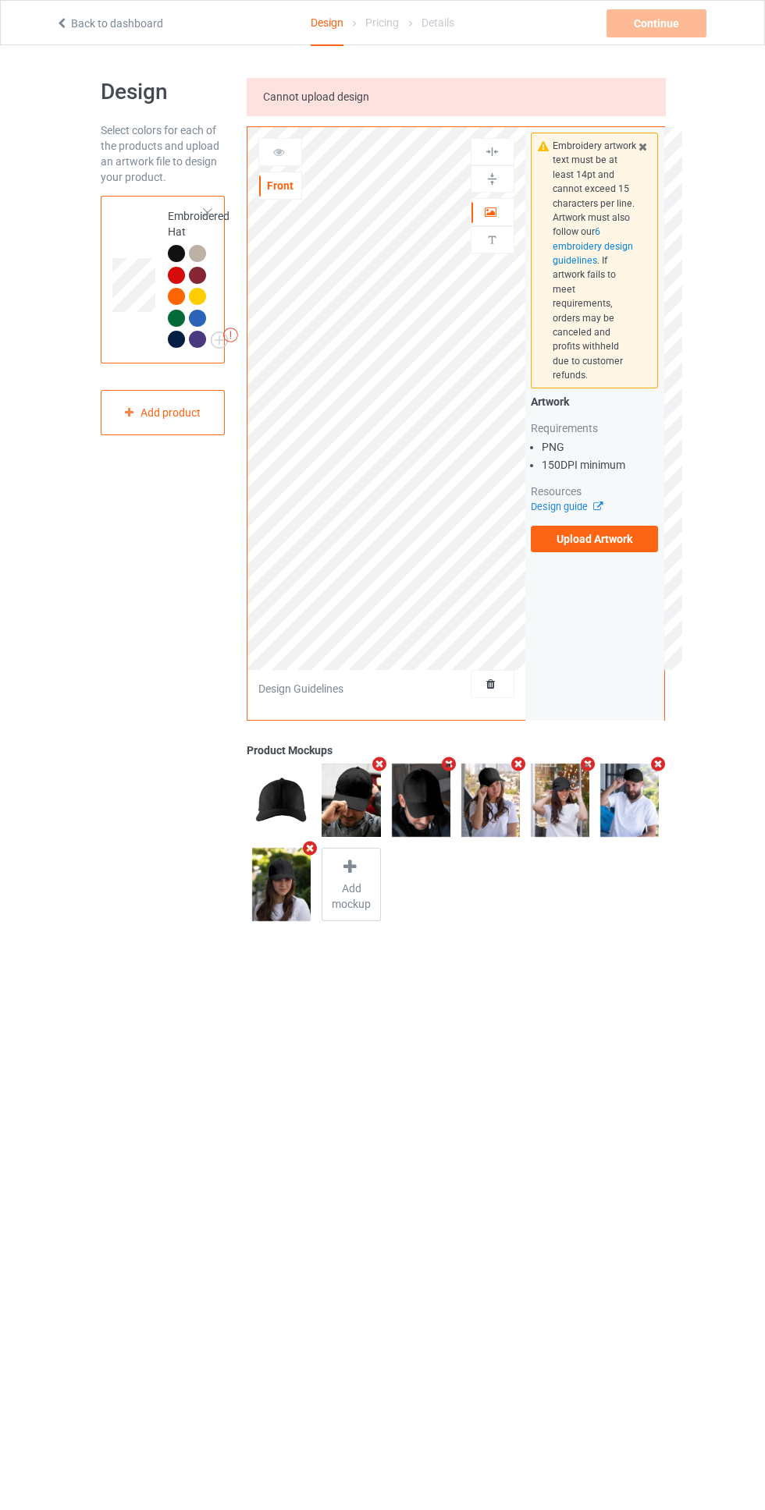
click at [616, 526] on label "Upload Artwork" at bounding box center [594, 539] width 128 height 27
click at [0, 0] on input "Upload Artwork" at bounding box center [0, 0] width 0 height 0
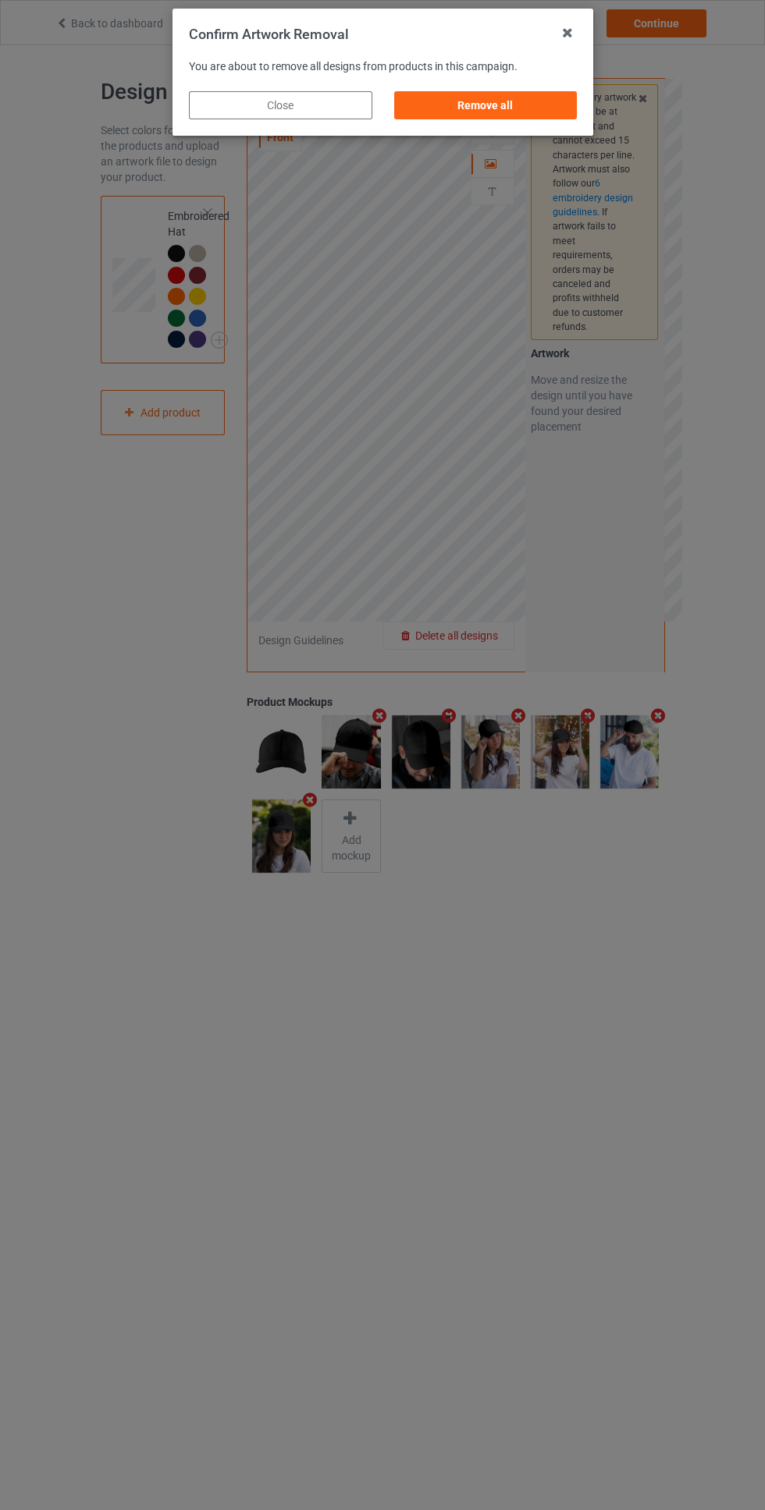
click at [524, 107] on div "Remove all" at bounding box center [484, 105] width 183 height 28
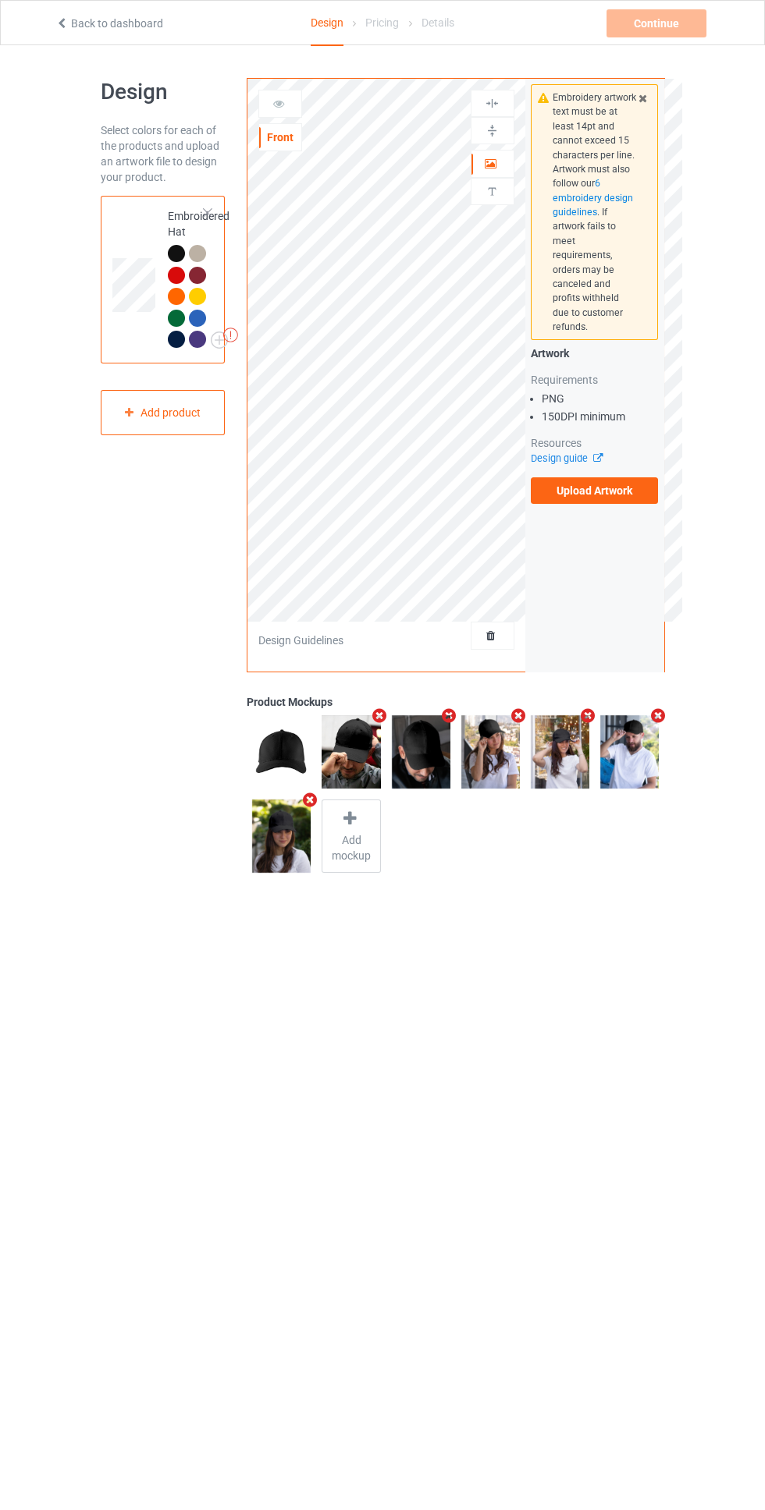
click at [607, 479] on label "Upload Artwork" at bounding box center [594, 490] width 128 height 27
click at [0, 0] on input "Upload Artwork" at bounding box center [0, 0] width 0 height 0
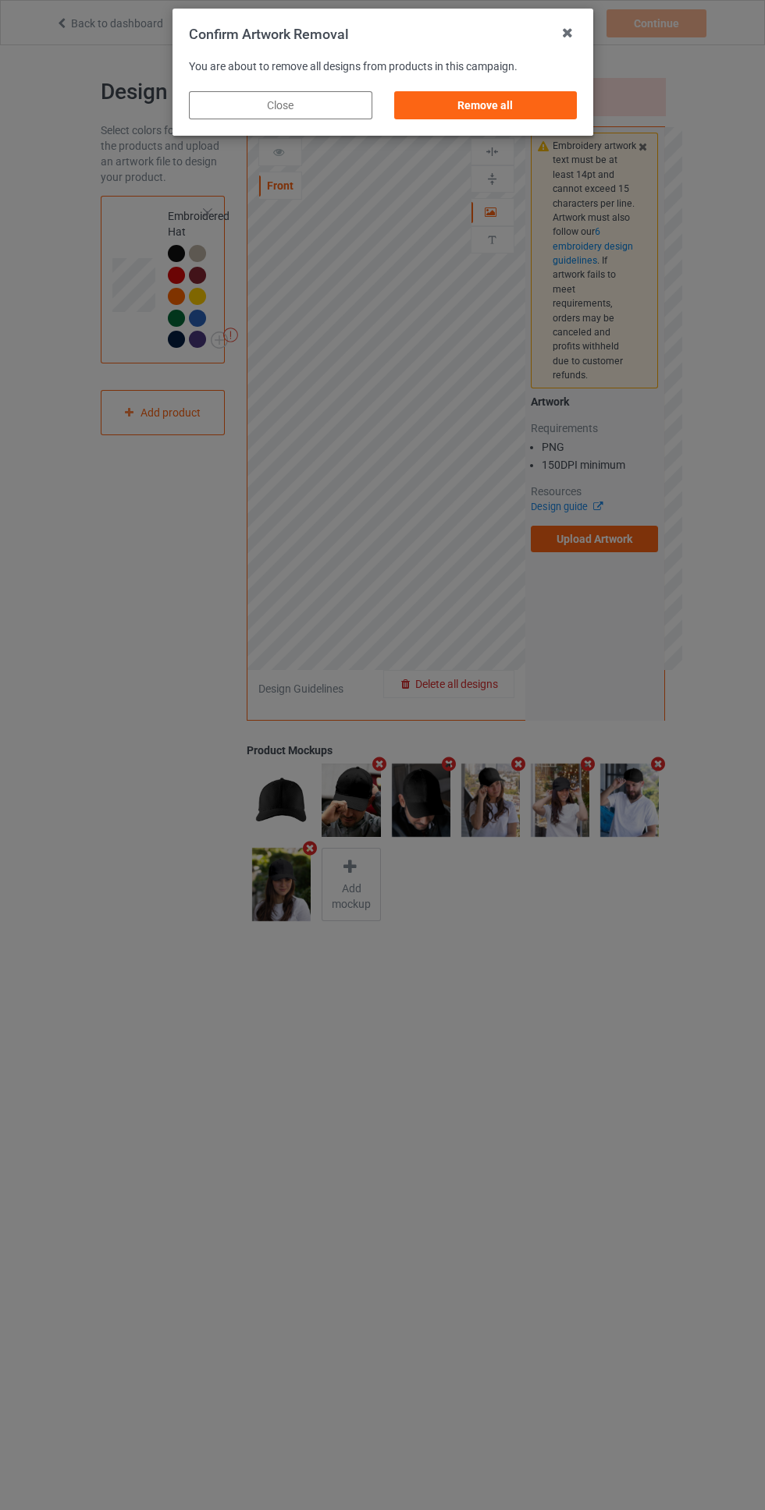
click at [525, 114] on div "Remove all" at bounding box center [484, 105] width 183 height 28
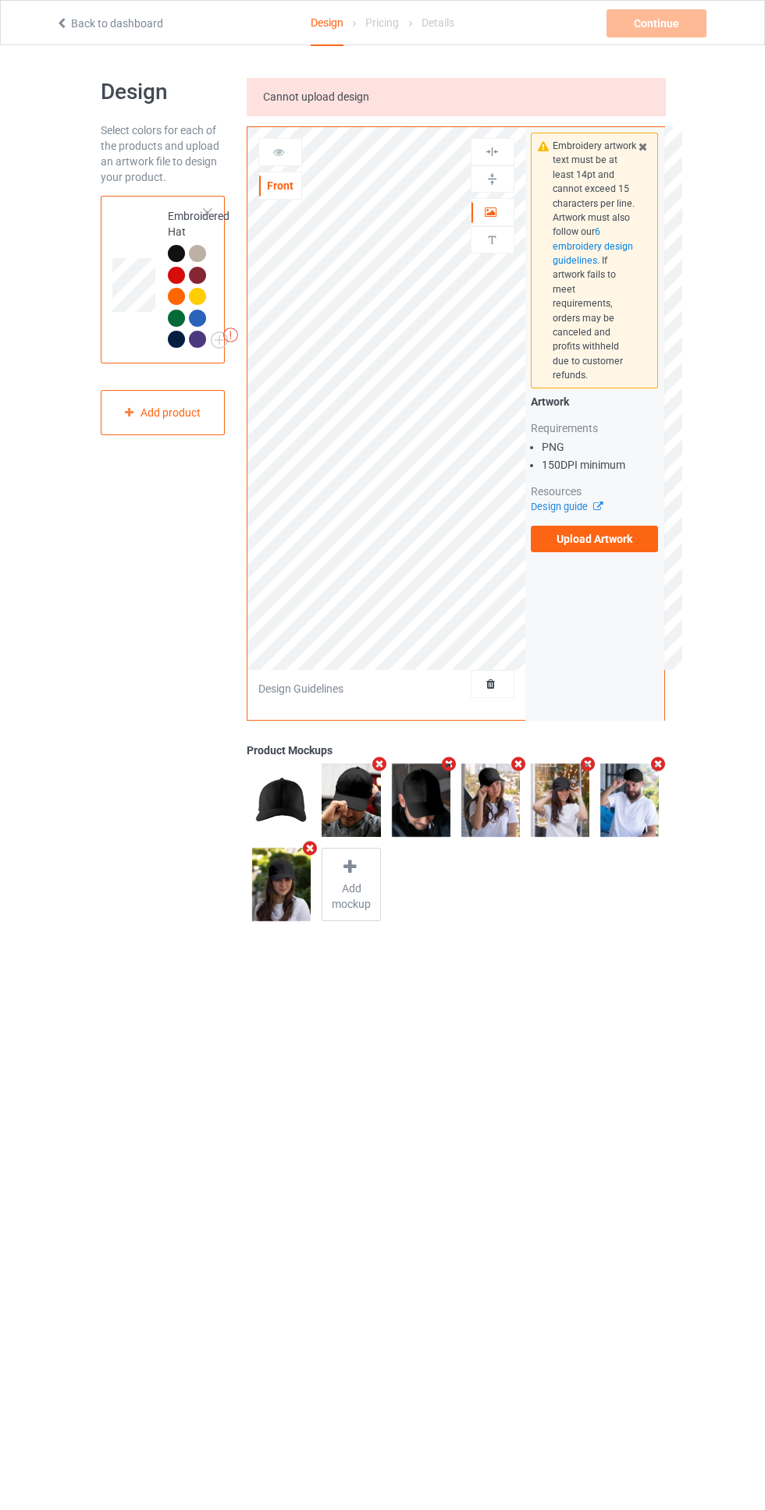
click at [477, 250] on div "This side does not support personalized text" at bounding box center [492, 239] width 44 height 27
click at [493, 242] on img at bounding box center [491, 239] width 15 height 15
click at [476, 225] on div "Artwork" at bounding box center [492, 212] width 44 height 28
click at [484, 239] on div at bounding box center [492, 239] width 42 height 15
click at [129, 413] on icon at bounding box center [128, 411] width 13 height 9
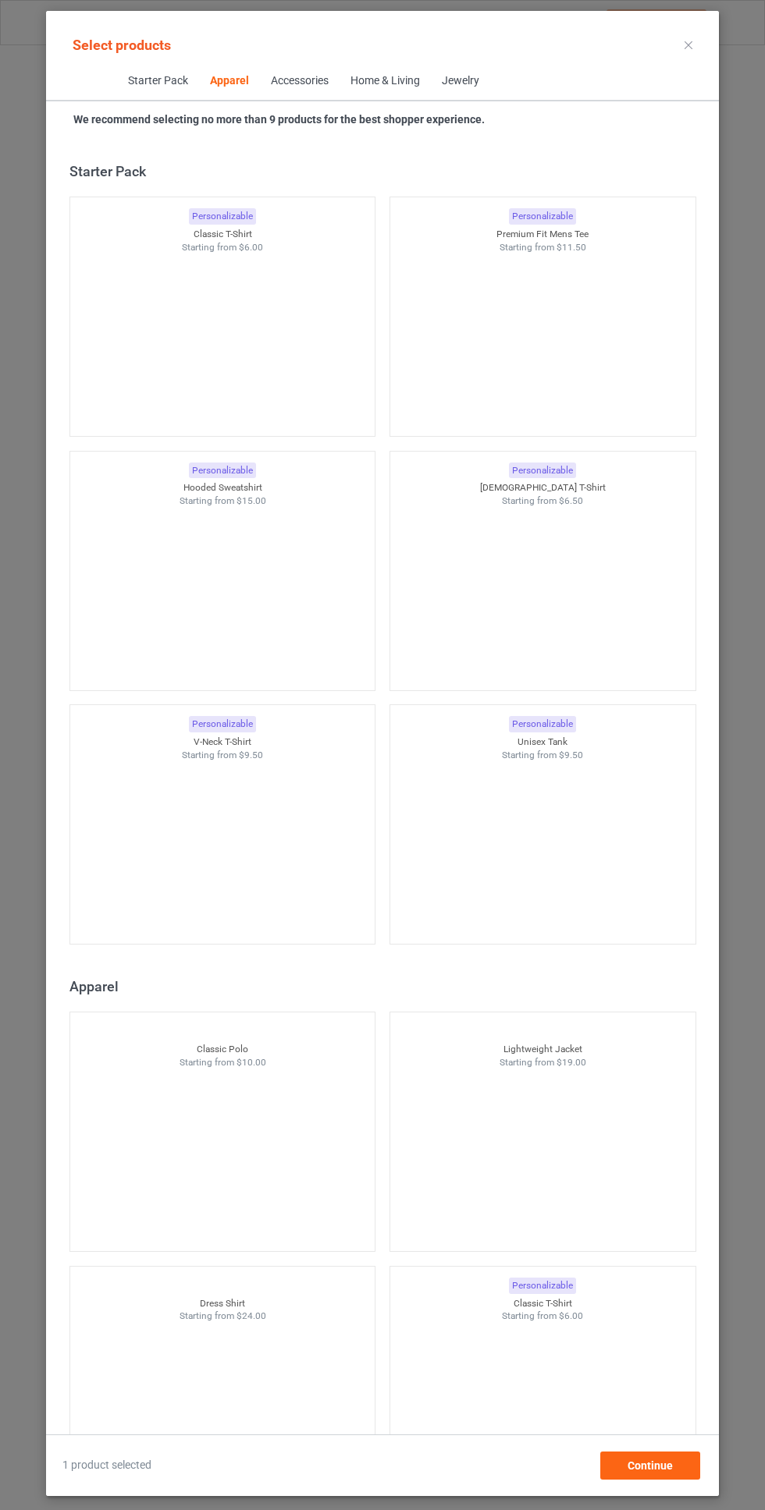
scroll to position [835, 0]
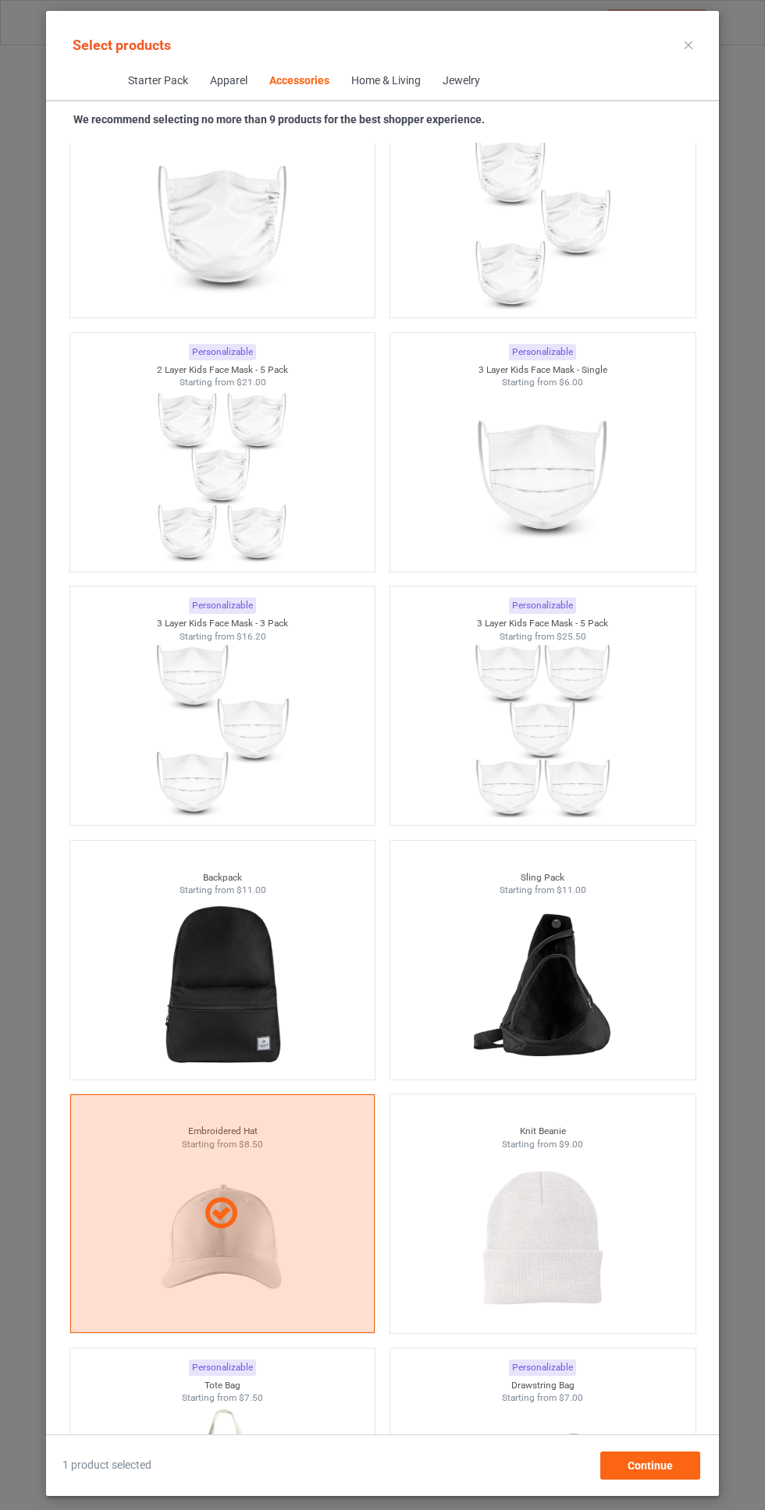
scroll to position [7845, 0]
click at [549, 1209] on img at bounding box center [542, 1236] width 140 height 175
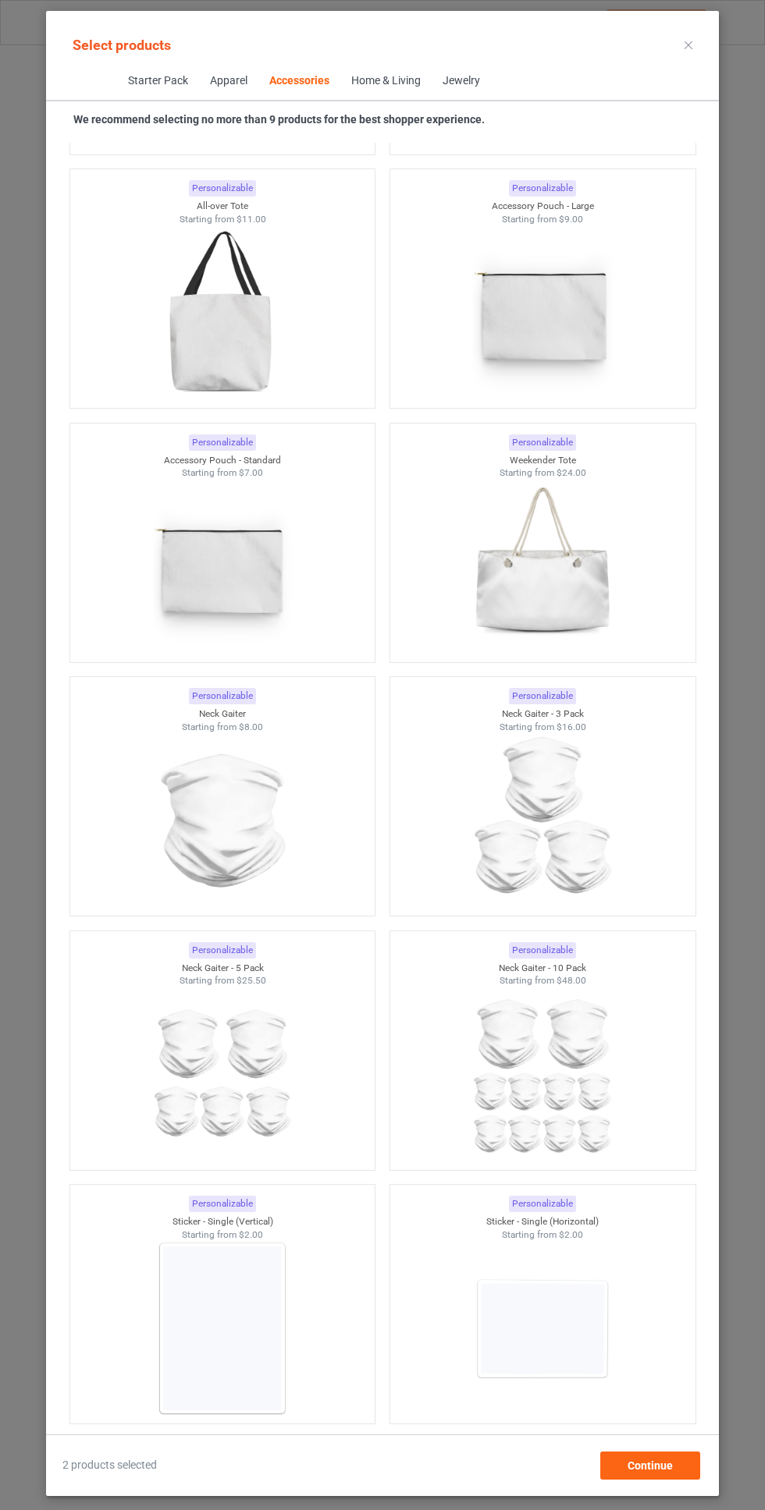
scroll to position [9262, 0]
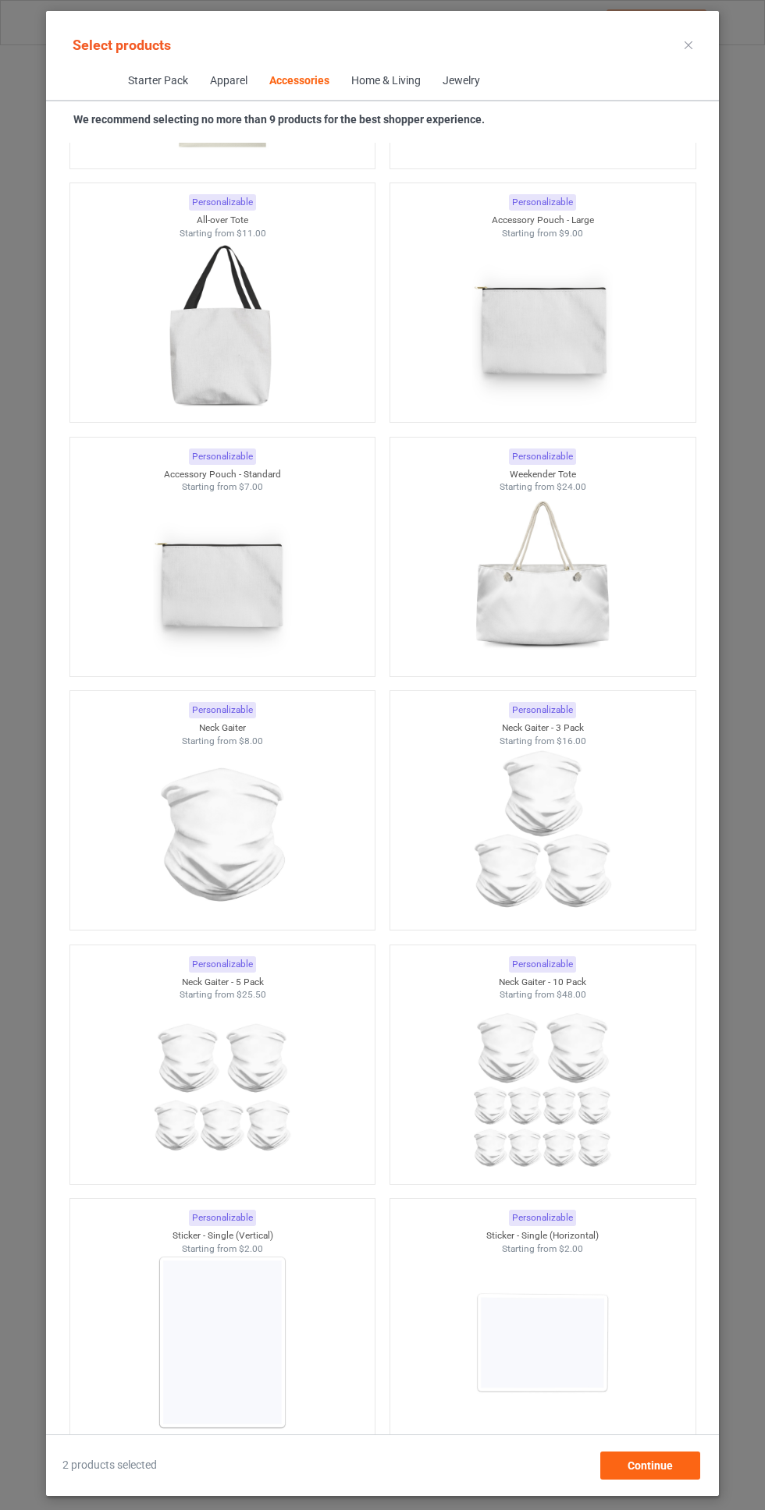
click at [691, 46] on icon at bounding box center [688, 45] width 8 height 8
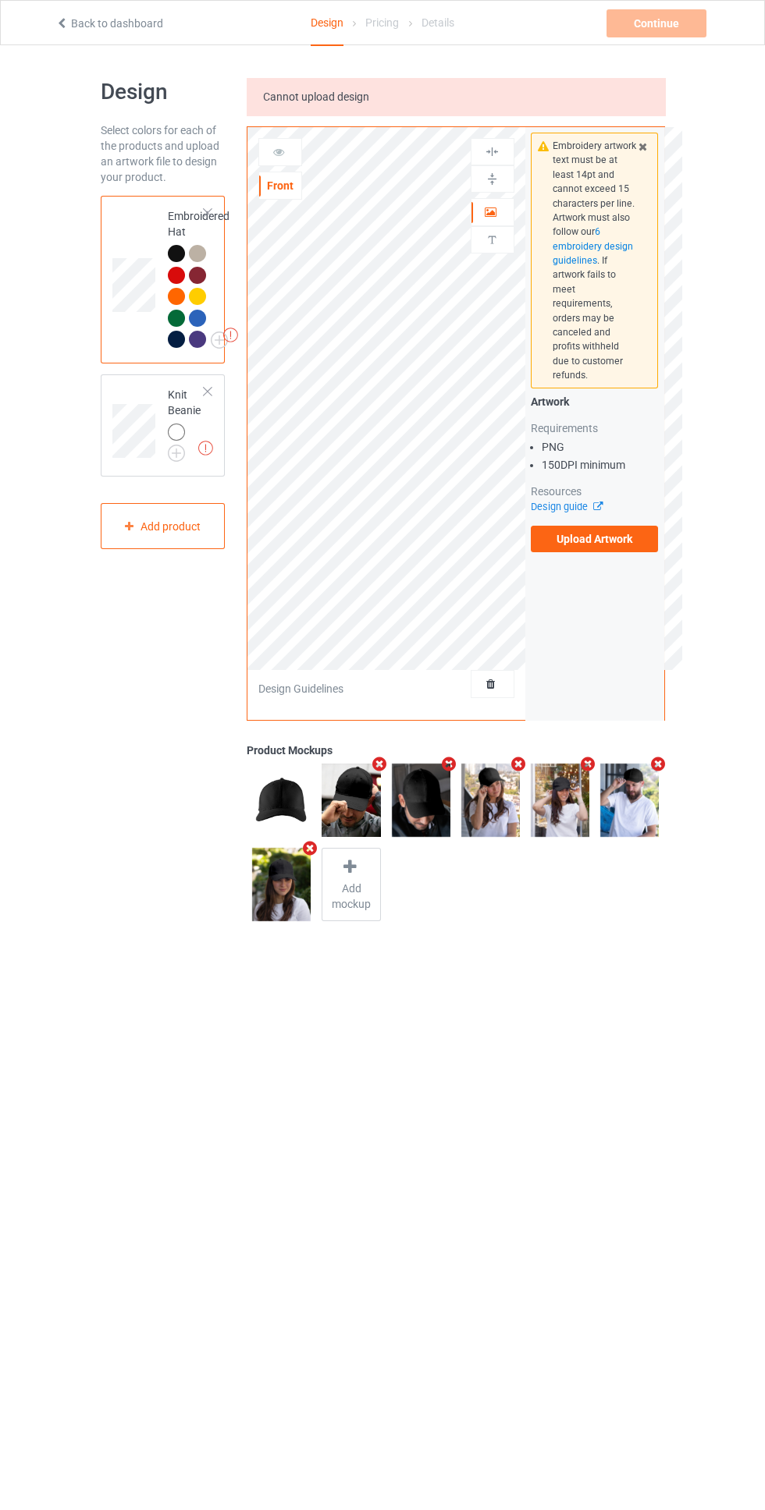
click at [176, 432] on div at bounding box center [176, 432] width 17 height 17
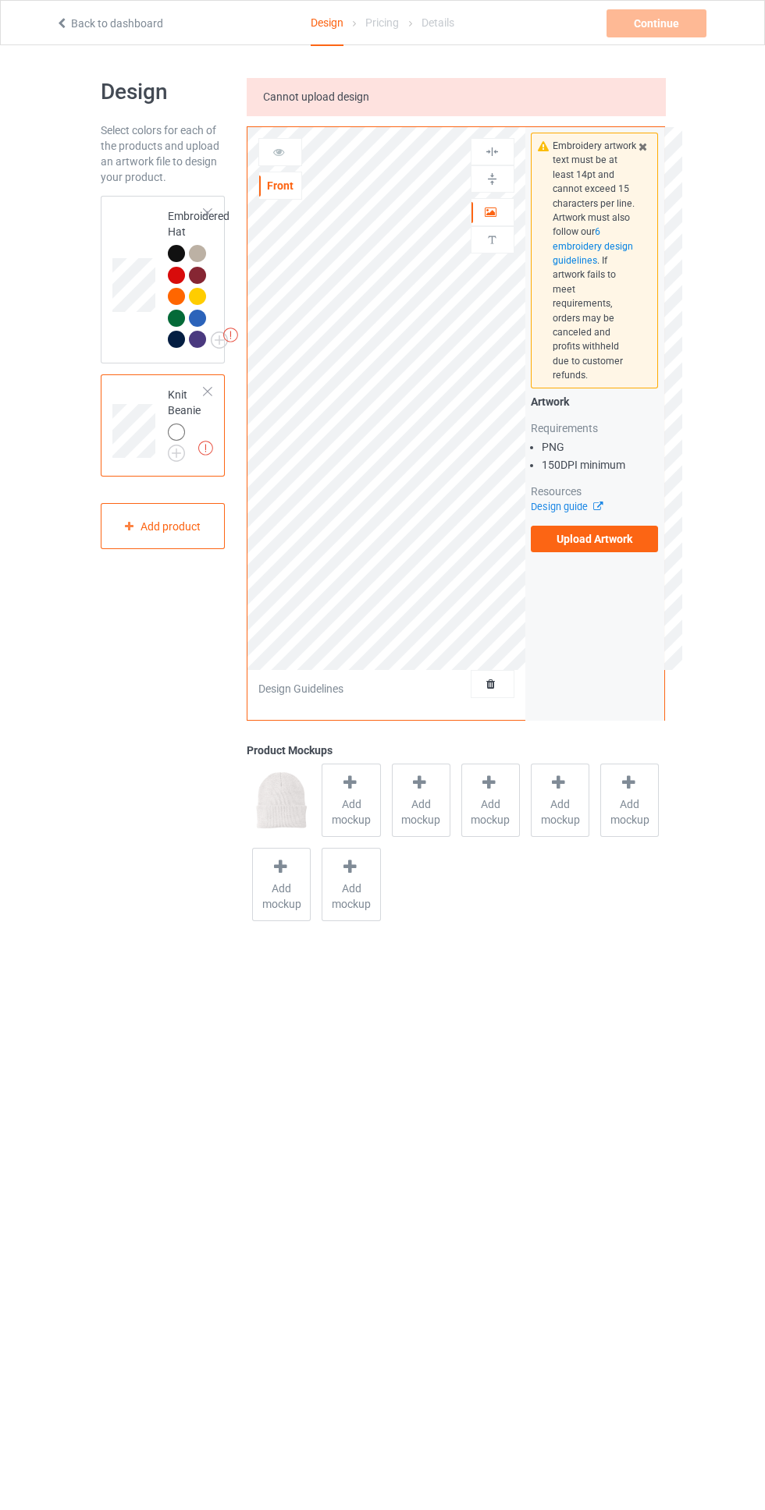
click at [622, 527] on label "Upload Artwork" at bounding box center [594, 539] width 128 height 27
click at [0, 0] on input "Upload Artwork" at bounding box center [0, 0] width 0 height 0
click at [642, 144] on icon at bounding box center [642, 144] width 13 height 11
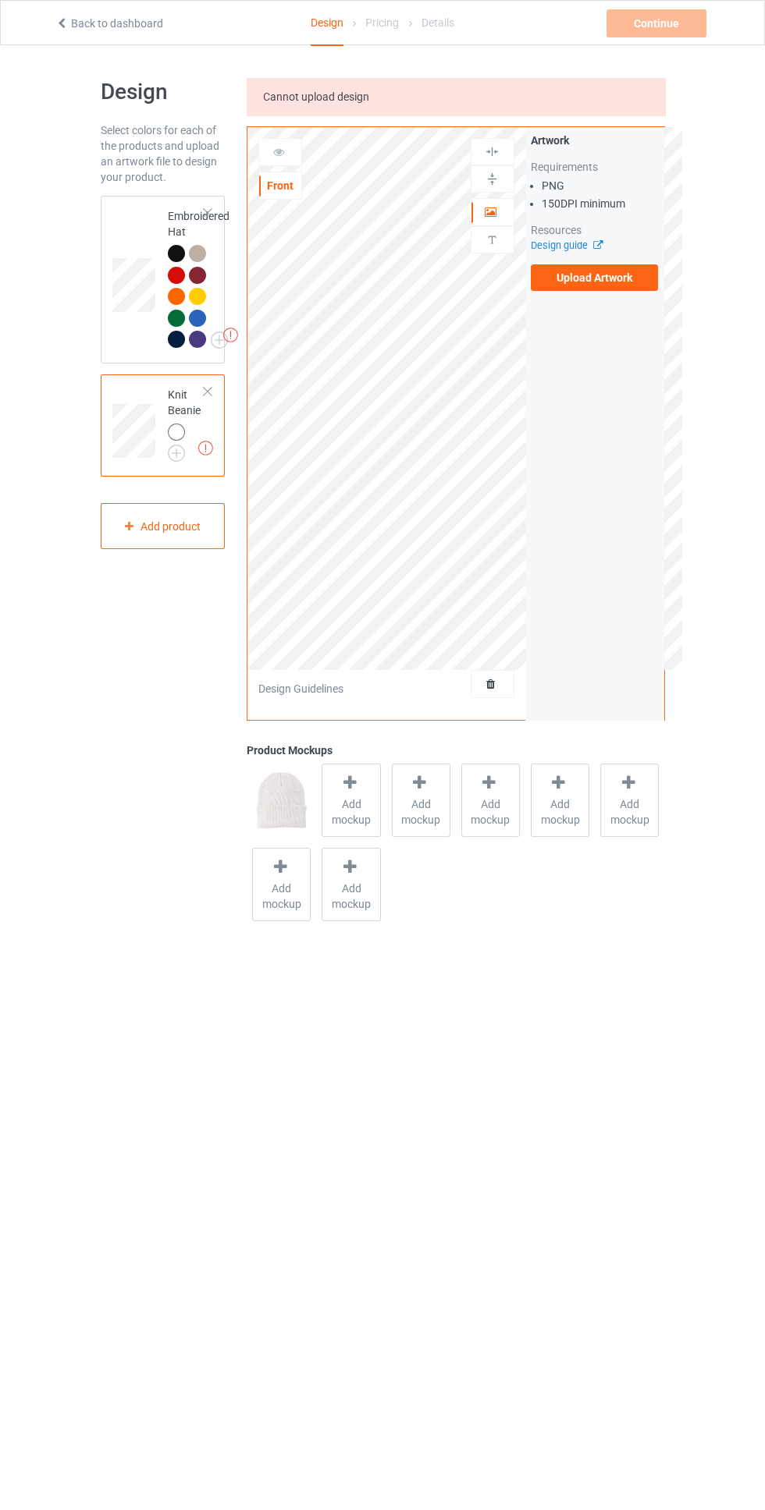
click at [175, 254] on div at bounding box center [176, 253] width 17 height 17
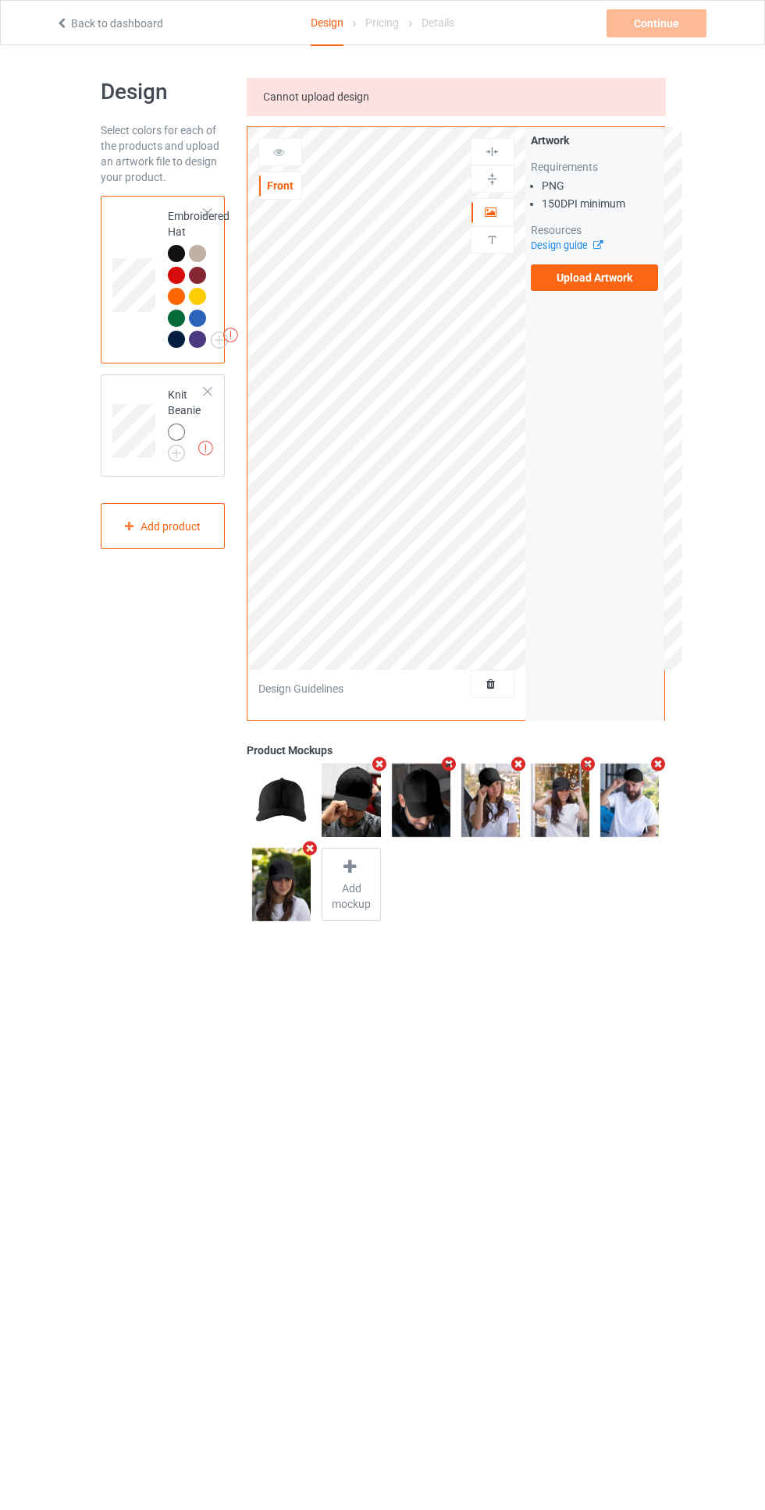
click at [176, 432] on div at bounding box center [176, 432] width 17 height 17
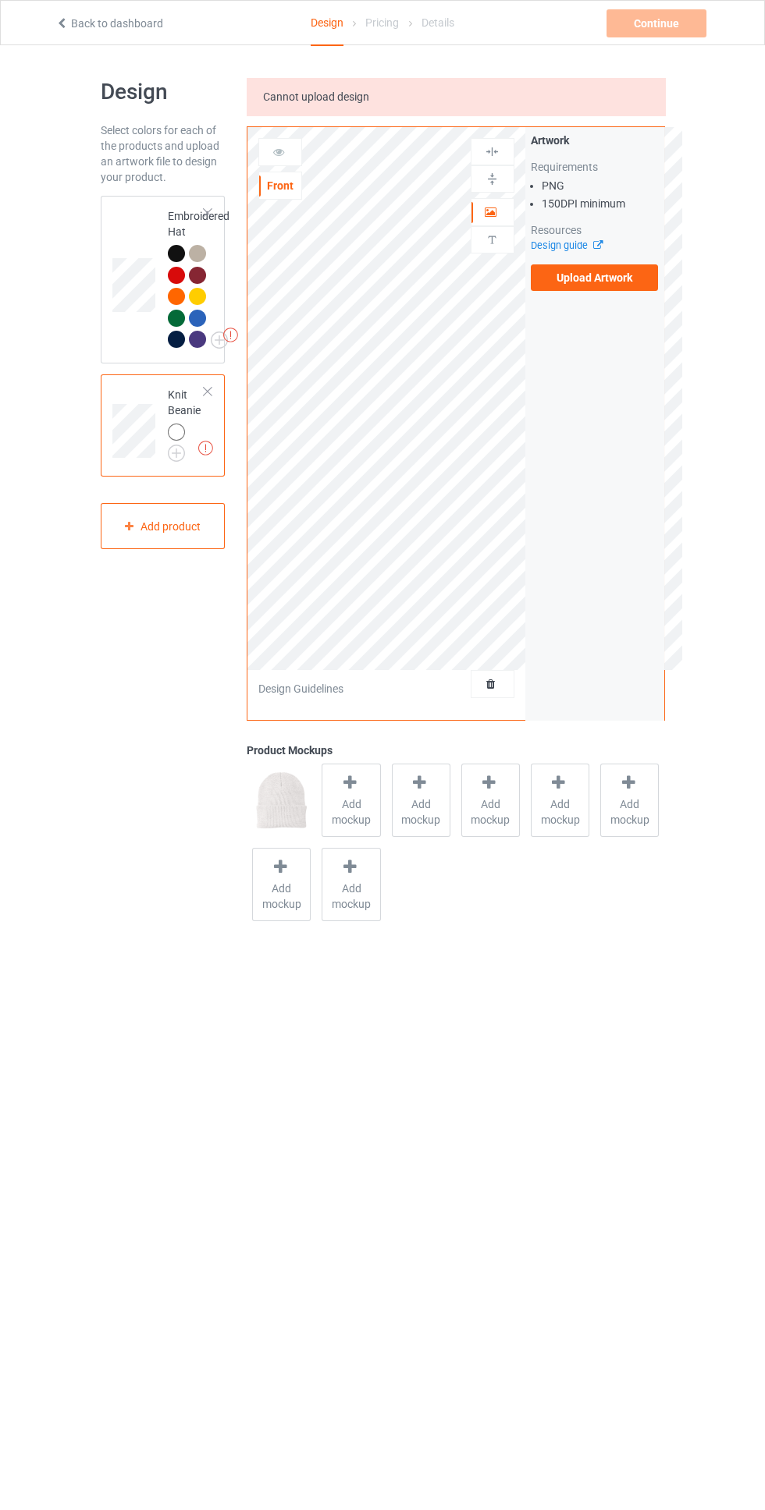
click at [494, 236] on img at bounding box center [491, 239] width 15 height 15
click at [169, 250] on div at bounding box center [176, 253] width 17 height 17
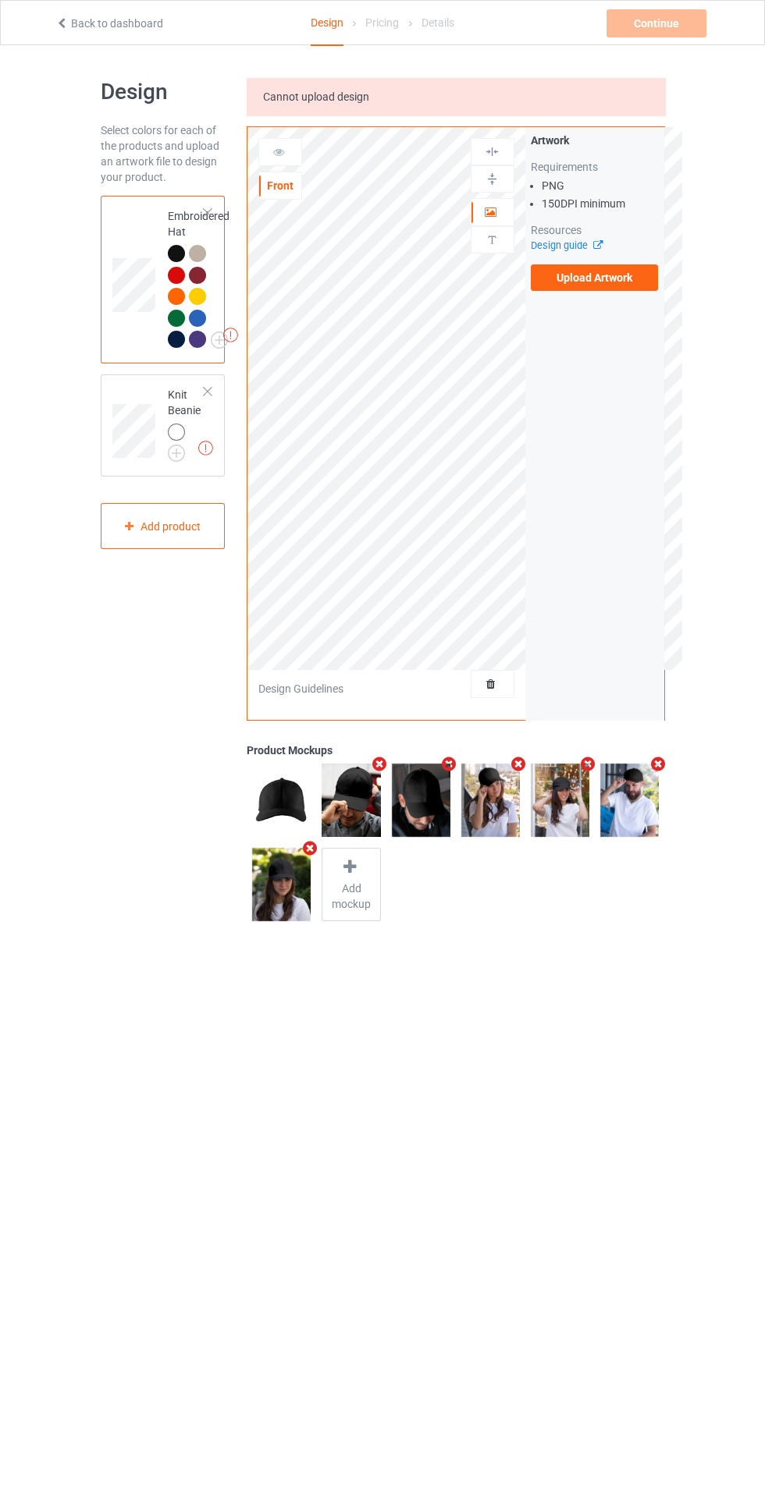
click at [636, 280] on label "Upload Artwork" at bounding box center [594, 277] width 128 height 27
click at [0, 0] on input "Upload Artwork" at bounding box center [0, 0] width 0 height 0
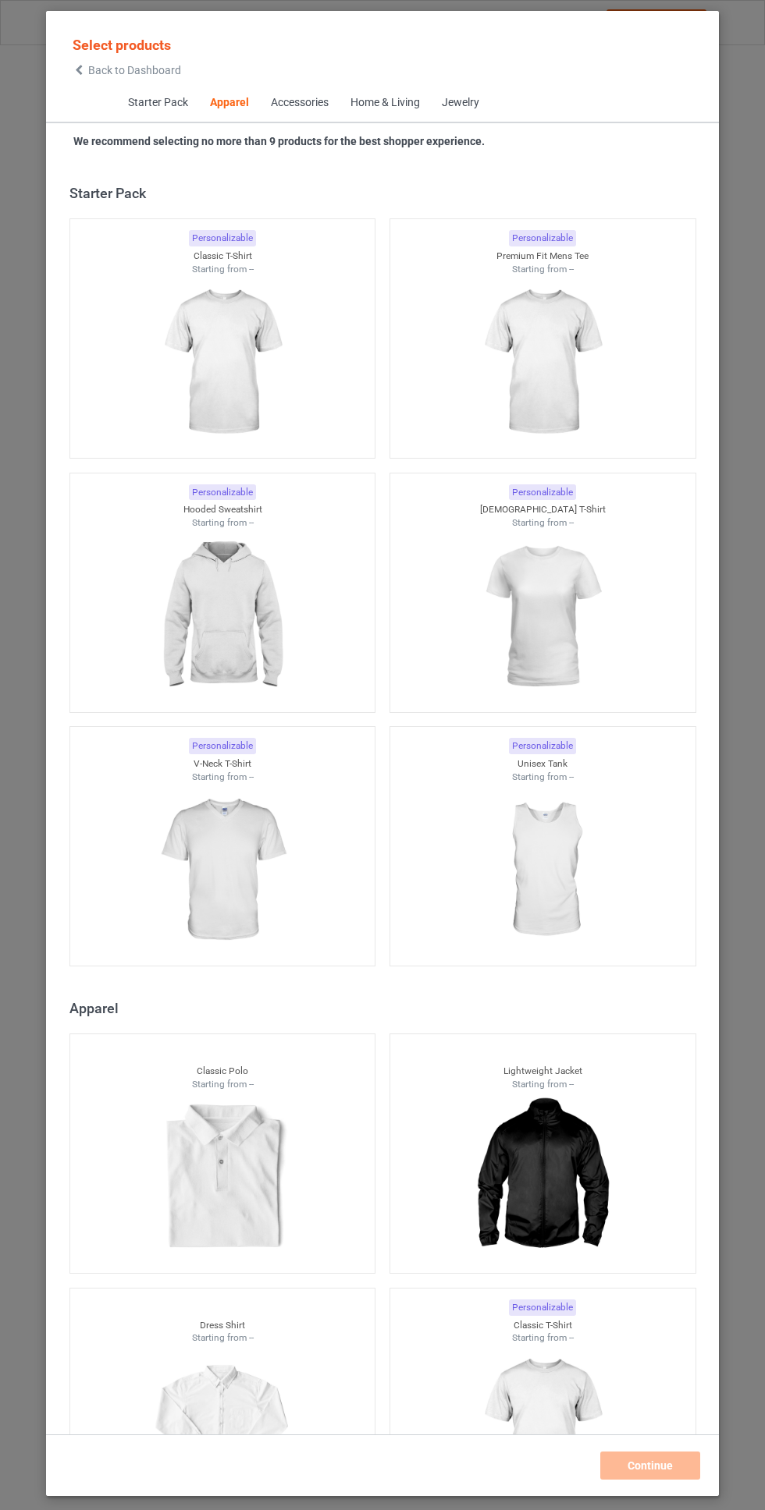
scroll to position [835, 0]
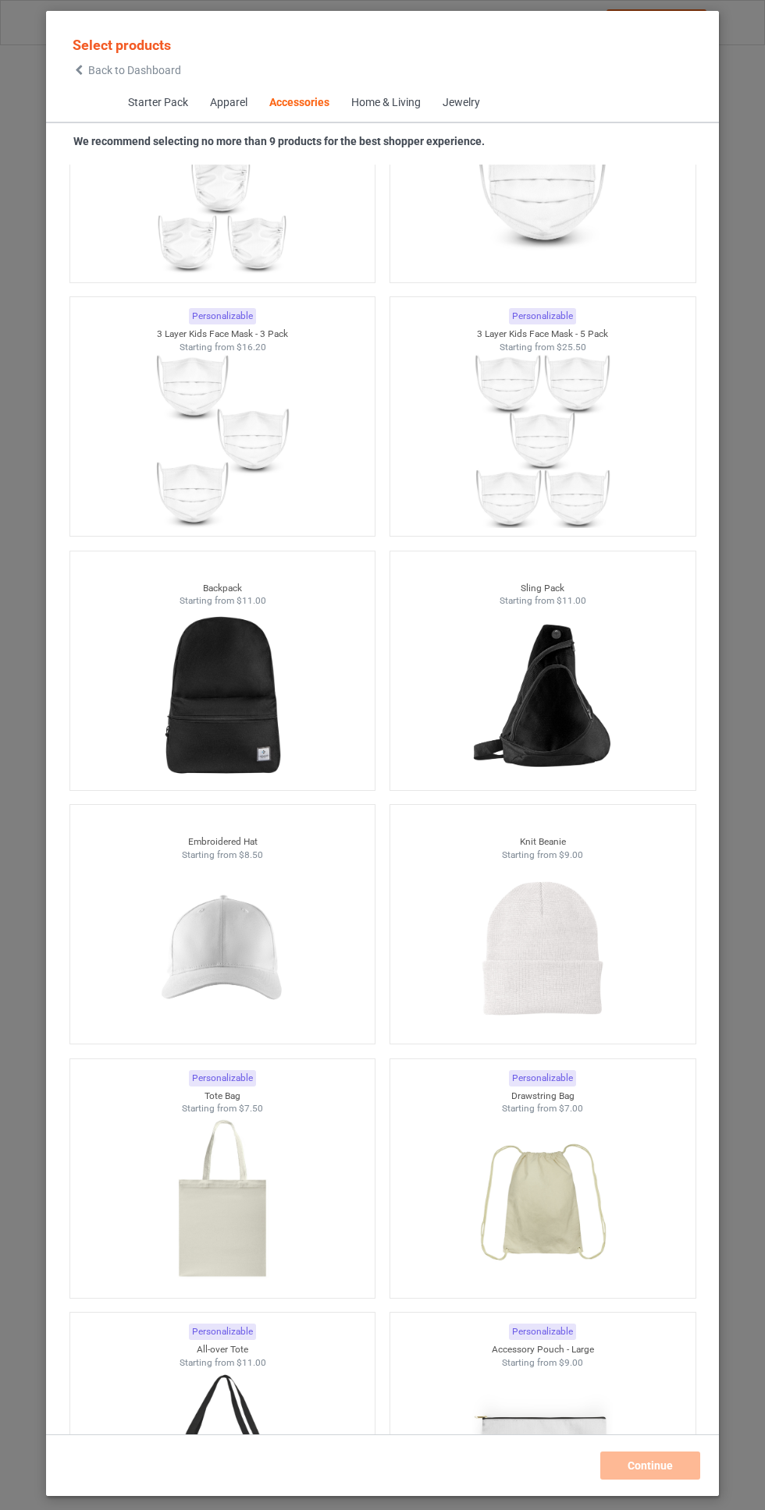
scroll to position [8200, 0]
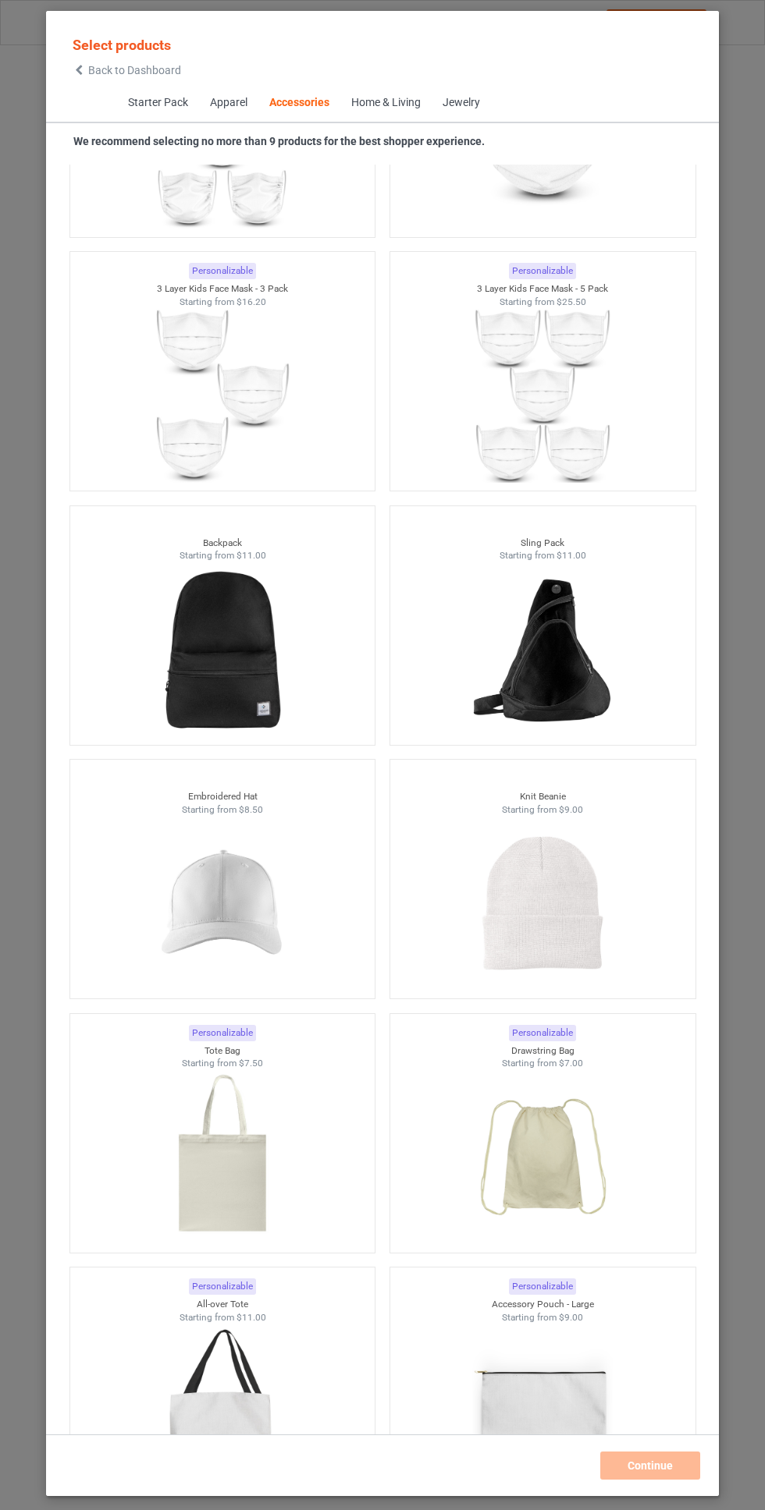
click at [236, 884] on img at bounding box center [222, 903] width 140 height 175
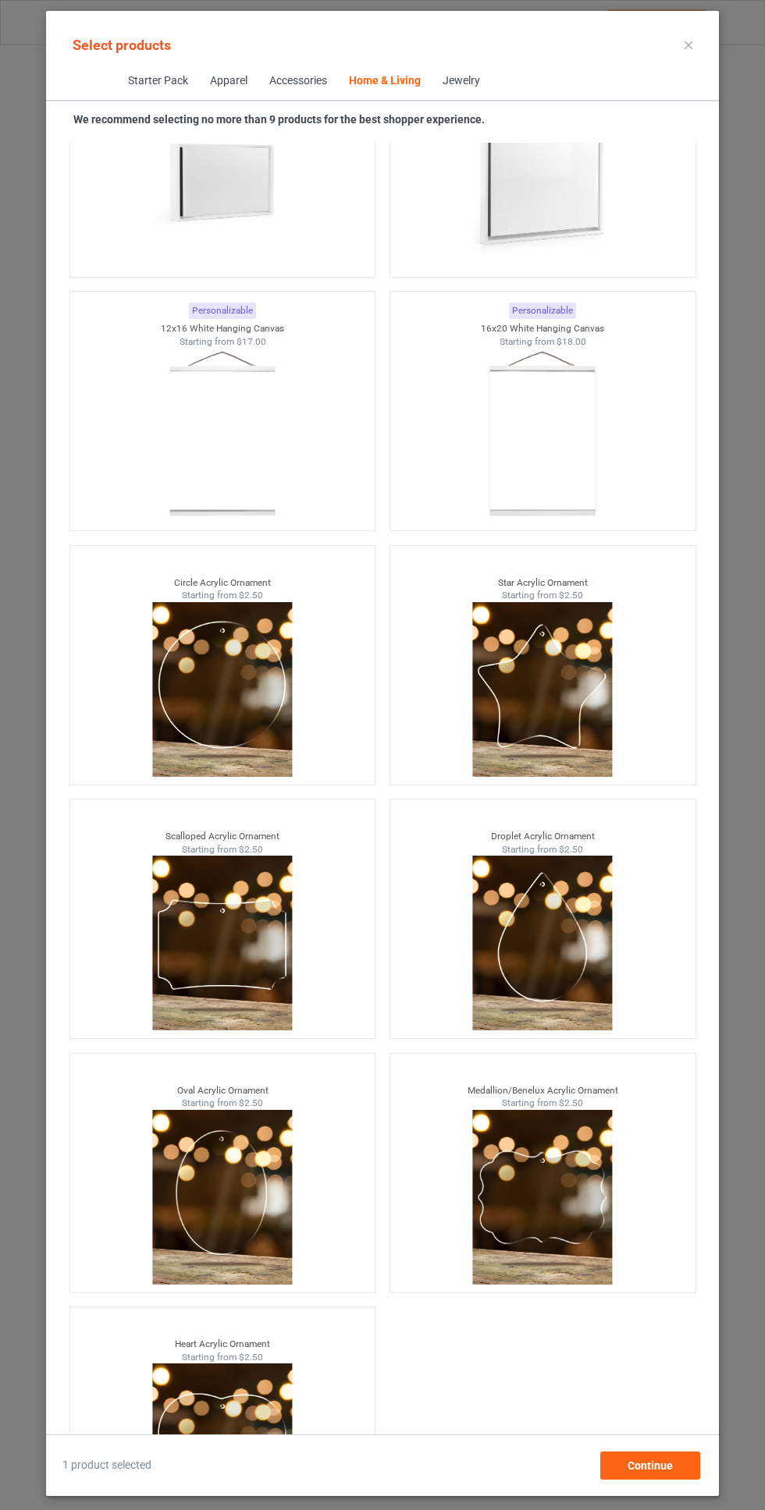
scroll to position [115, 0]
click at [665, 1463] on span "Continue" at bounding box center [649, 1466] width 45 height 12
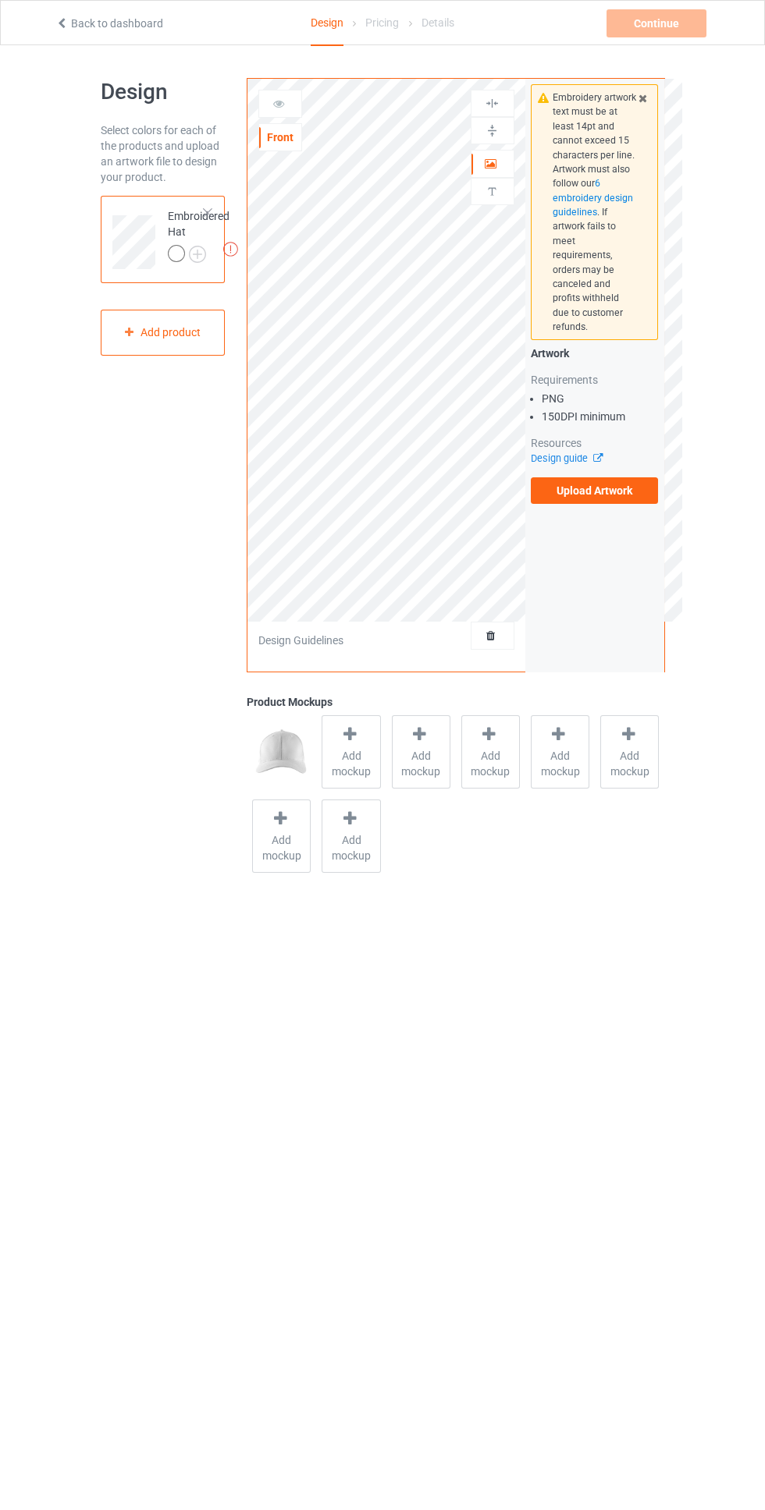
click at [650, 481] on label "Upload Artwork" at bounding box center [594, 490] width 128 height 27
click at [0, 0] on input "Upload Artwork" at bounding box center [0, 0] width 0 height 0
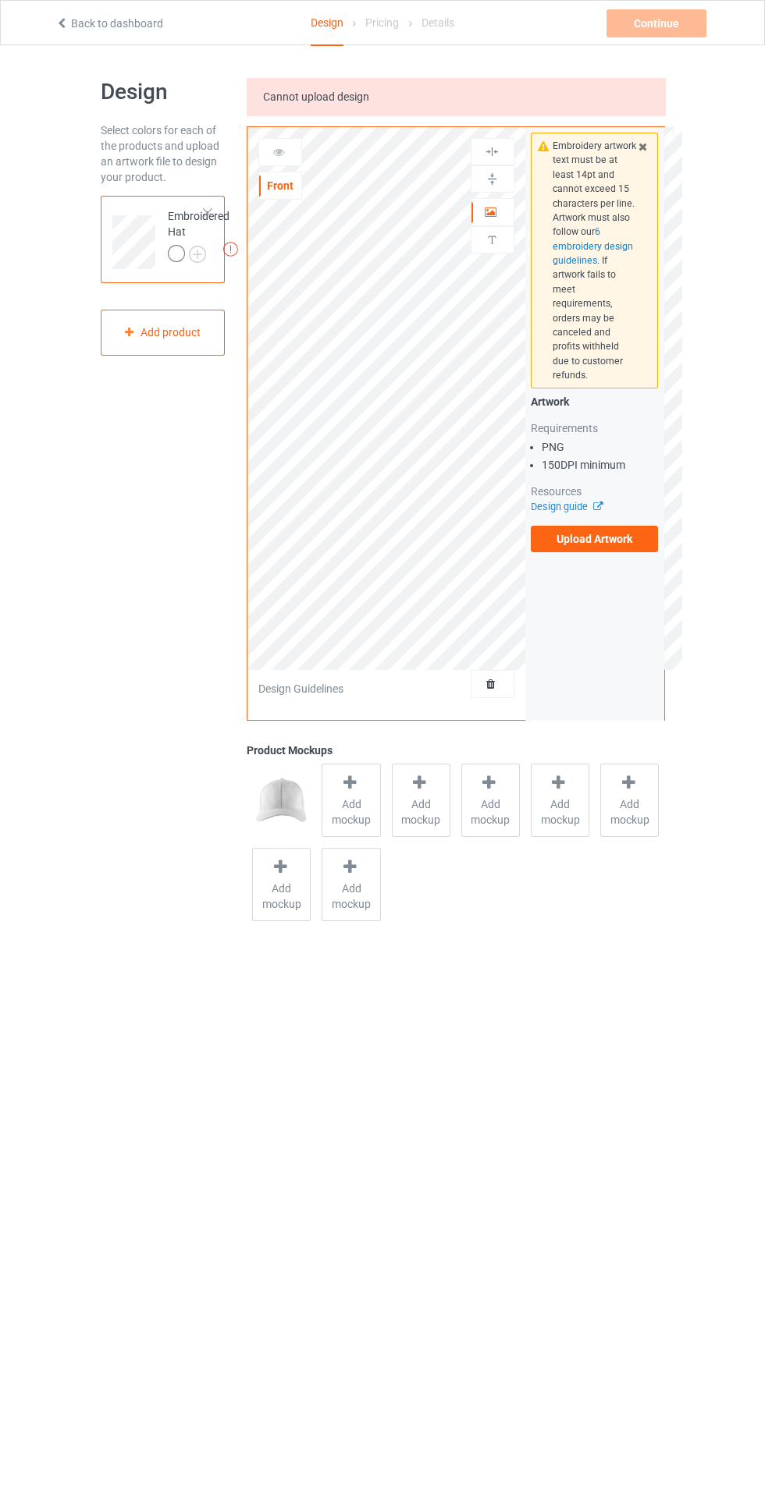
click at [628, 536] on label "Upload Artwork" at bounding box center [594, 539] width 128 height 27
click at [0, 0] on input "Upload Artwork" at bounding box center [0, 0] width 0 height 0
click at [649, 539] on div "Embroidery artwork text must be at least 14pt and cannot exceed 15 characters p…" at bounding box center [594, 342] width 139 height 431
click at [634, 527] on label "Upload Artwork" at bounding box center [594, 539] width 128 height 27
click at [0, 0] on input "Upload Artwork" at bounding box center [0, 0] width 0 height 0
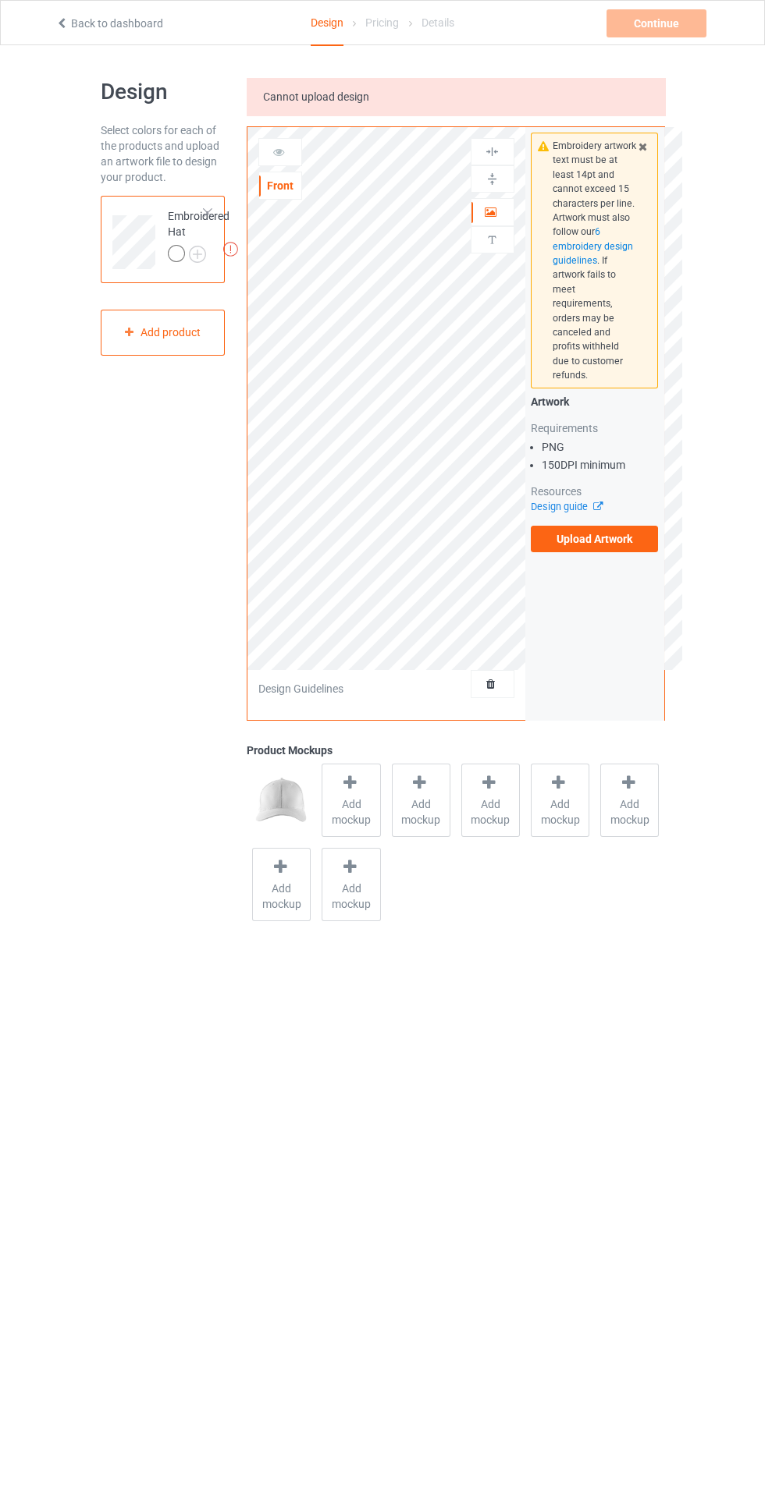
click at [626, 536] on label "Upload Artwork" at bounding box center [594, 539] width 128 height 27
click at [0, 0] on input "Upload Artwork" at bounding box center [0, 0] width 0 height 0
click at [637, 529] on label "Upload Artwork" at bounding box center [594, 539] width 128 height 27
click at [0, 0] on input "Upload Artwork" at bounding box center [0, 0] width 0 height 0
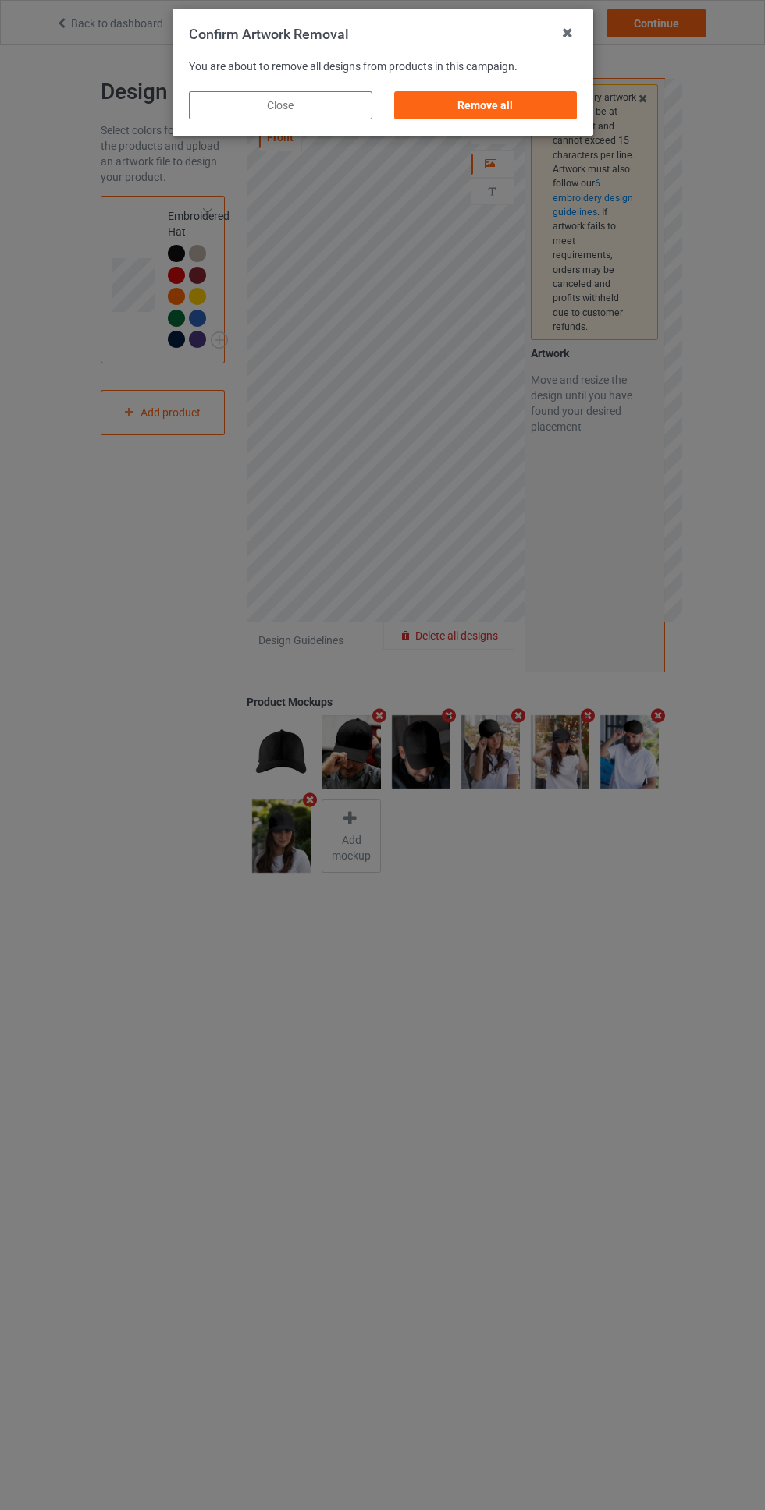
click at [436, 111] on div "Remove all" at bounding box center [484, 105] width 183 height 28
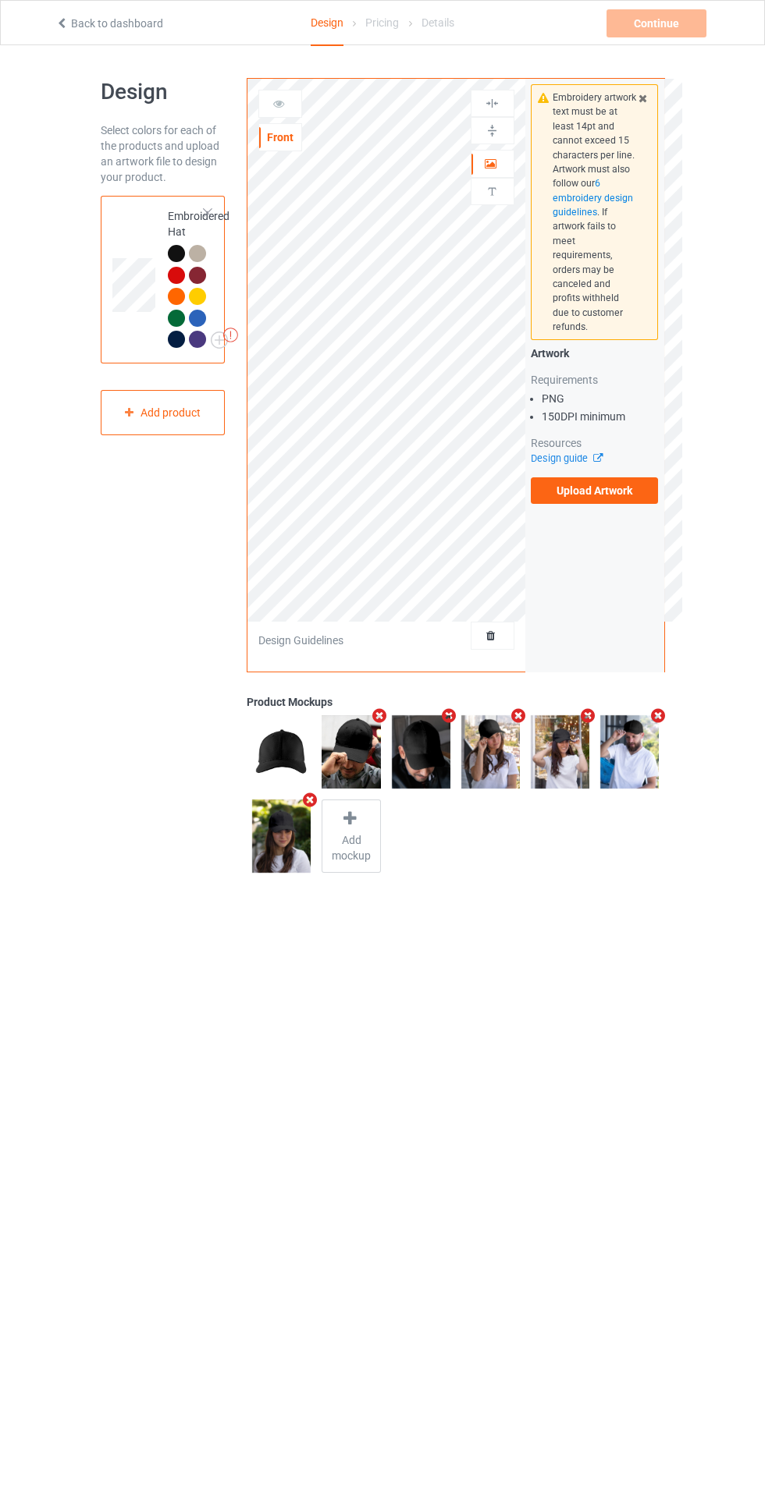
click at [554, 477] on label "Upload Artwork" at bounding box center [594, 490] width 128 height 27
click at [0, 0] on input "Upload Artwork" at bounding box center [0, 0] width 0 height 0
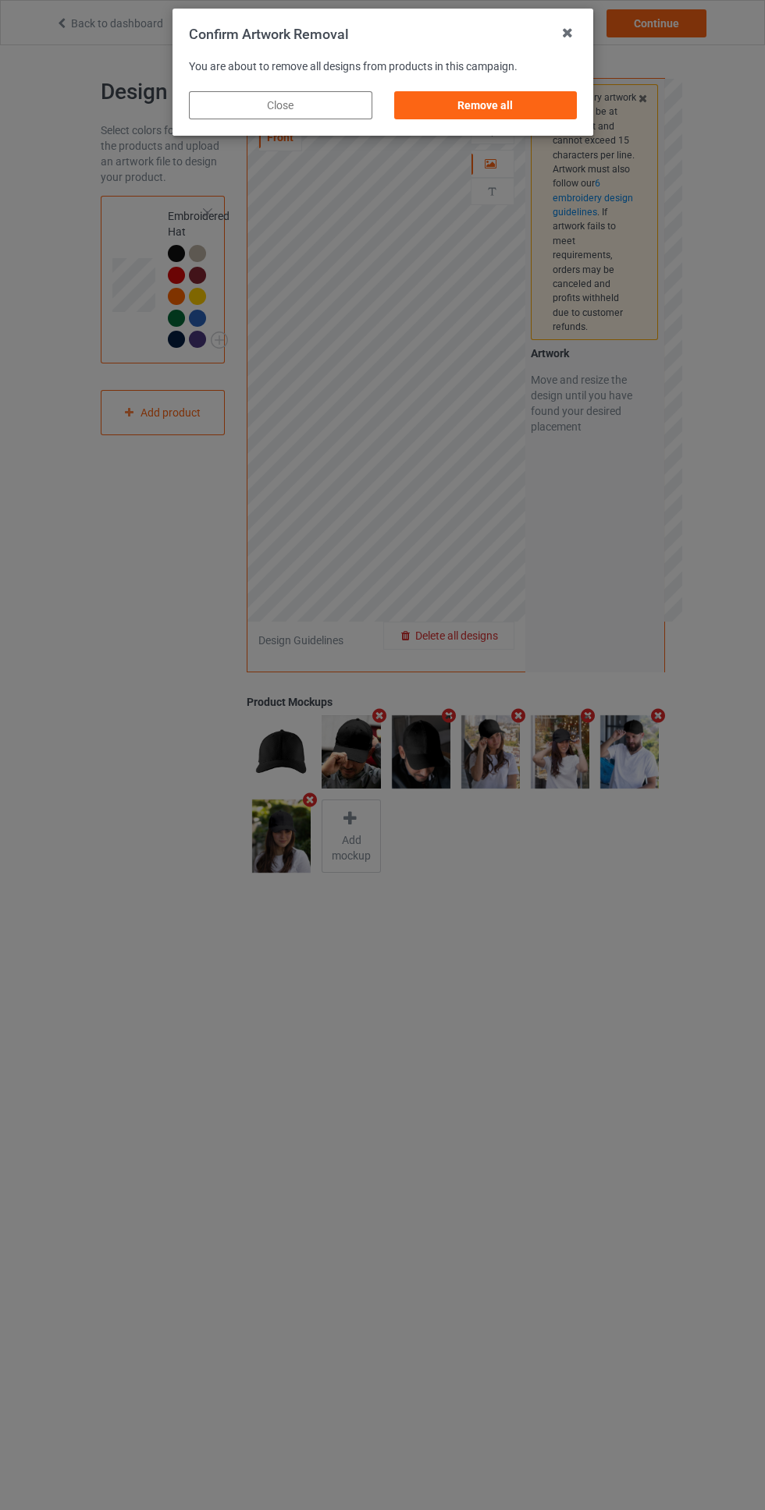
click at [418, 119] on div "Remove all" at bounding box center [484, 105] width 183 height 28
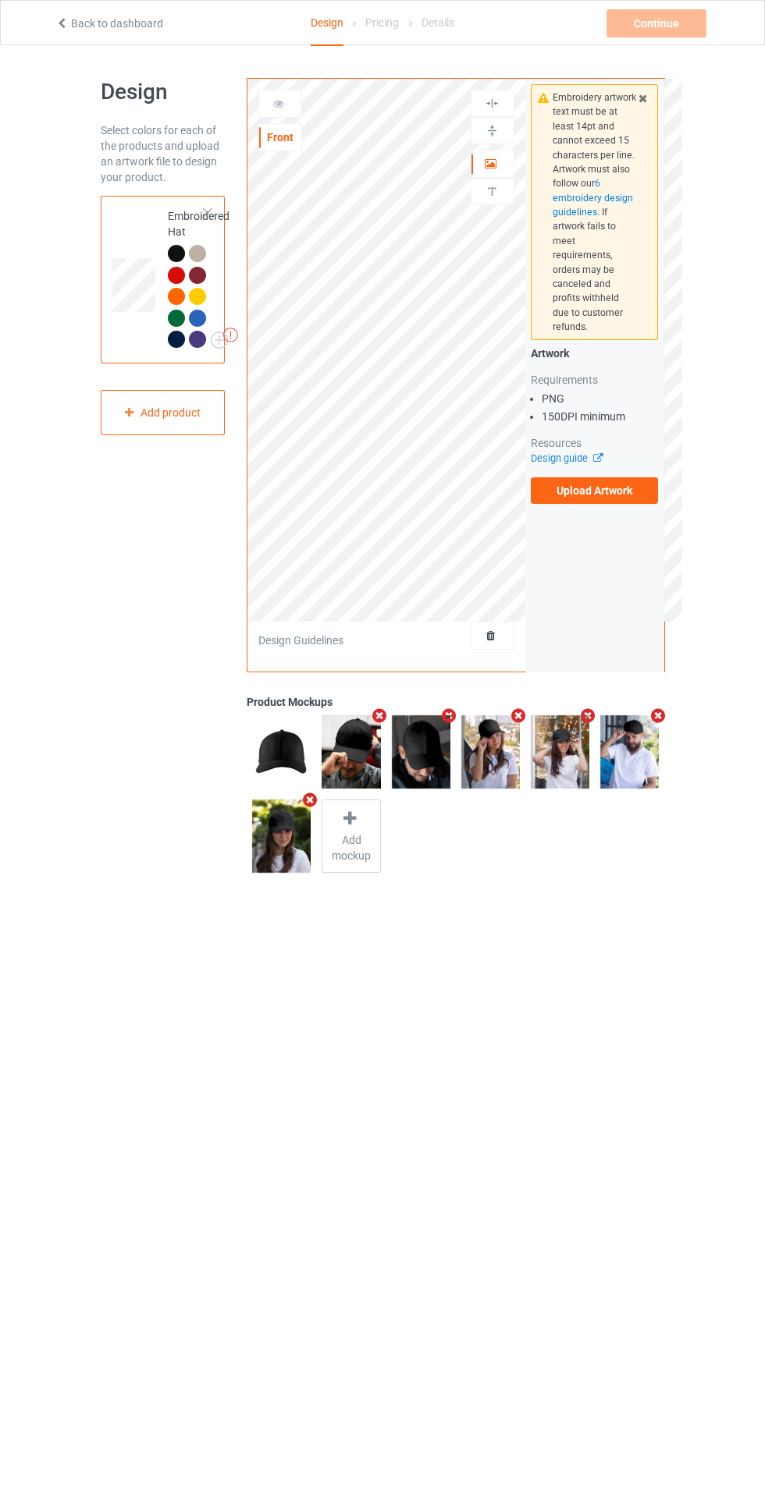
click at [535, 482] on label "Upload Artwork" at bounding box center [594, 490] width 128 height 27
click at [0, 0] on input "Upload Artwork" at bounding box center [0, 0] width 0 height 0
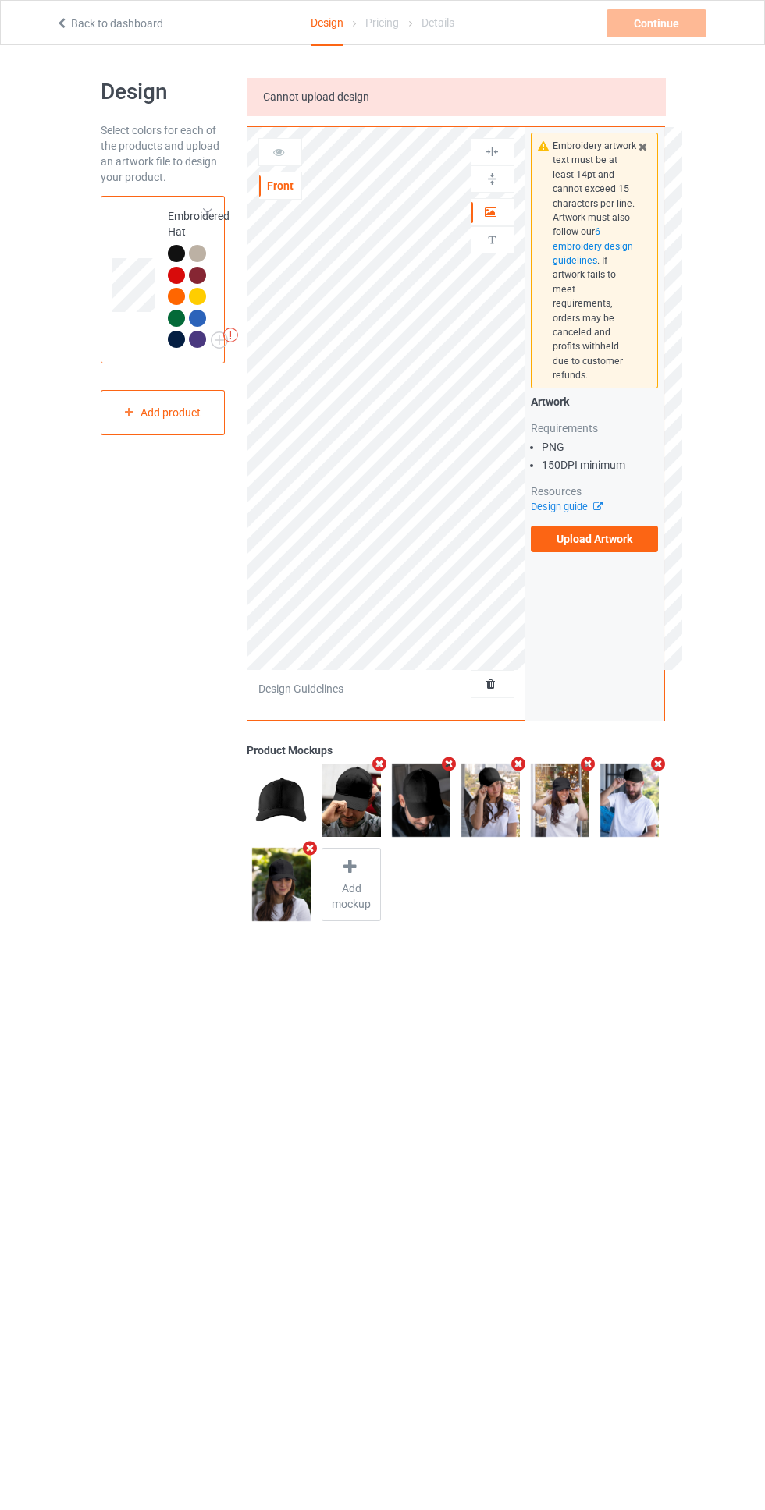
click at [151, 459] on div "Design Select colors for each of the products and upload an artwork file to des…" at bounding box center [163, 502] width 147 height 871
click at [129, 413] on icon at bounding box center [128, 411] width 13 height 9
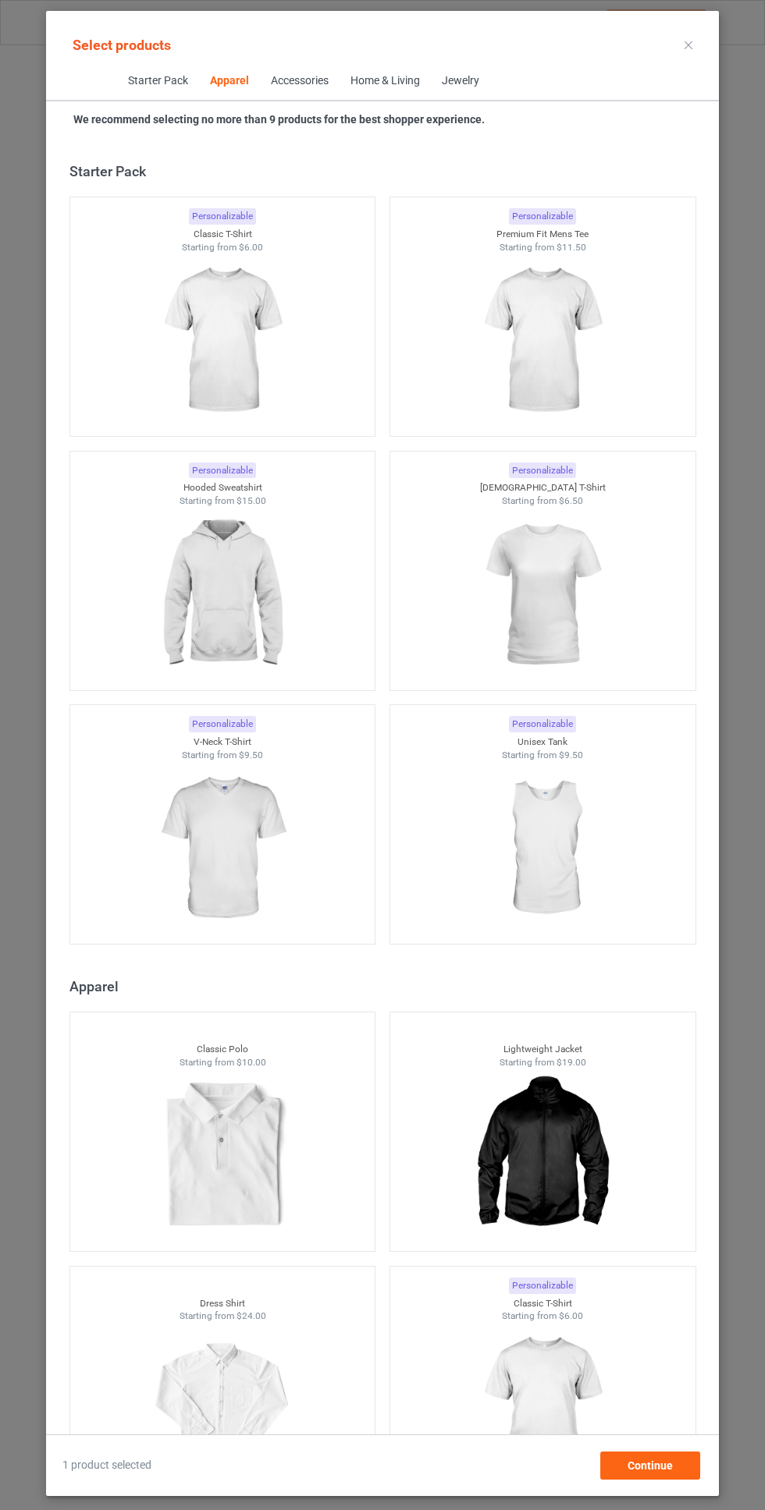
click at [122, 1069] on div at bounding box center [222, 1156] width 305 height 175
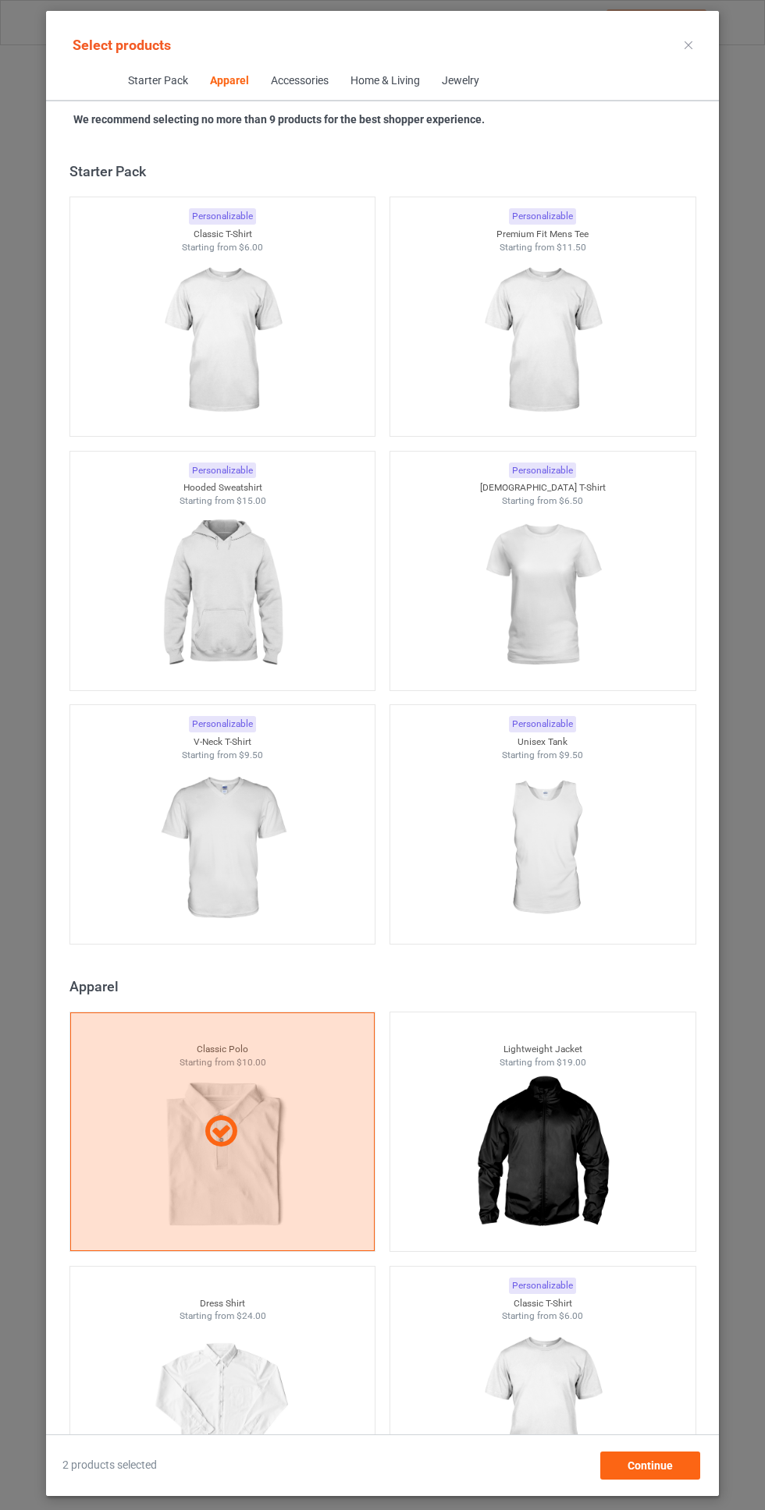
scroll to position [835, 0]
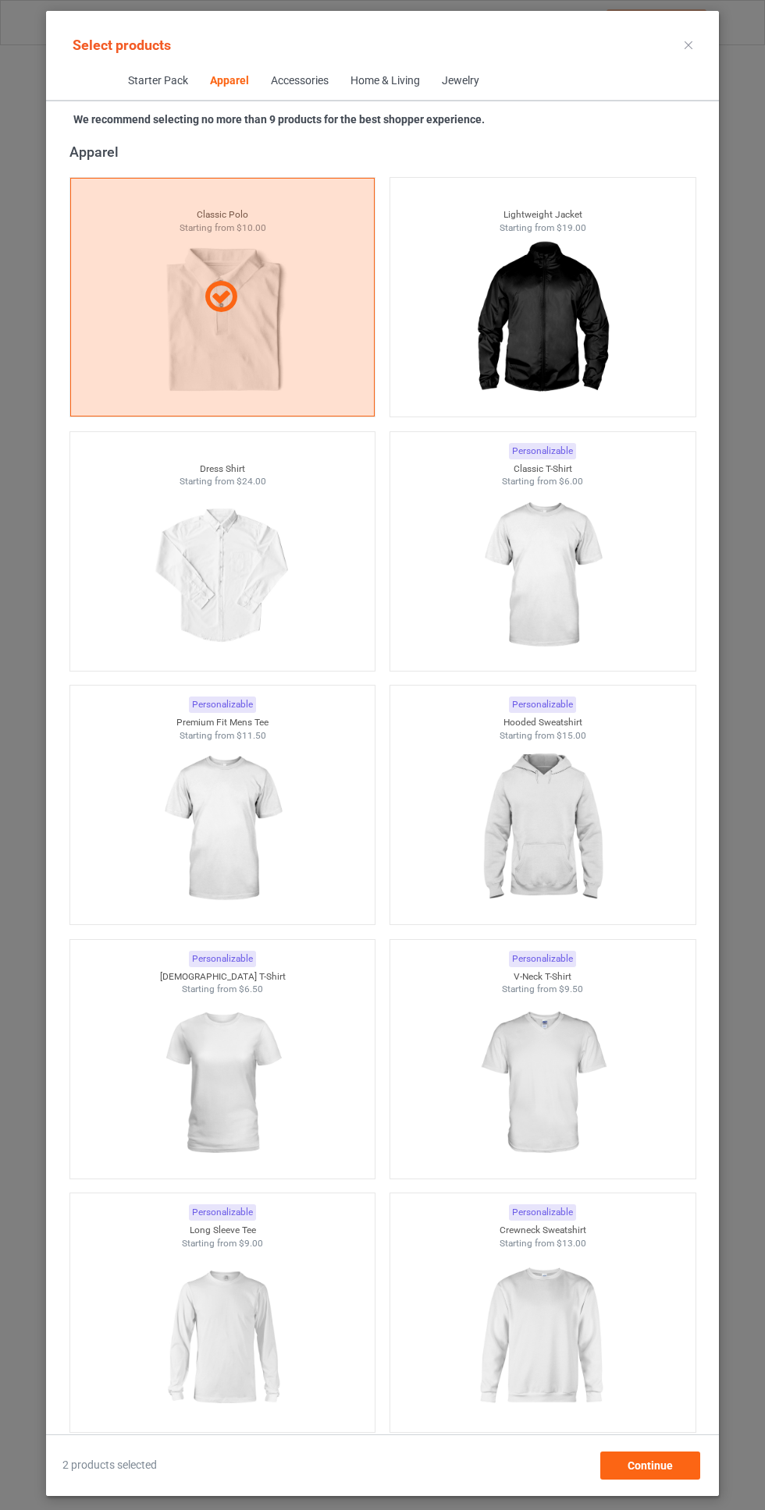
click at [147, 361] on div at bounding box center [222, 297] width 305 height 239
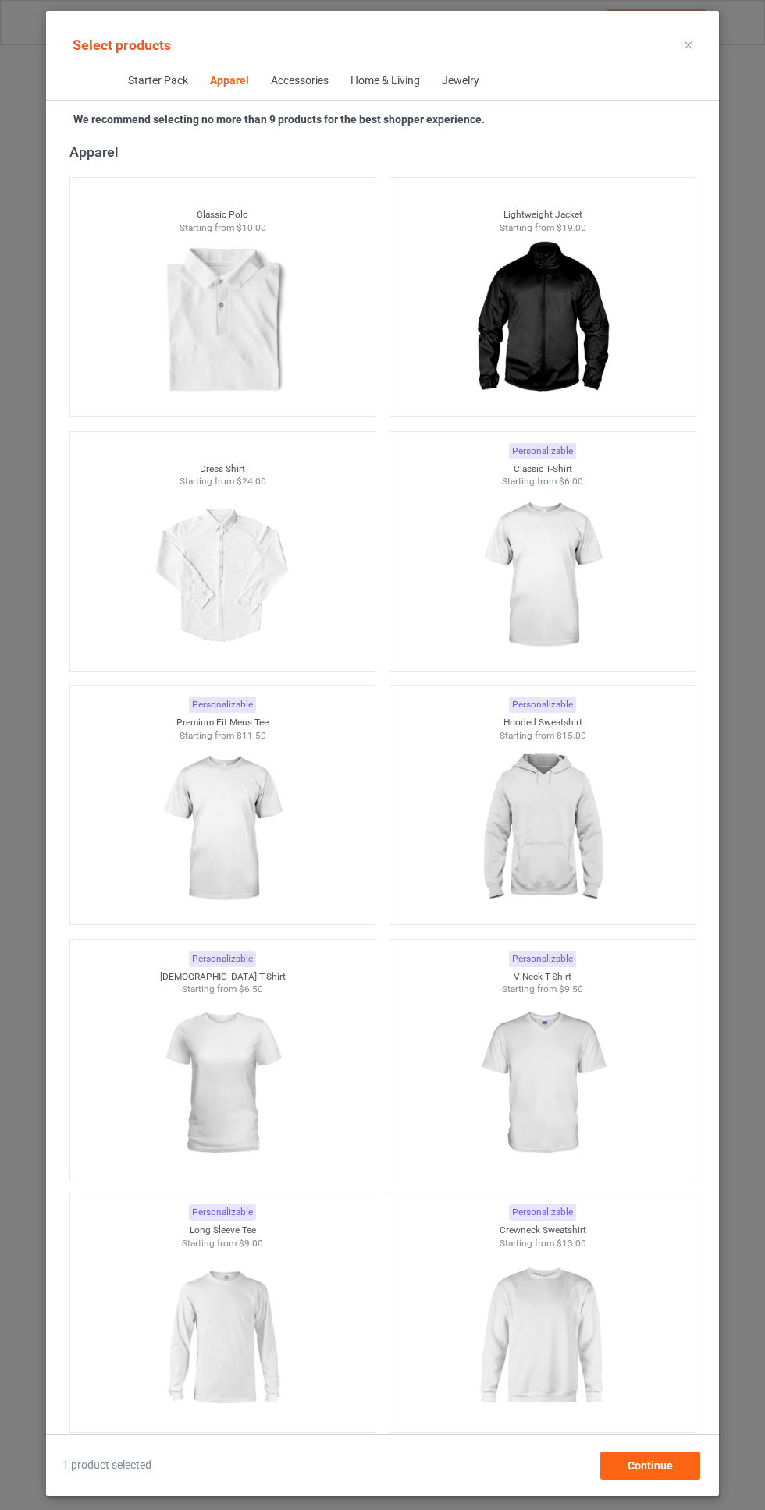
click at [510, 794] on img at bounding box center [542, 829] width 140 height 175
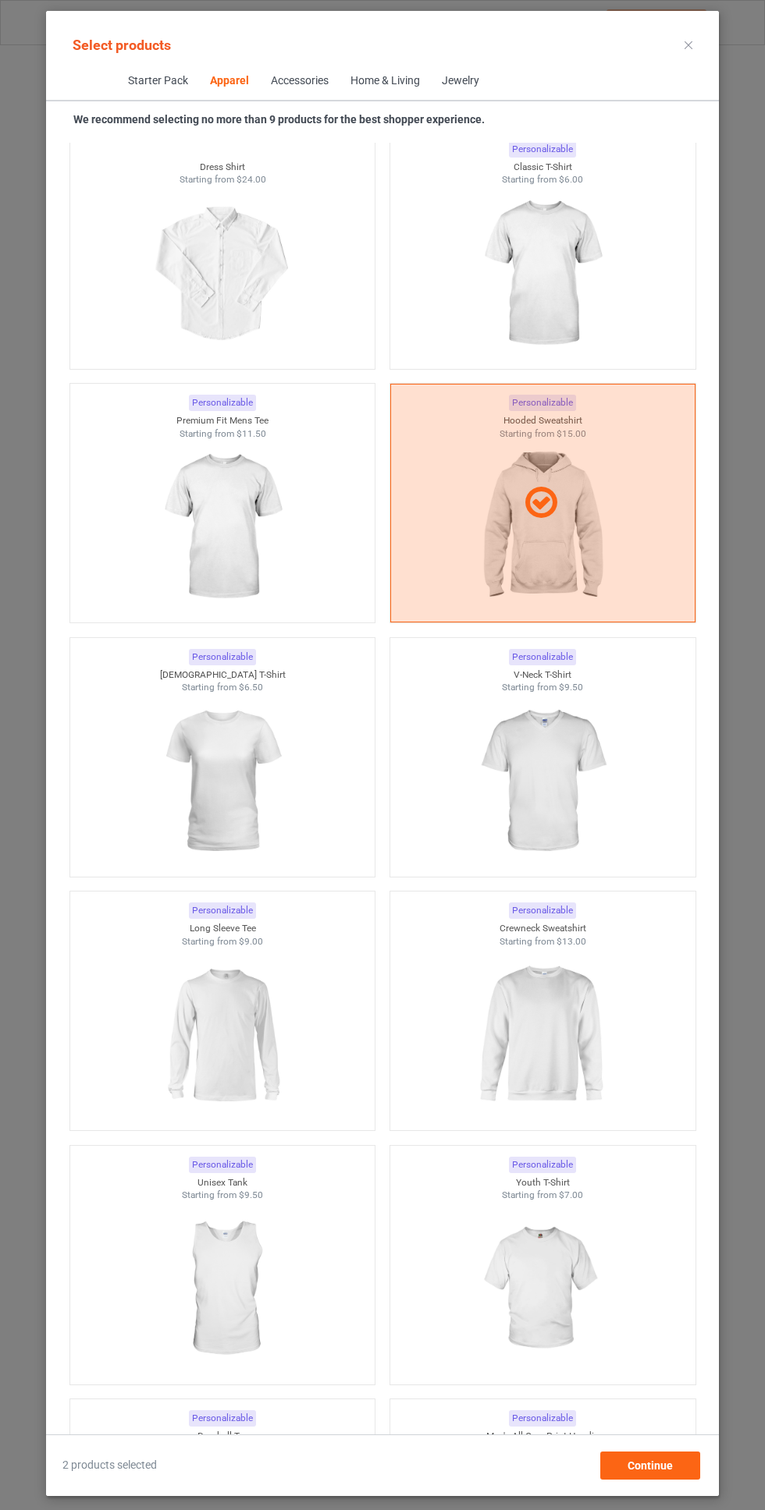
scroll to position [1155, 0]
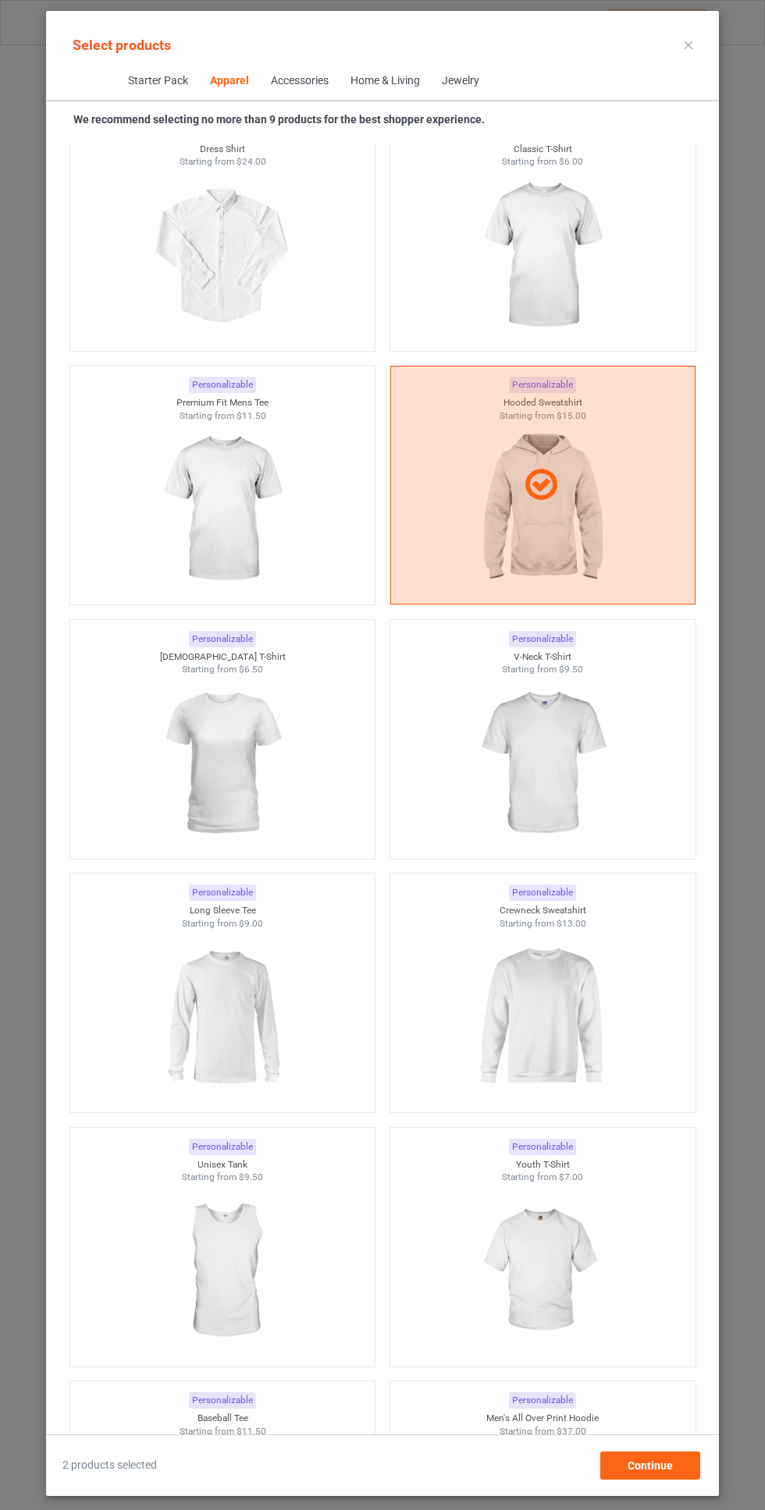
click at [688, 44] on icon at bounding box center [688, 45] width 8 height 8
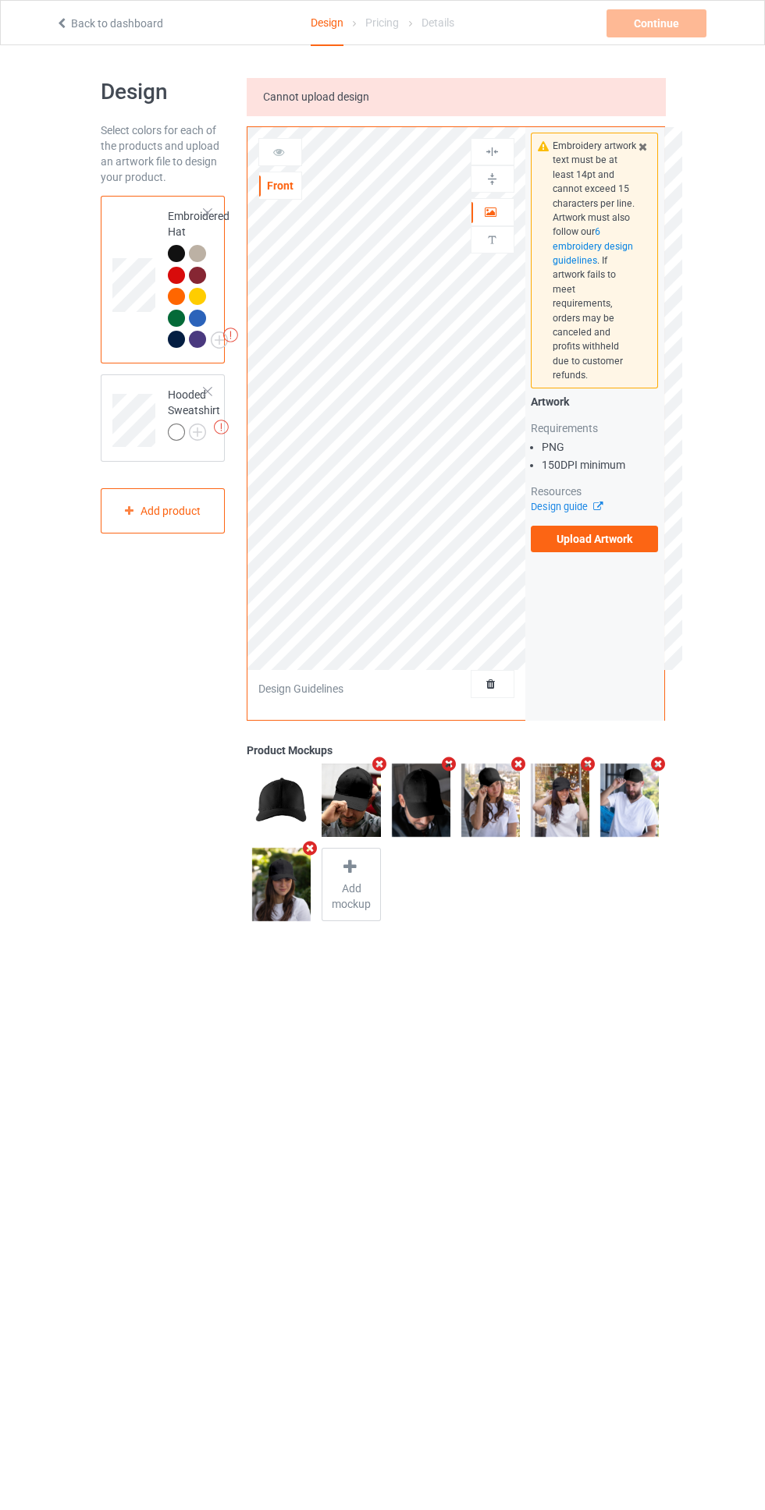
click at [176, 432] on div at bounding box center [176, 432] width 17 height 17
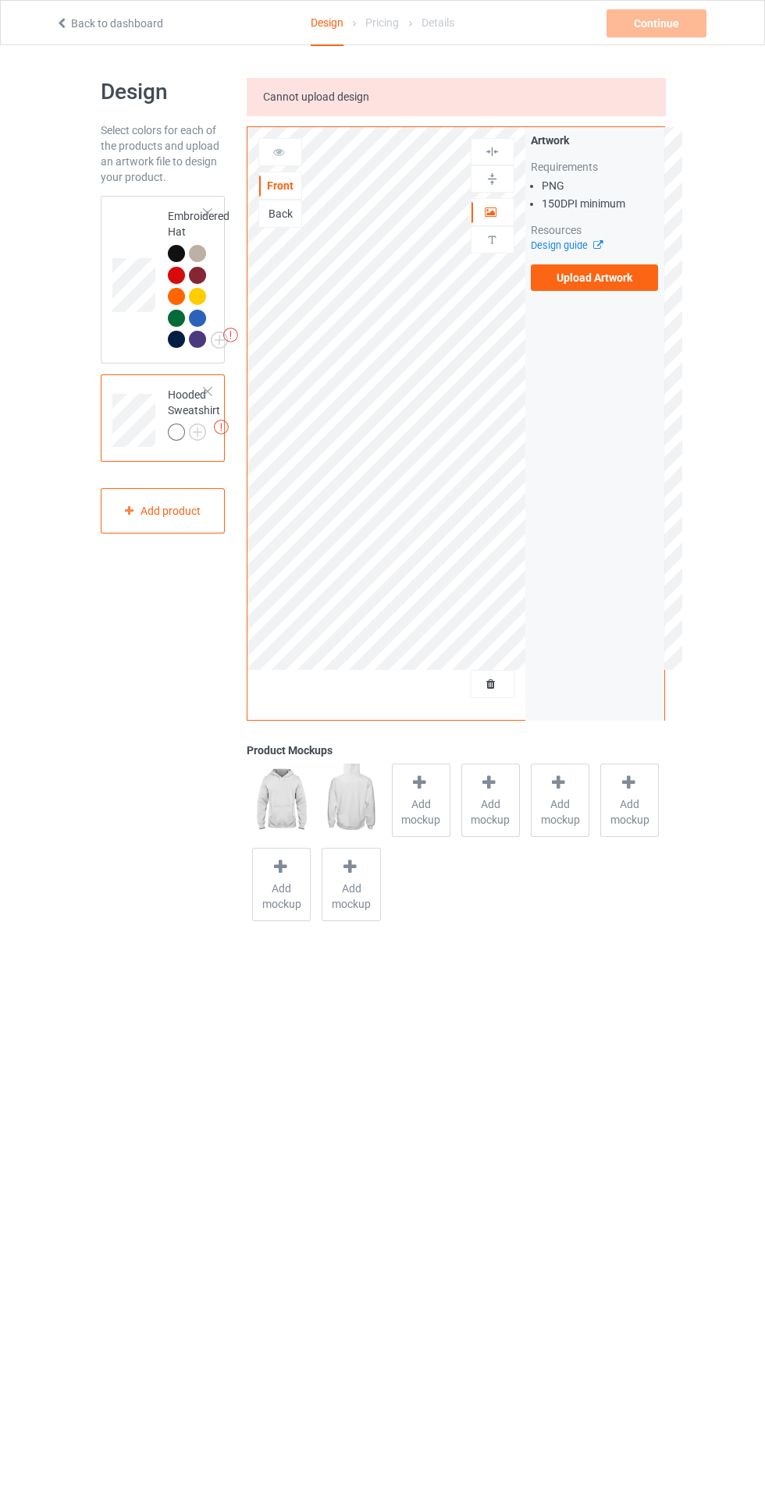
click at [567, 283] on label "Upload Artwork" at bounding box center [594, 277] width 128 height 27
click at [0, 0] on input "Upload Artwork" at bounding box center [0, 0] width 0 height 0
